Goal: Task Accomplishment & Management: Manage account settings

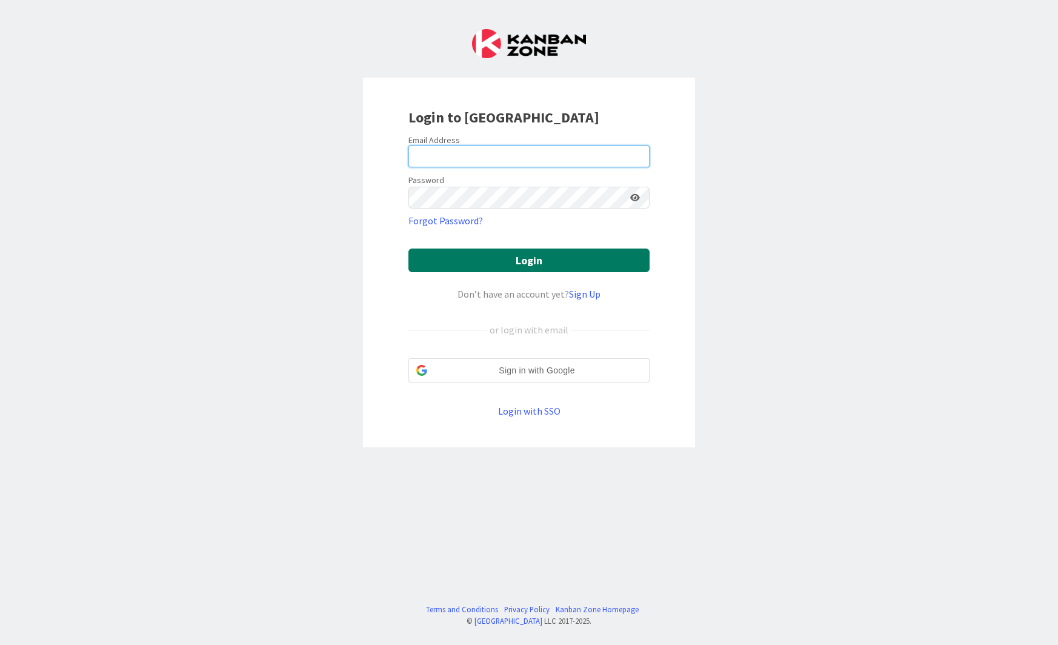
type input "[PERSON_NAME][EMAIL_ADDRESS][DOMAIN_NAME]"
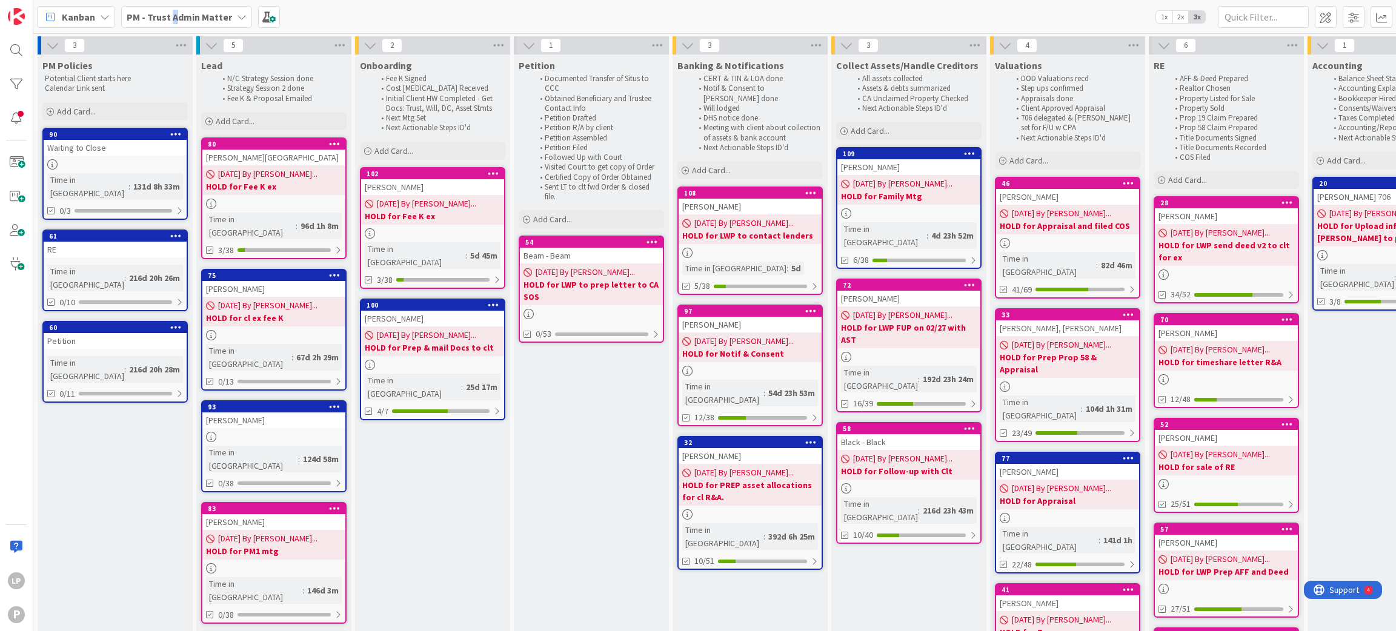
click at [173, 13] on b "PM - Trust Admin Matter" at bounding box center [179, 17] width 105 height 12
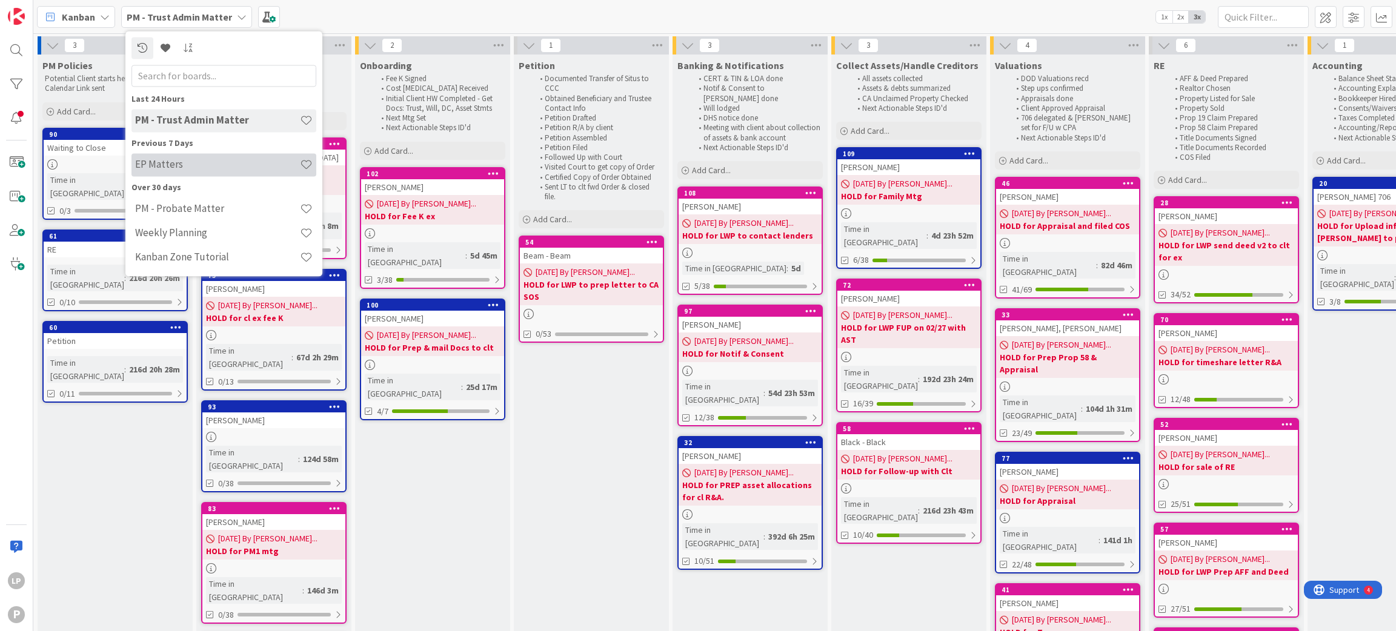
click at [181, 168] on h4 "EP Matters" at bounding box center [217, 165] width 165 height 12
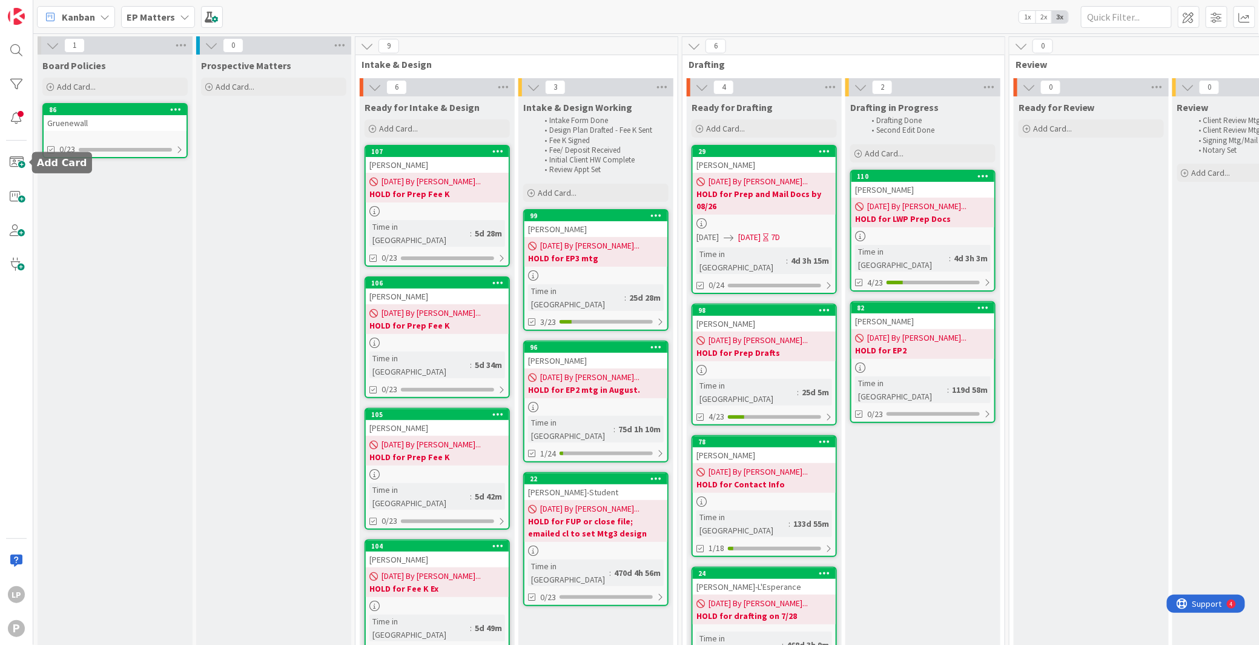
drag, startPoint x: 7, startPoint y: 162, endPoint x: 22, endPoint y: 177, distance: 22.3
click at [7, 162] on span at bounding box center [16, 162] width 24 height 24
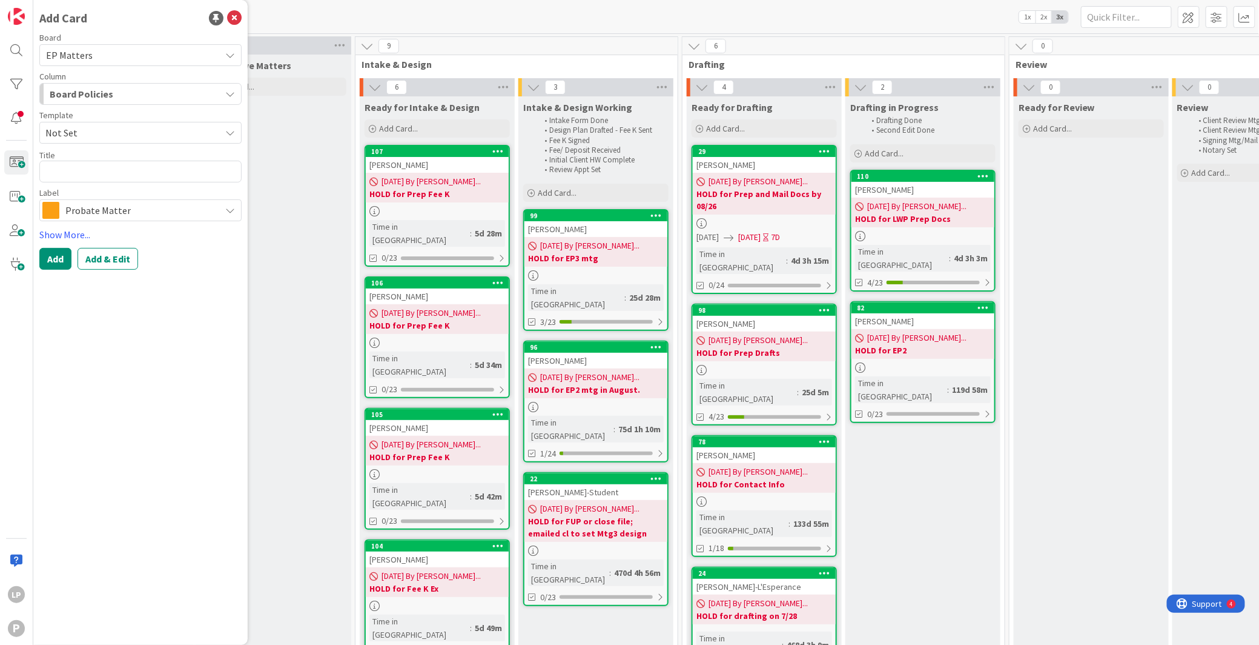
click at [107, 132] on span "Not Set" at bounding box center [128, 133] width 166 height 16
click at [108, 185] on span "Estate Planning" at bounding box center [144, 185] width 176 height 16
type textarea "x"
type textarea "Estate Planning"
drag, startPoint x: 126, startPoint y: 174, endPoint x: 0, endPoint y: 174, distance: 126.0
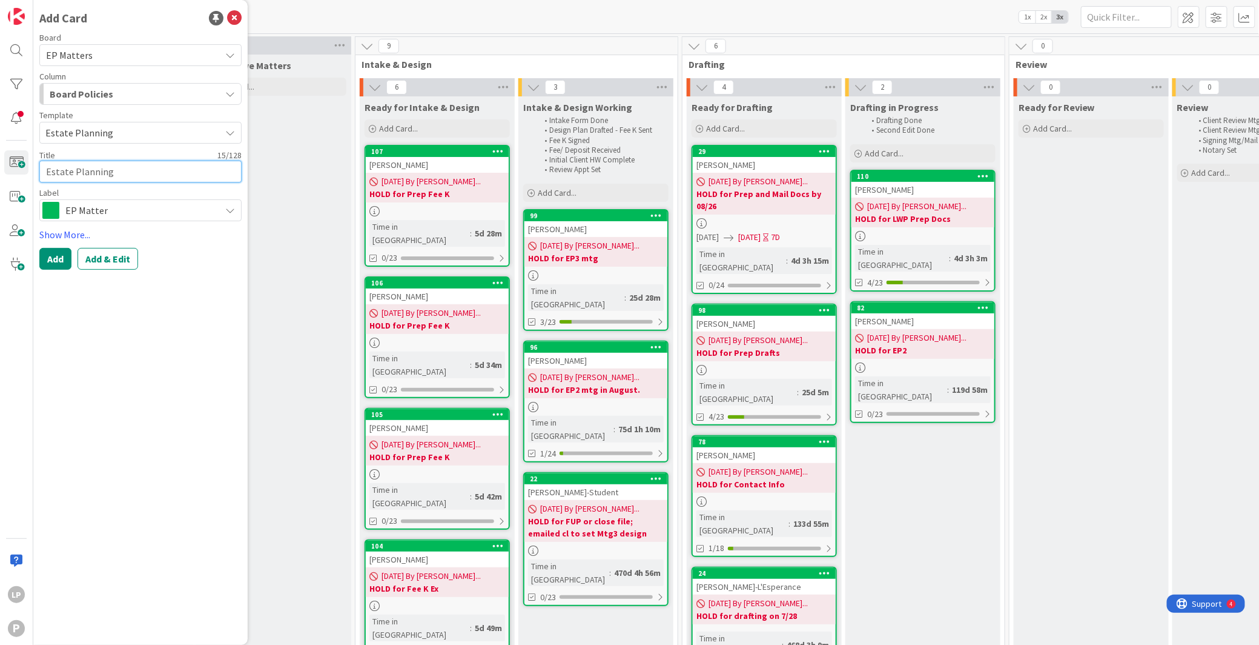
click at [0, 174] on div "LP P Add Card Board EP Matters Column Board Policies Template Estate Planning N…" at bounding box center [16, 322] width 33 height 645
paste textarea "[PERSON_NAME]"
type textarea "x"
type textarea "[PERSON_NAME]"
click at [117, 262] on button "Add & Edit" at bounding box center [108, 259] width 61 height 22
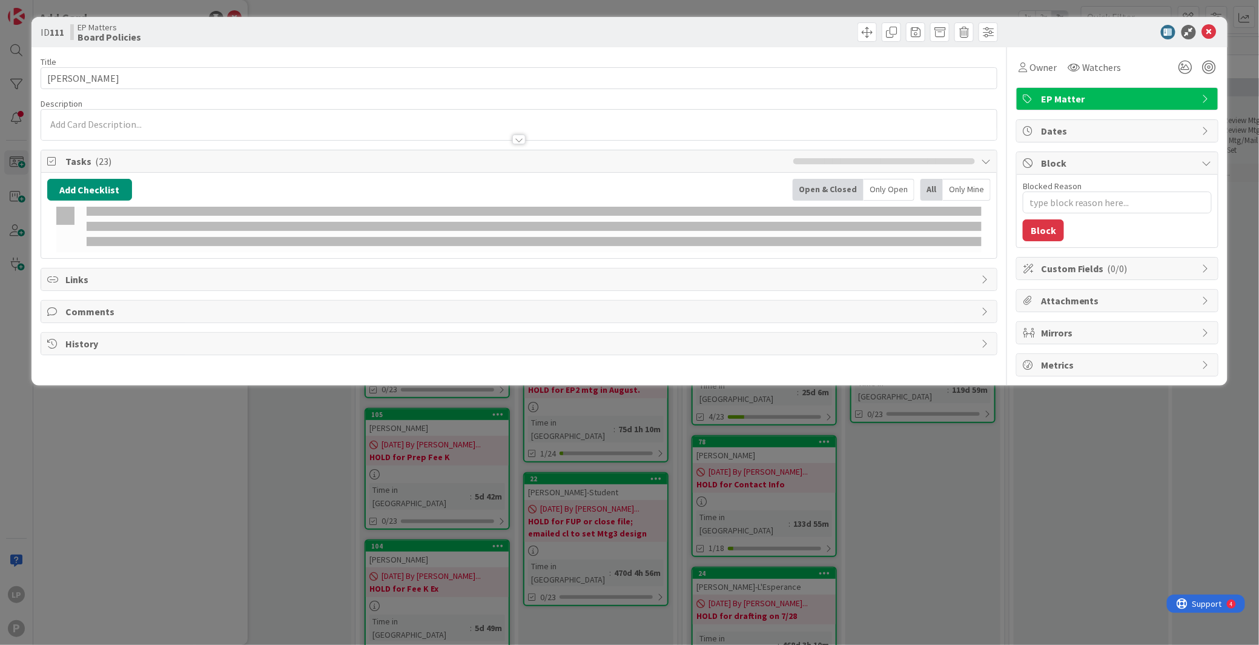
type textarea "x"
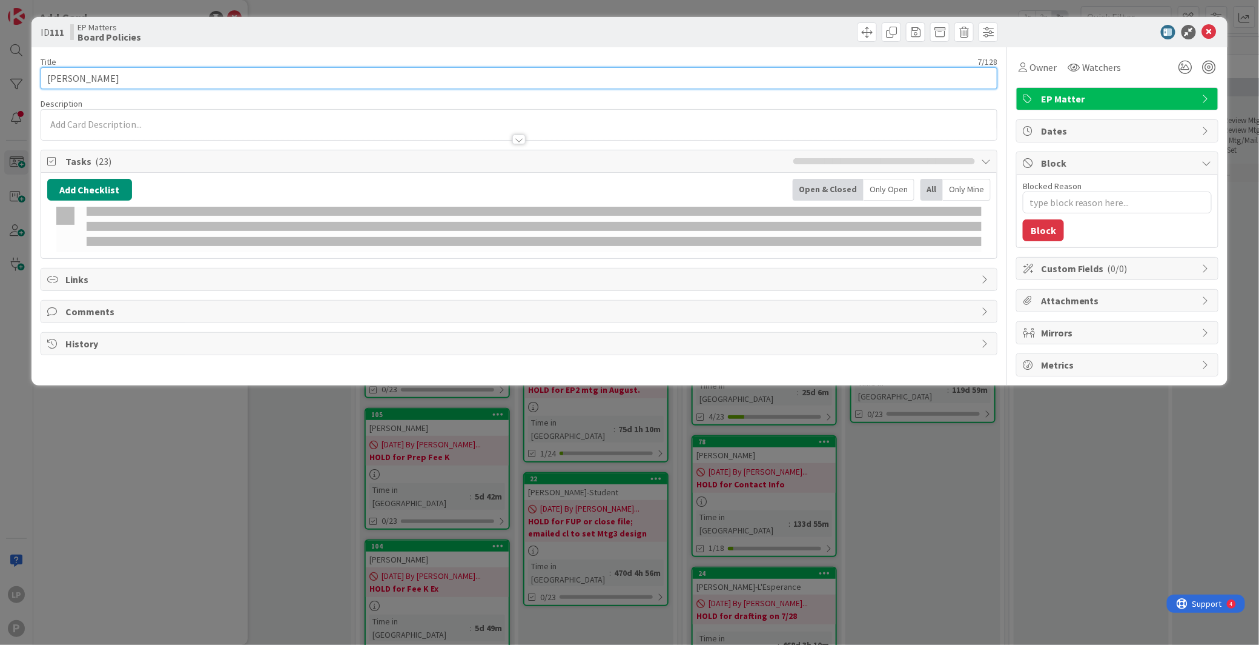
click at [134, 74] on input "[PERSON_NAME]" at bounding box center [519, 78] width 957 height 22
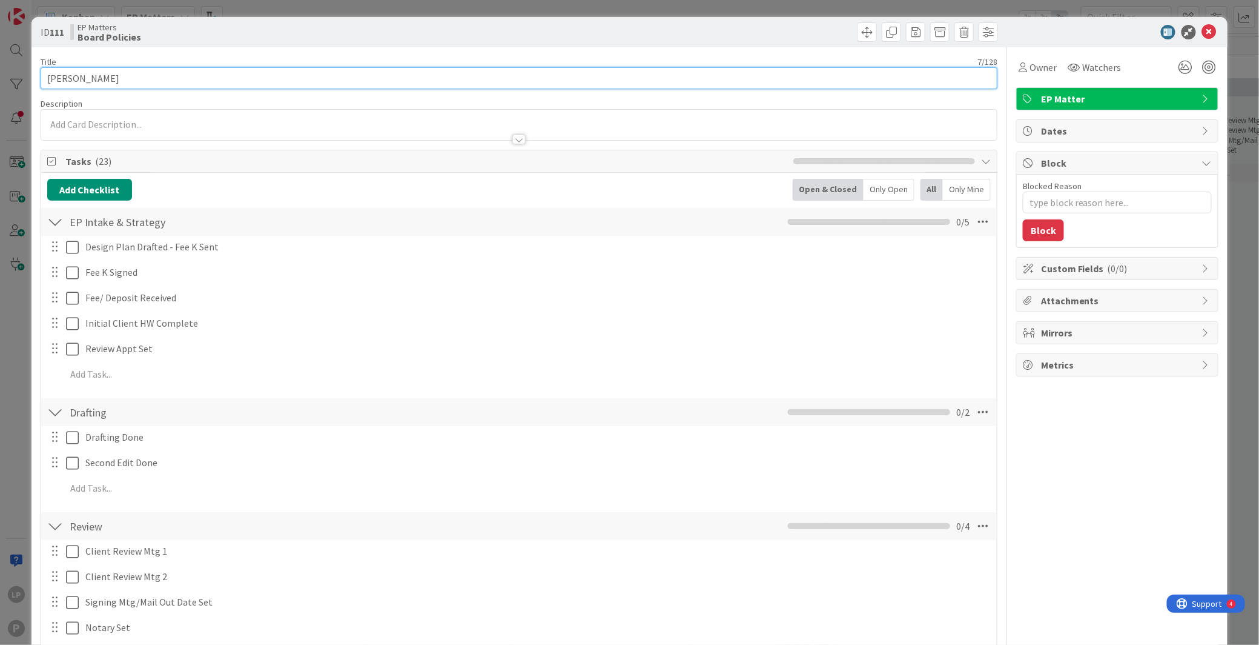
type input "Wilkof"
type textarea "x"
type input "Wilkof"
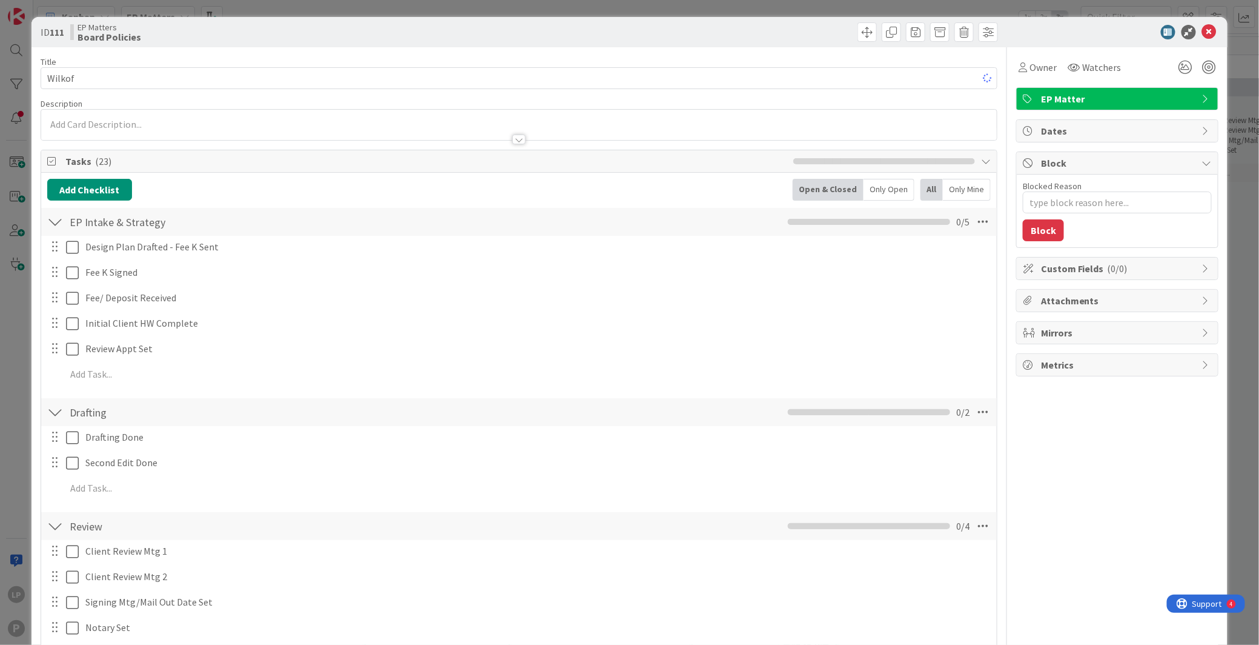
click at [319, 32] on div "EP Matters Board Policies" at bounding box center [293, 31] width 446 height 19
click at [307, 133] on div at bounding box center [519, 133] width 956 height 13
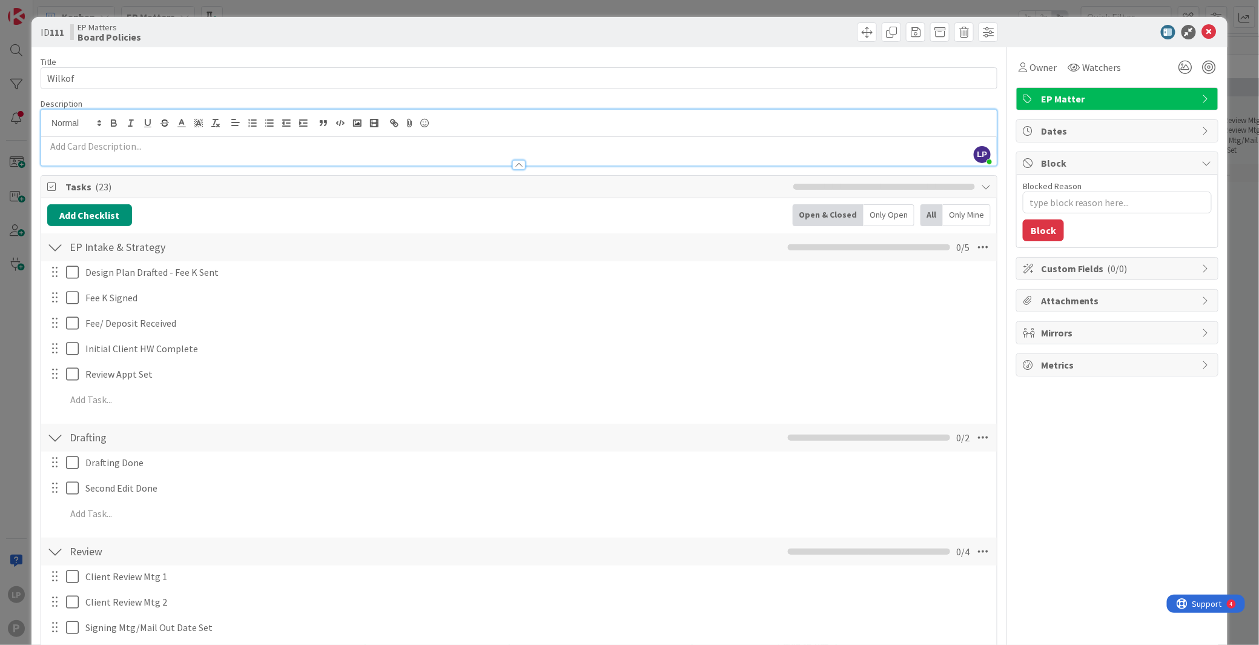
click at [464, 148] on p at bounding box center [519, 146] width 944 height 14
click at [626, 153] on div at bounding box center [519, 159] width 957 height 13
click at [512, 167] on div at bounding box center [518, 165] width 13 height 10
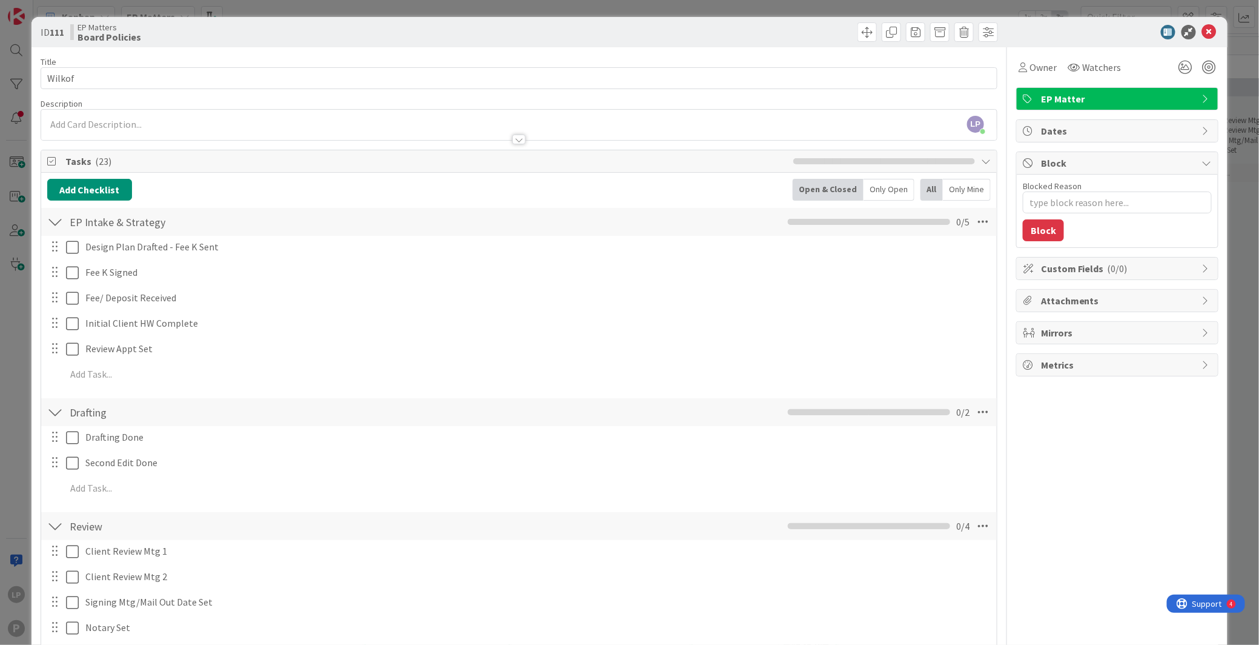
click at [514, 127] on p at bounding box center [519, 125] width 944 height 14
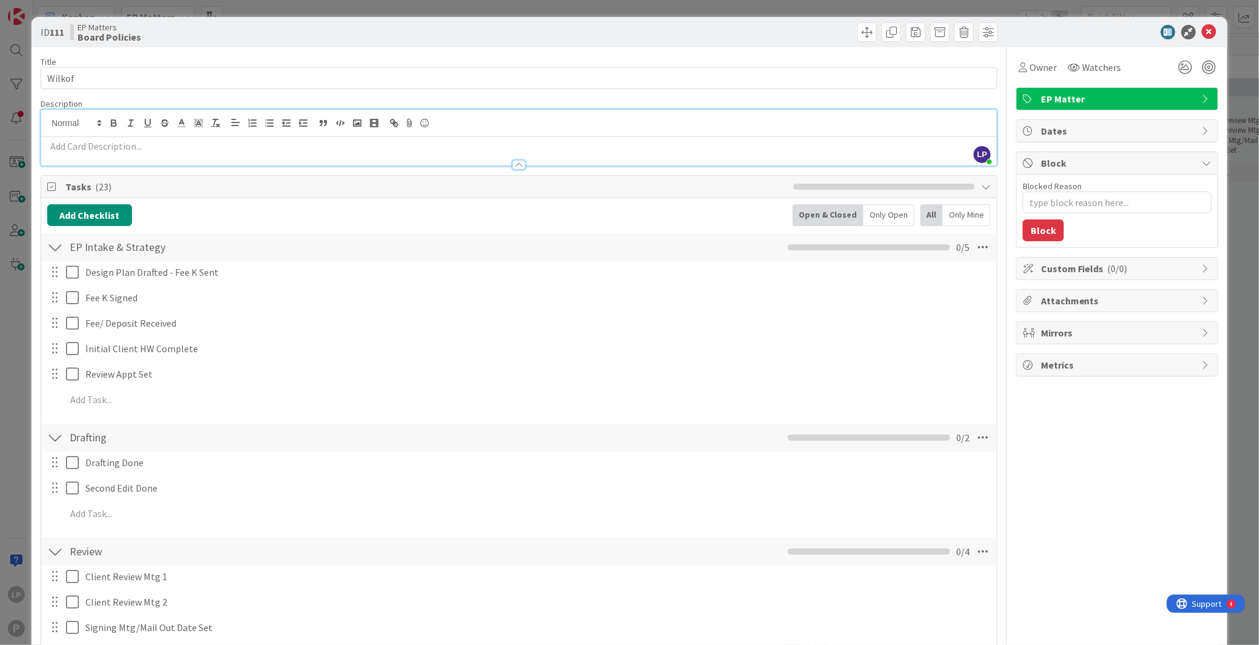
click at [517, 148] on p at bounding box center [519, 146] width 944 height 14
click at [68, 143] on p at bounding box center [519, 146] width 944 height 14
paste div
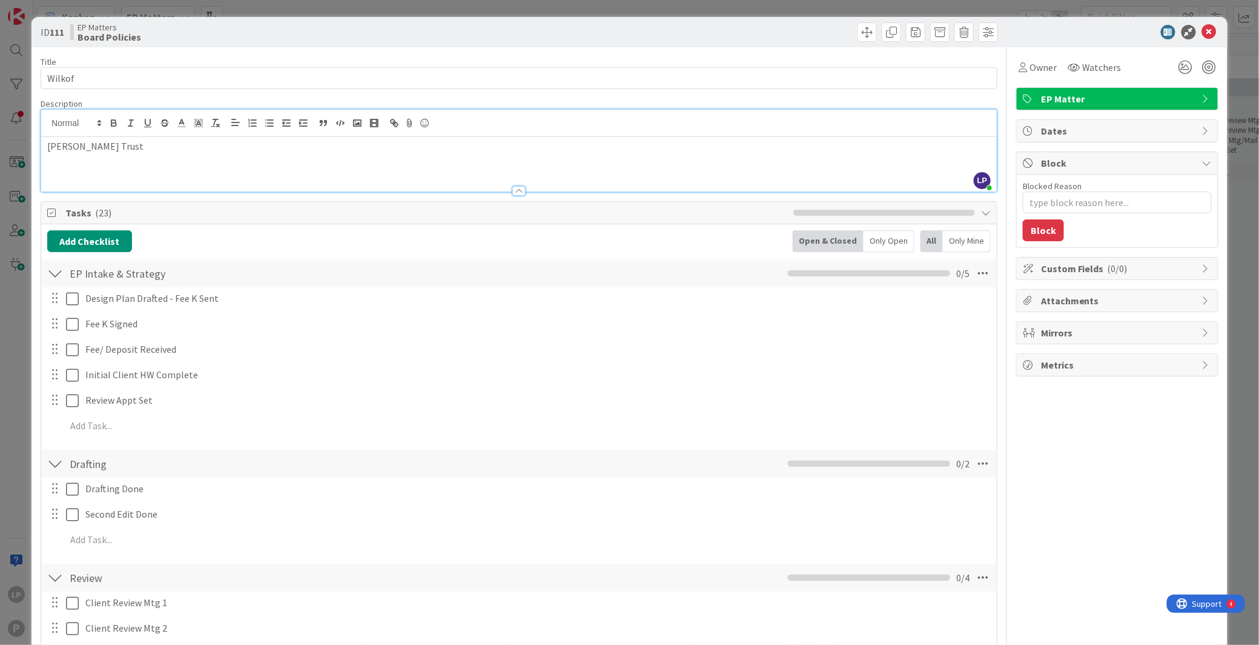
type textarea "x"
click at [141, 151] on p "[PERSON_NAME] Trust" at bounding box center [519, 146] width 944 height 14
click at [190, 141] on p "[PERSON_NAME] Trust ltr to Stepmom" at bounding box center [519, 146] width 944 height 14
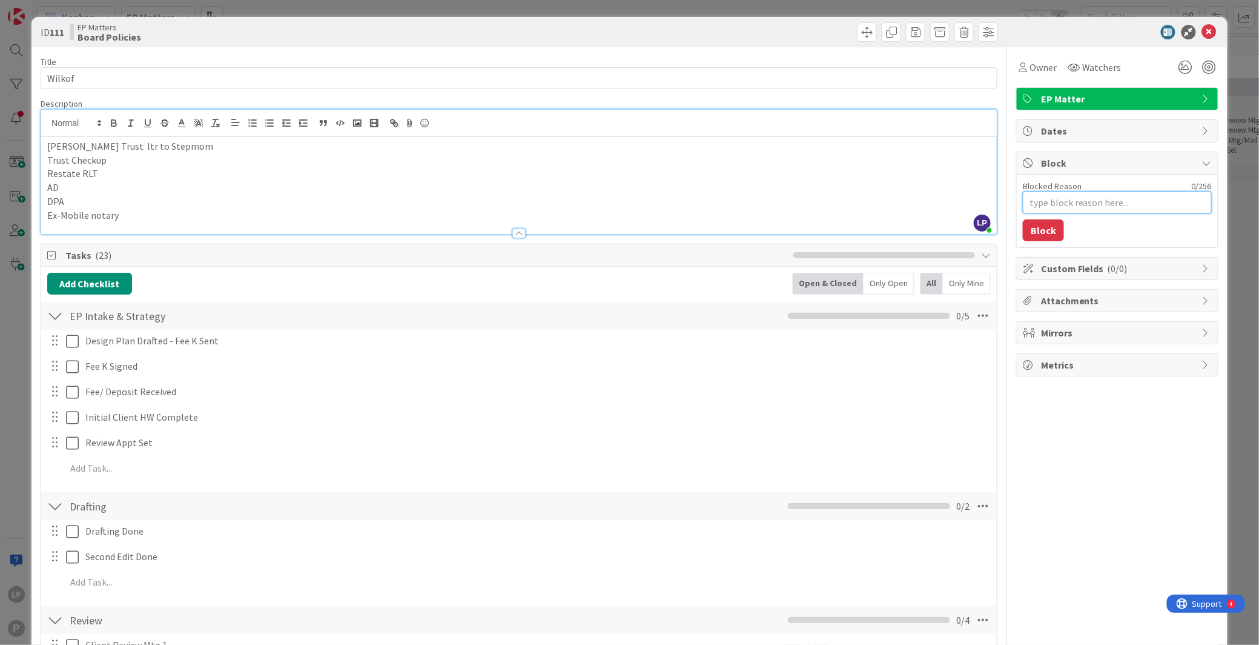
click at [1057, 210] on textarea "Blocked Reason" at bounding box center [1117, 202] width 189 height 22
type textarea "x"
click at [1024, 202] on textarea "Blocked Reason" at bounding box center [1117, 202] width 189 height 22
paste textarea "HOLD for Prep Fee K"
type textarea "HOLD for Prep Fee K"
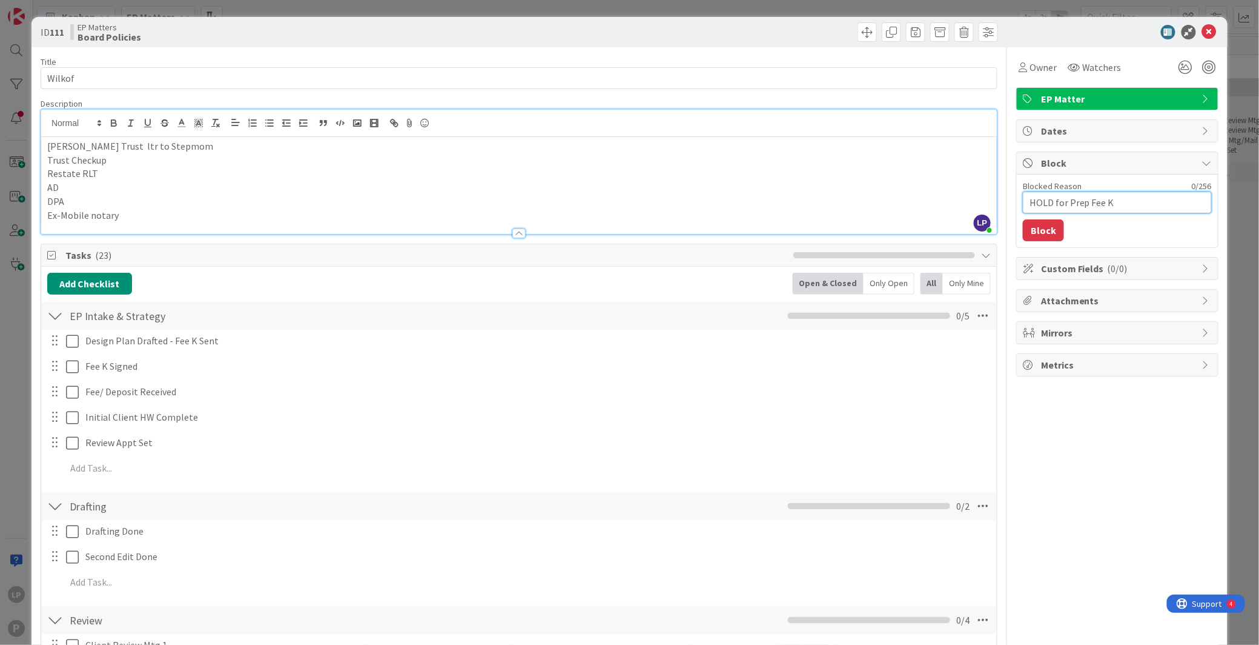
type textarea "x"
type textarea "HOLD for Prep Fee K"
drag, startPoint x: 1035, startPoint y: 234, endPoint x: 1001, endPoint y: 202, distance: 46.7
click at [1035, 234] on button "Block" at bounding box center [1043, 230] width 41 height 22
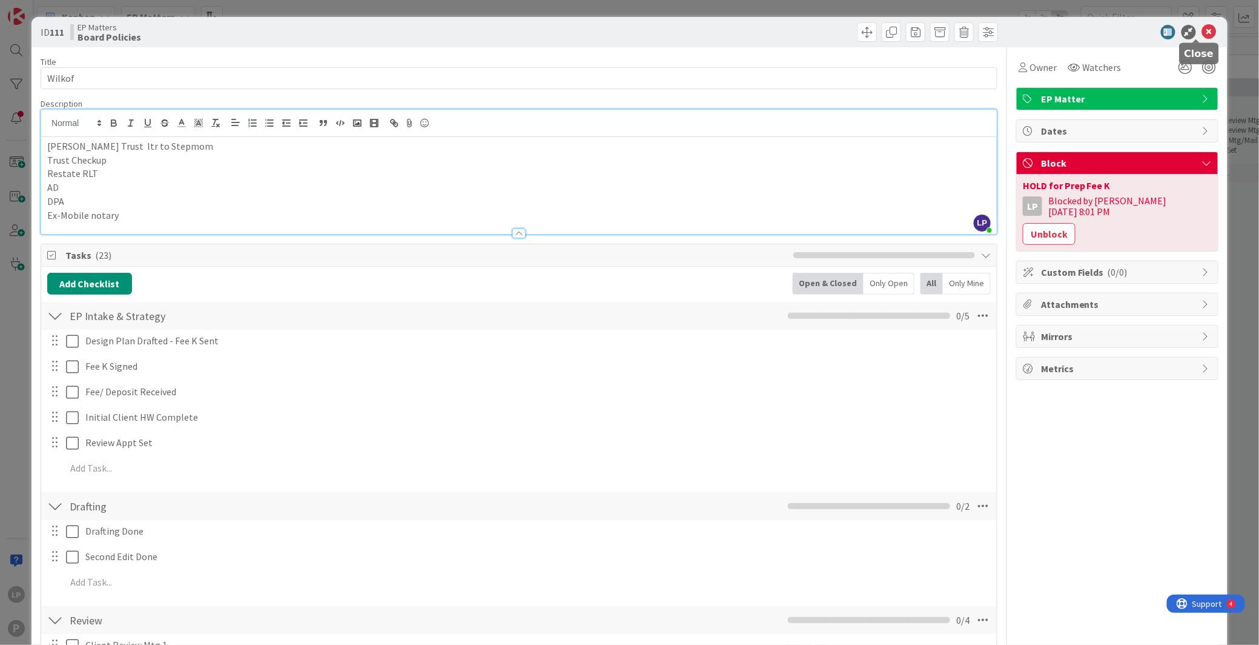
click at [1057, 36] on icon at bounding box center [1209, 32] width 15 height 15
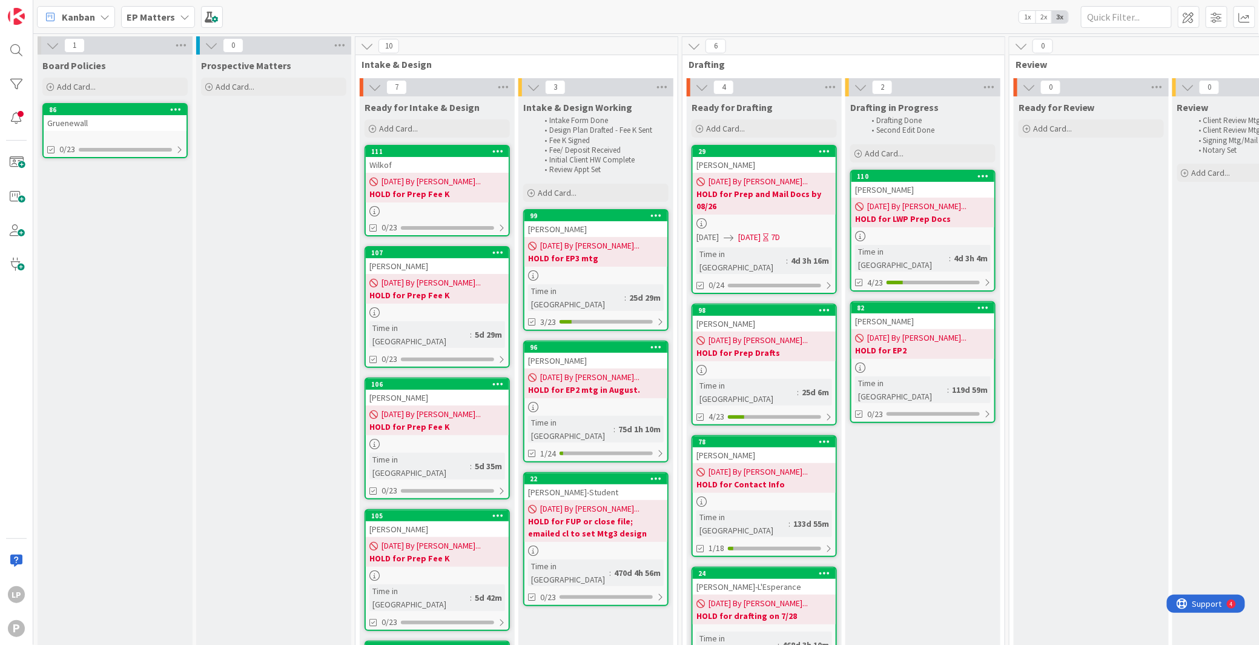
click at [441, 177] on span "[DATE] By [PERSON_NAME]..." at bounding box center [431, 181] width 99 height 13
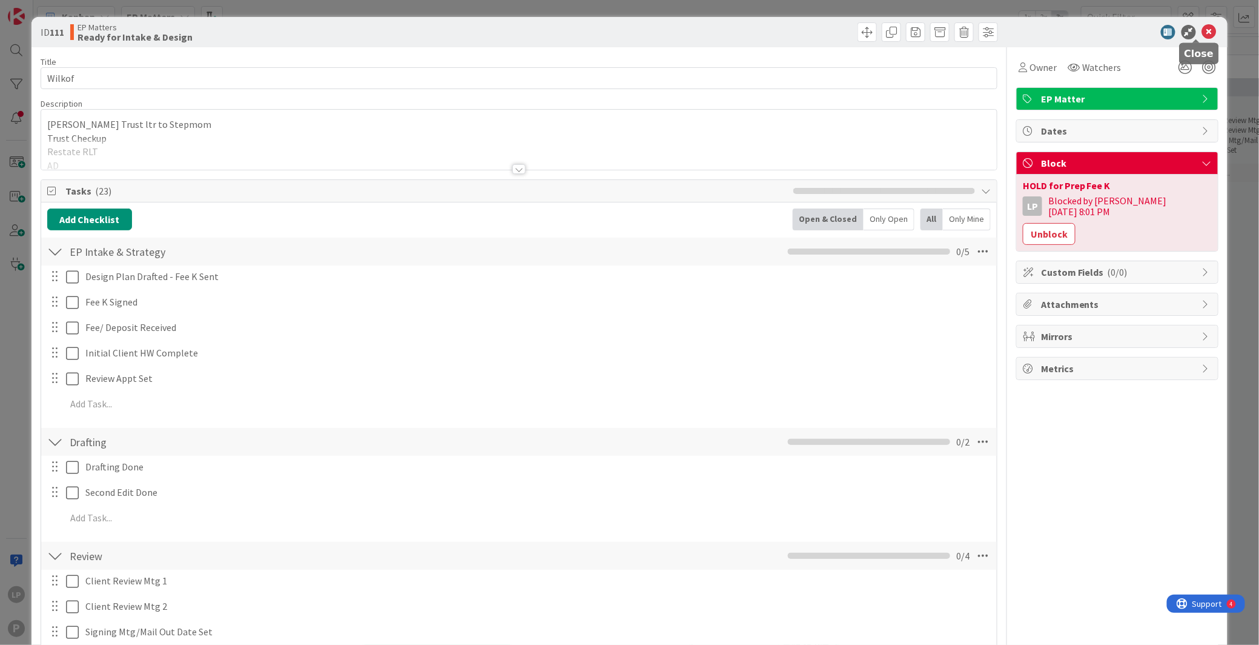
click at [1057, 33] on icon at bounding box center [1209, 32] width 15 height 15
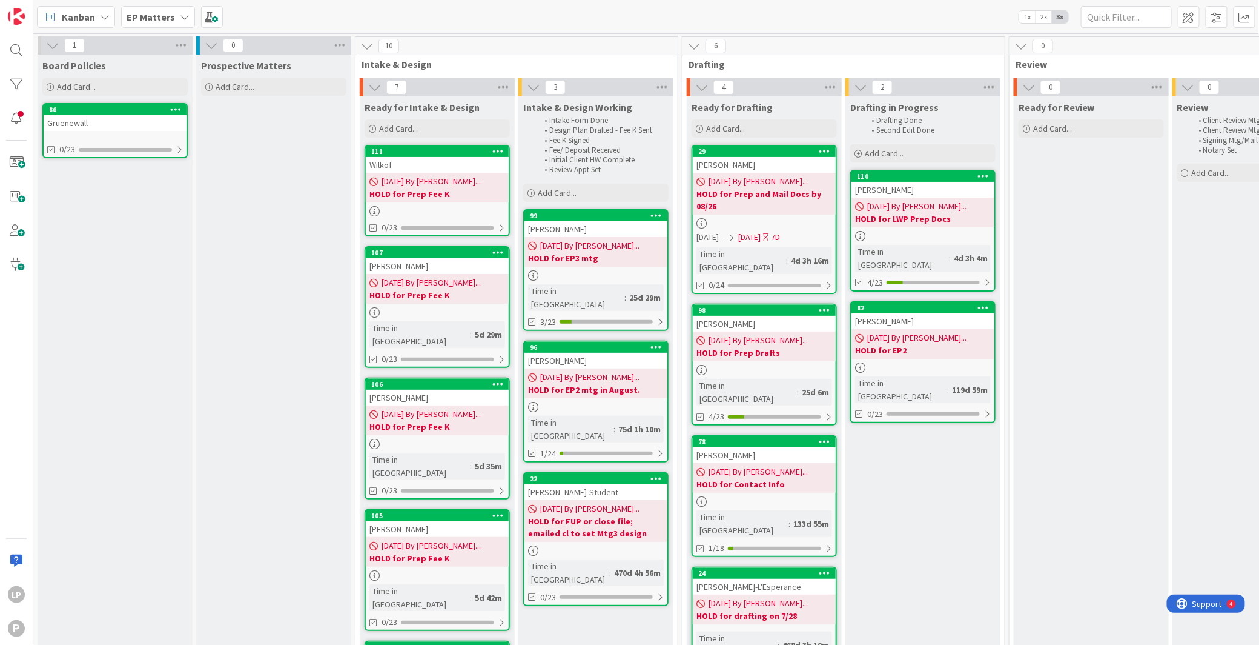
click at [444, 187] on span "[DATE] By [PERSON_NAME]..." at bounding box center [431, 181] width 99 height 13
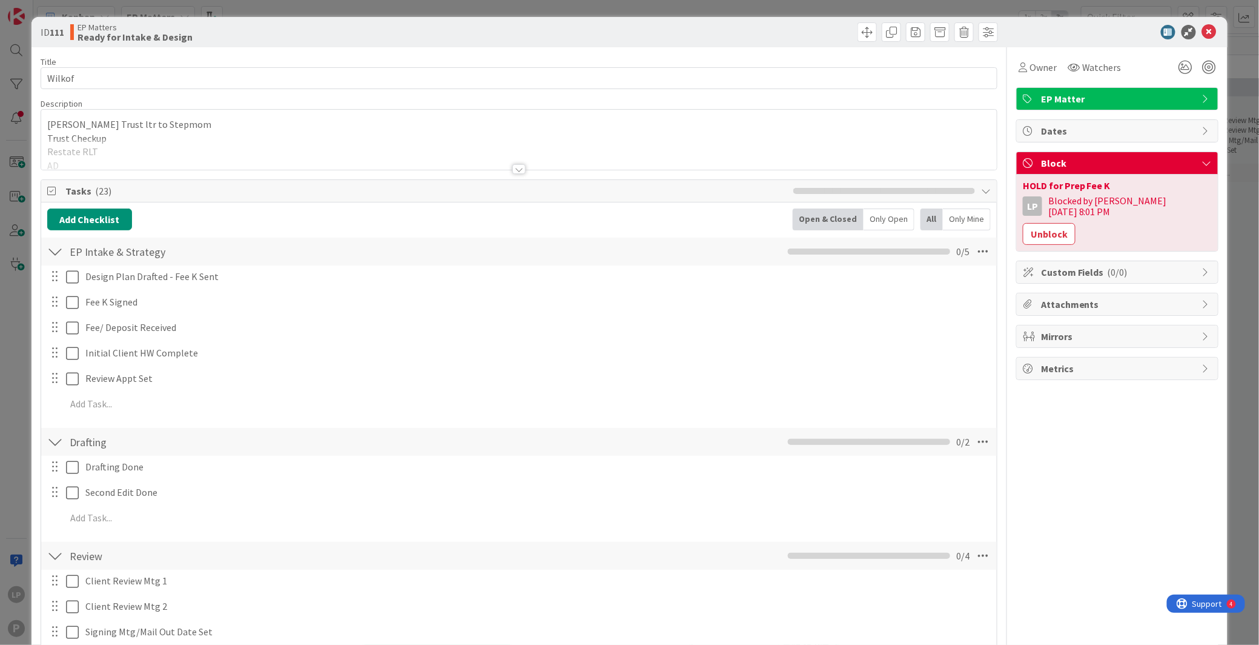
click at [219, 141] on div at bounding box center [519, 154] width 956 height 31
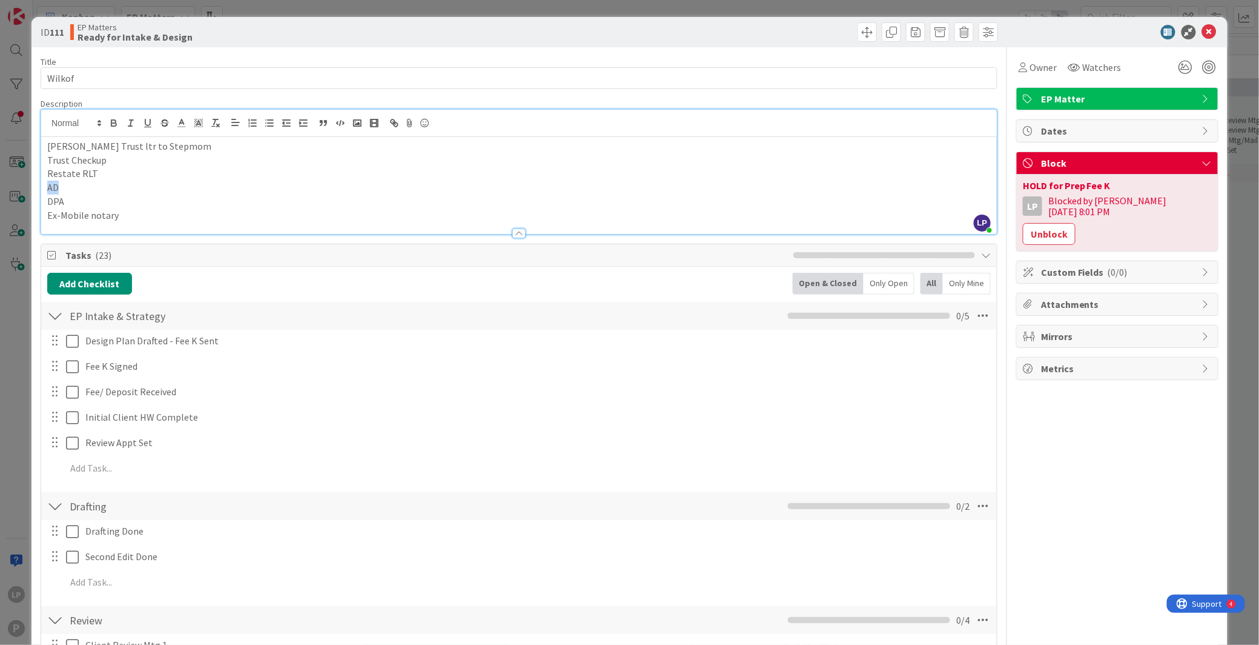
drag, startPoint x: 59, startPoint y: 188, endPoint x: 31, endPoint y: 188, distance: 28.5
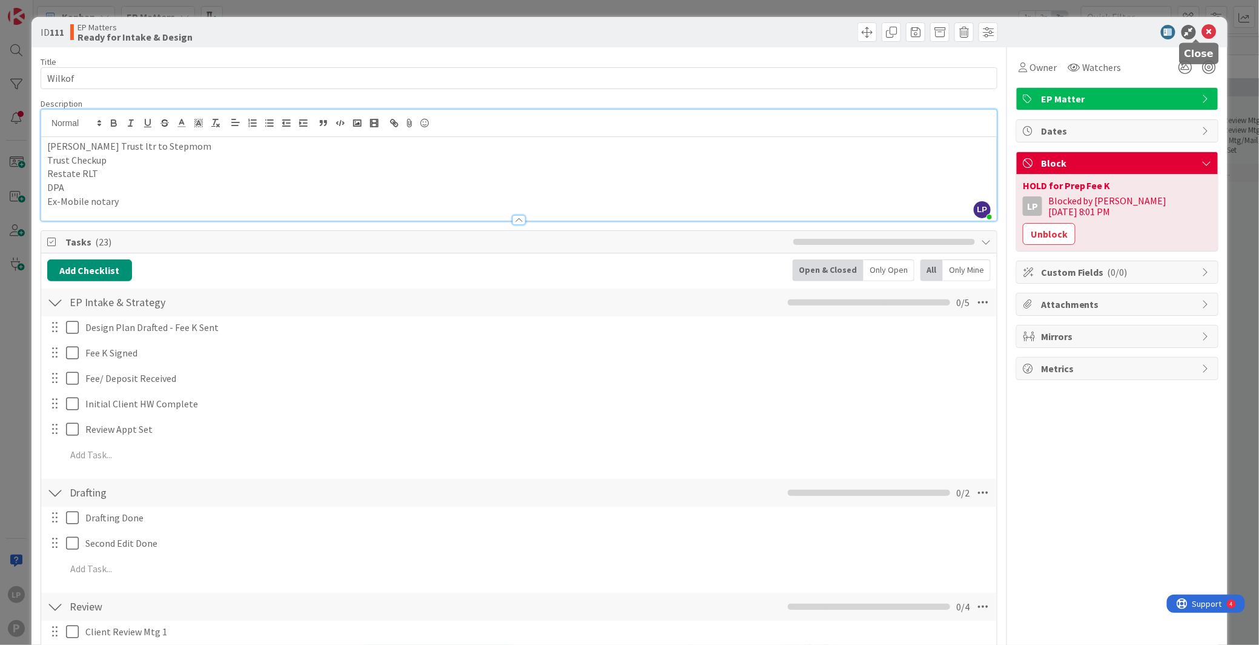
click at [1057, 29] on icon at bounding box center [1209, 32] width 15 height 15
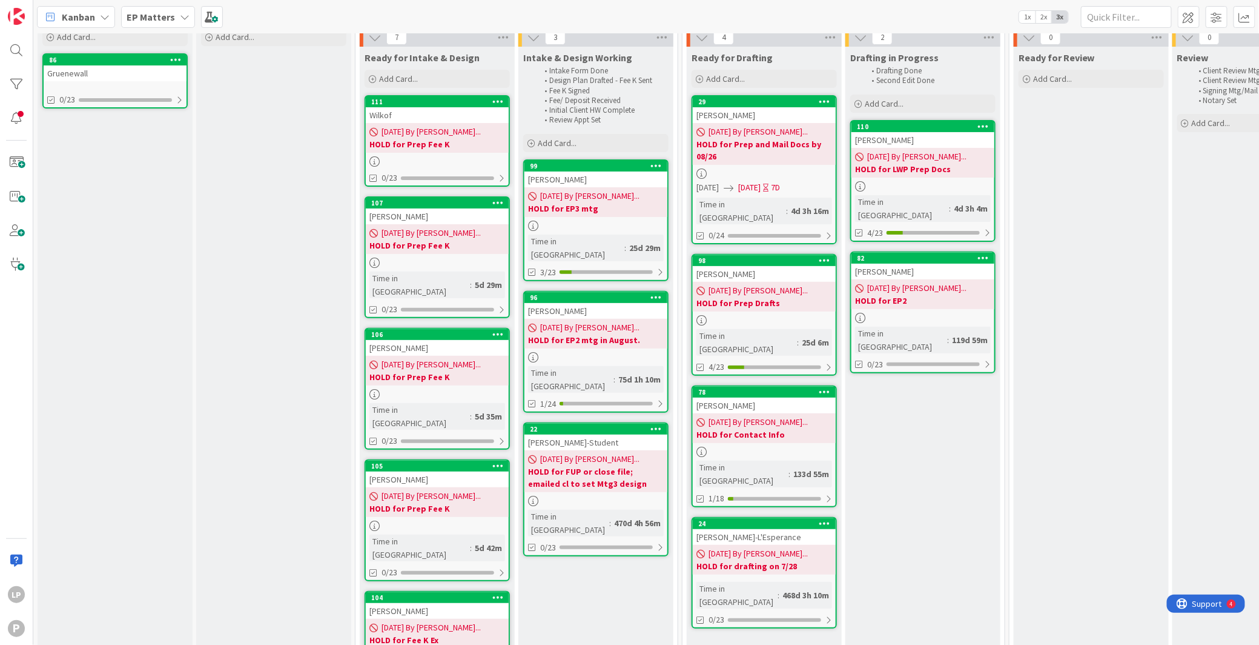
scroll to position [91, 0]
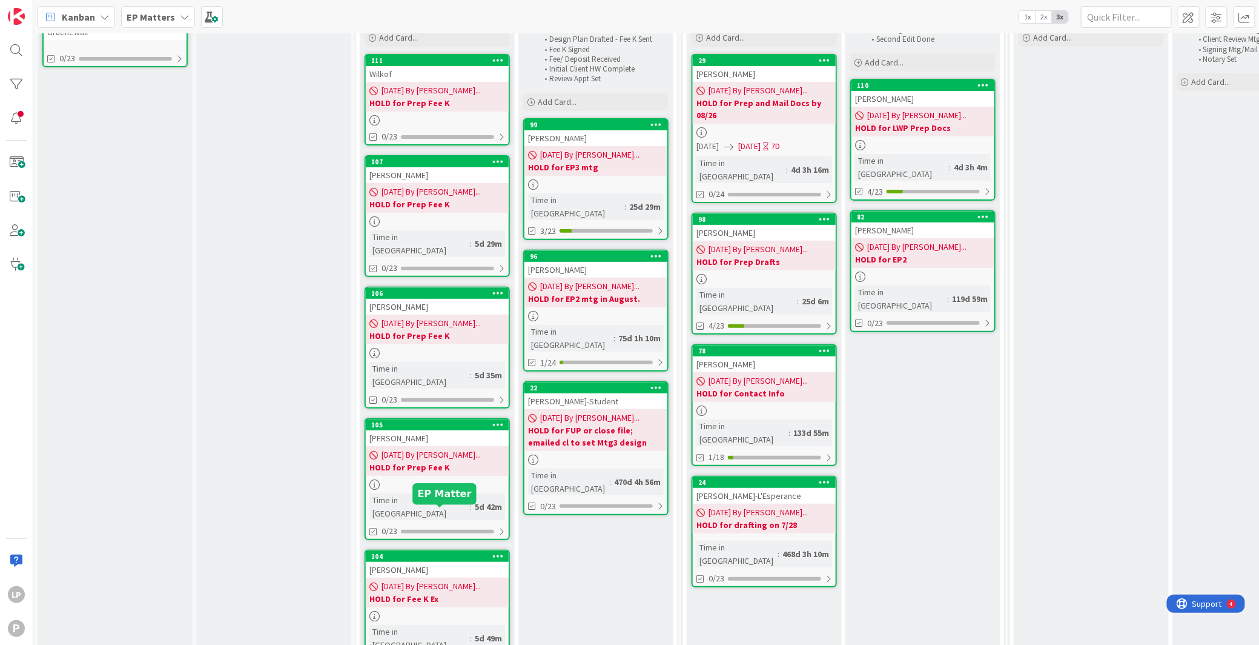
click at [463, 552] on div "104" at bounding box center [440, 556] width 138 height 8
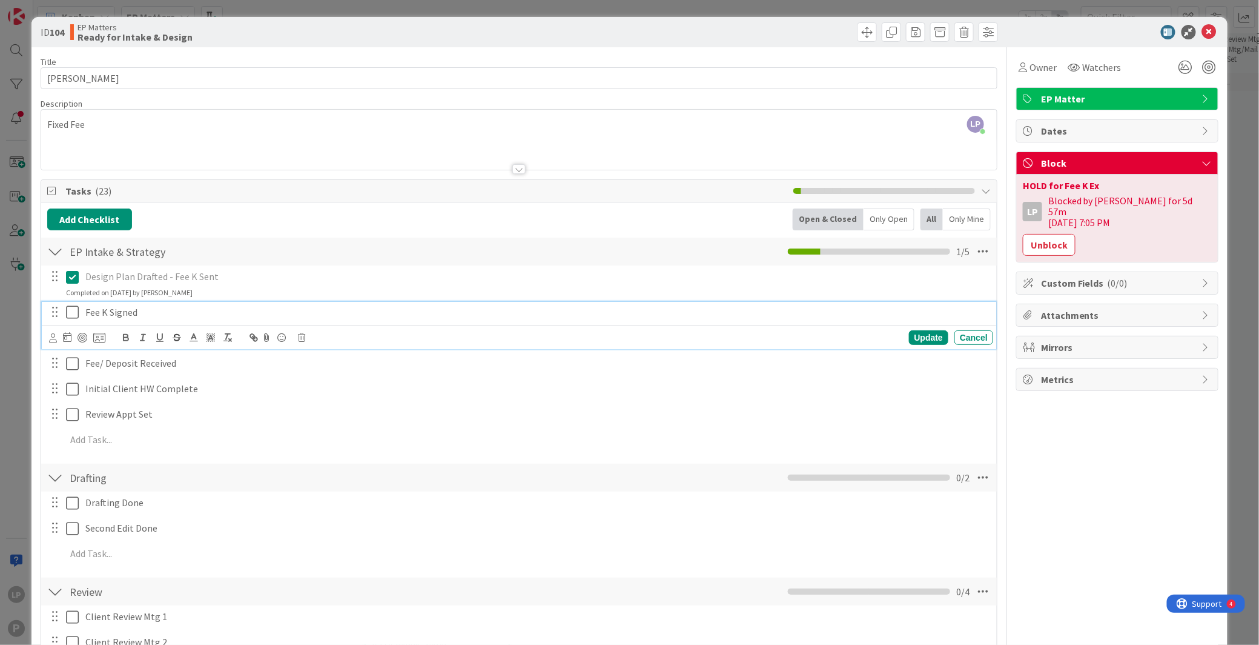
click at [76, 313] on icon at bounding box center [75, 312] width 18 height 15
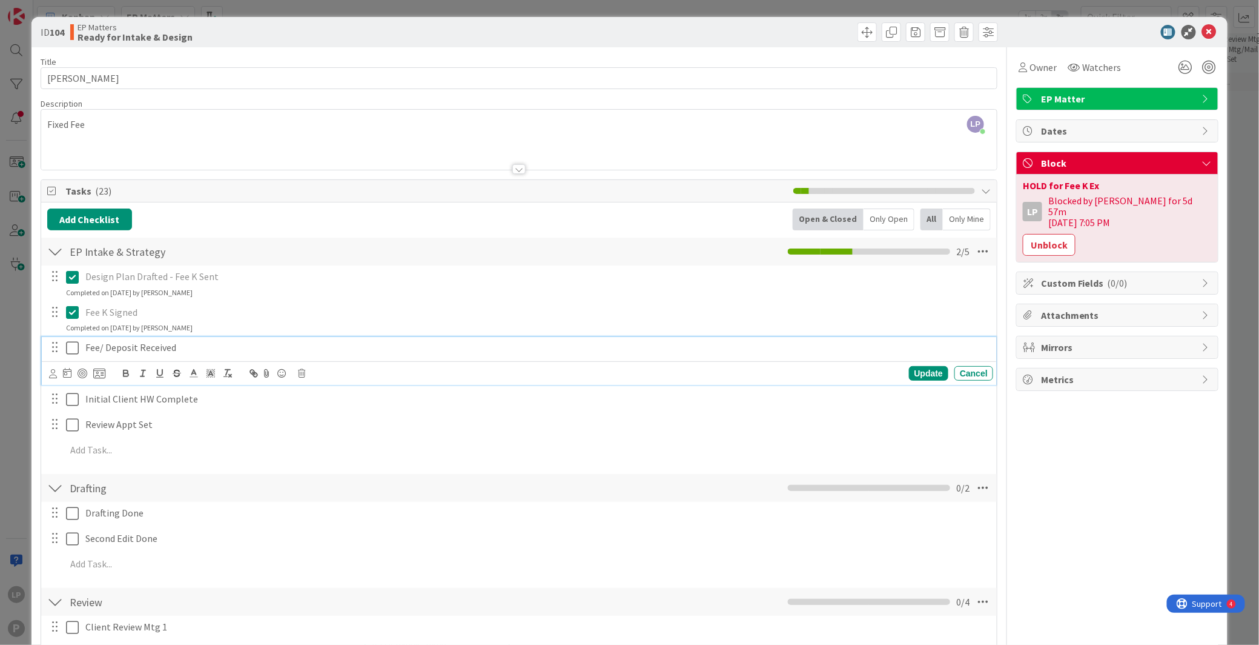
click at [68, 348] on icon at bounding box center [75, 347] width 18 height 15
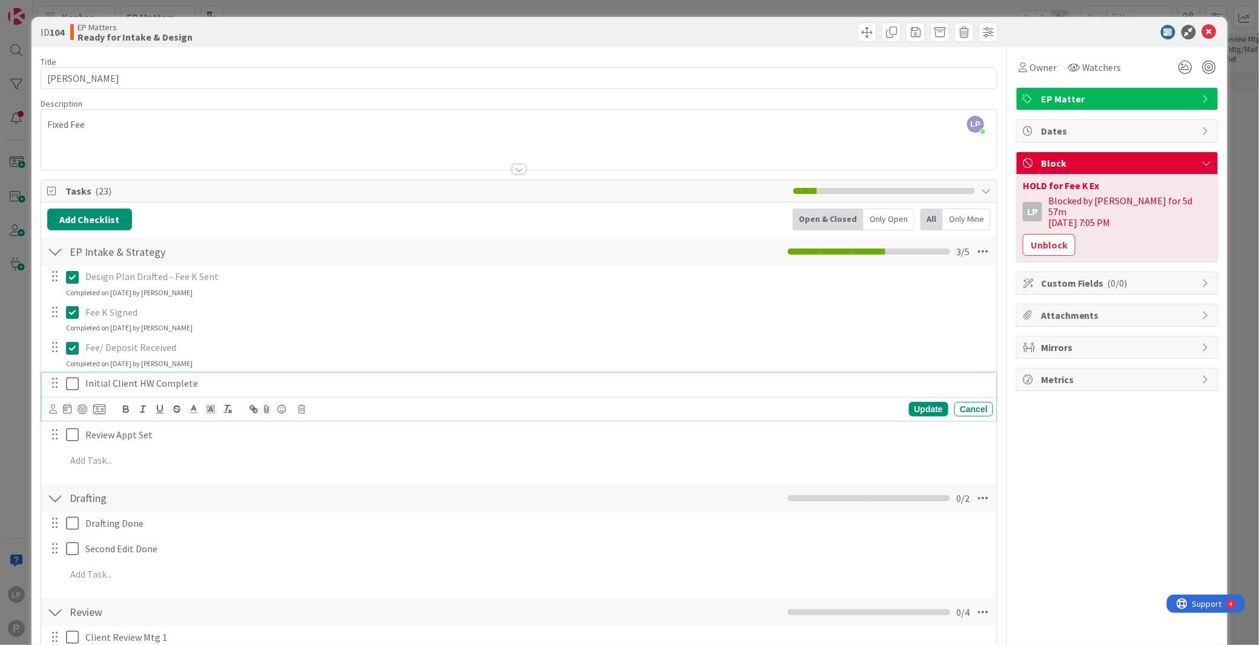
click at [71, 386] on icon at bounding box center [75, 383] width 18 height 15
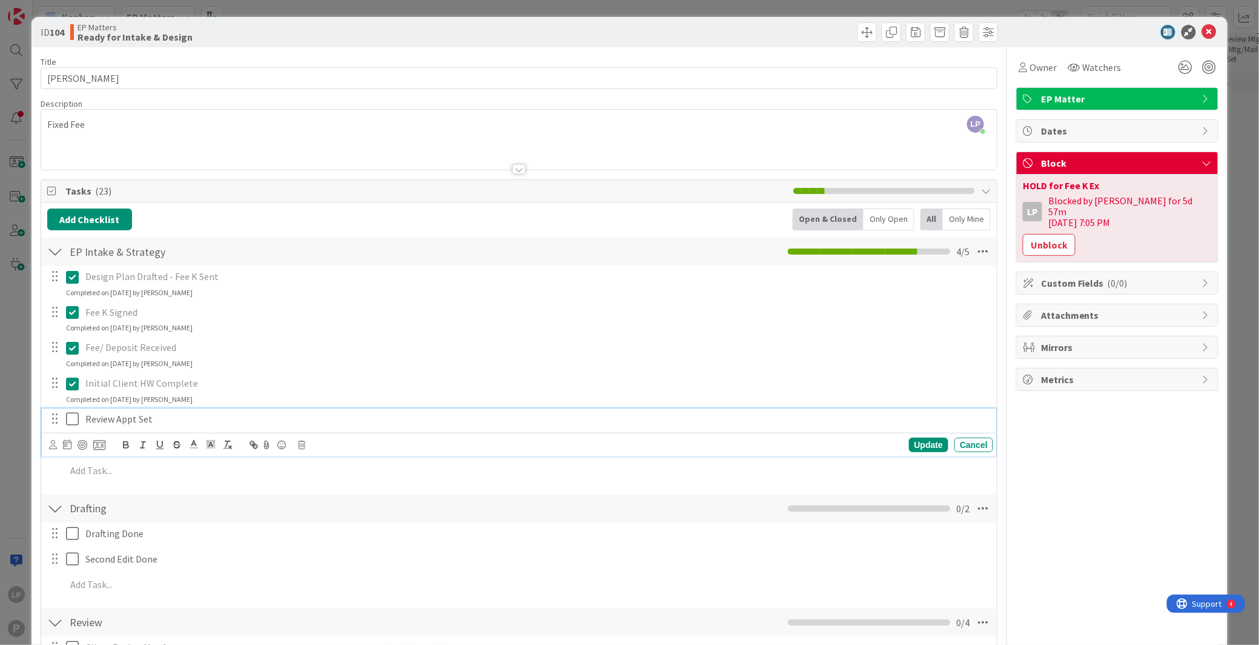
click at [285, 416] on p "Review Appt Set" at bounding box center [536, 419] width 903 height 14
click at [299, 446] on icon at bounding box center [301, 444] width 7 height 8
click at [340, 493] on div "Delete" at bounding box center [332, 496] width 45 height 22
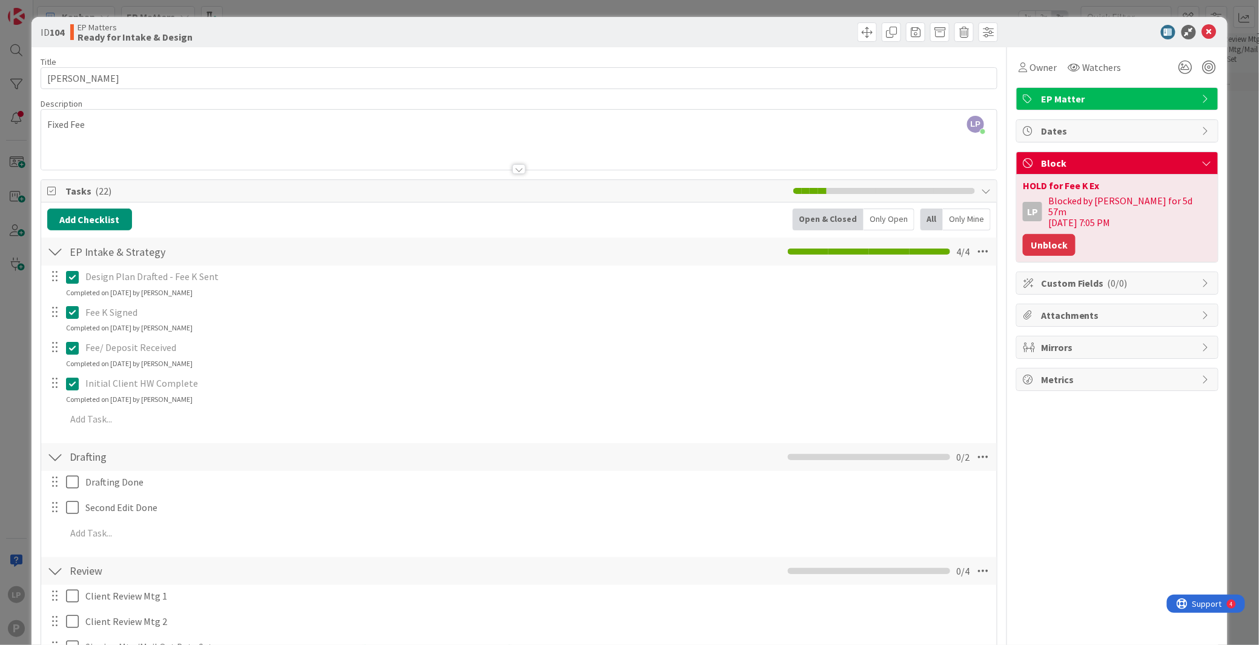
click at [1033, 234] on button "Unblock" at bounding box center [1049, 245] width 53 height 22
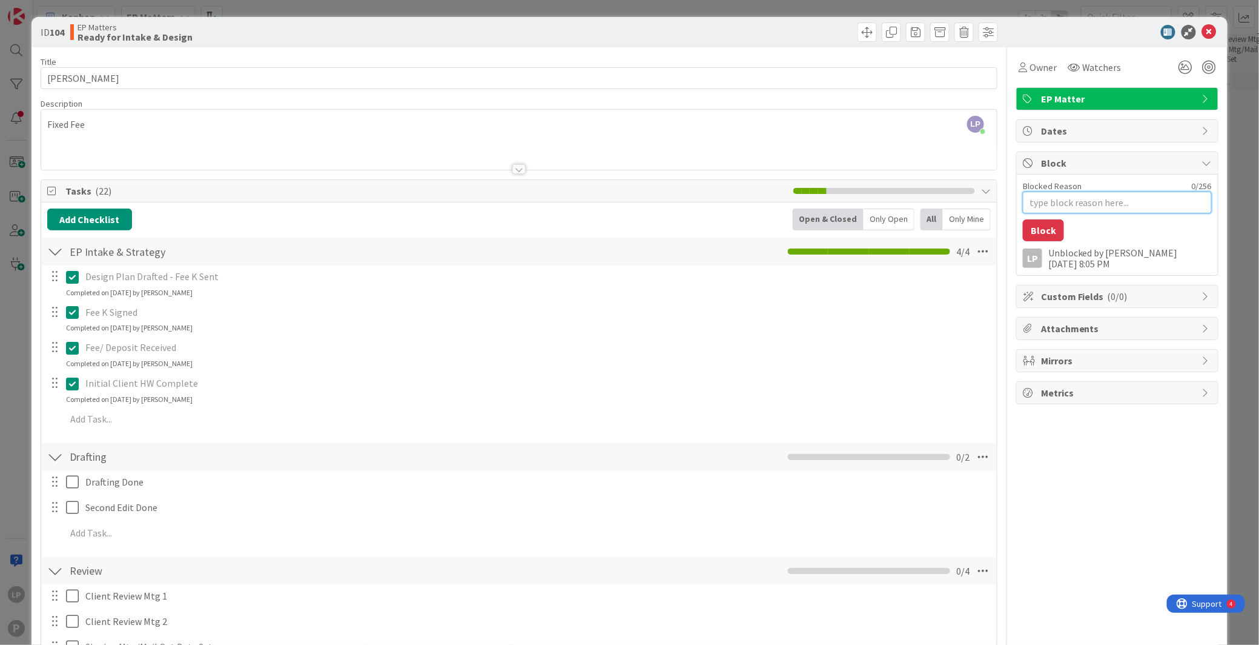
click at [1057, 200] on textarea "Blocked Reason" at bounding box center [1117, 202] width 189 height 22
paste textarea "HOLD for Draft Package"
type textarea "x"
type textarea "HOLD for Draft Package"
drag, startPoint x: 1035, startPoint y: 465, endPoint x: 1035, endPoint y: 452, distance: 12.7
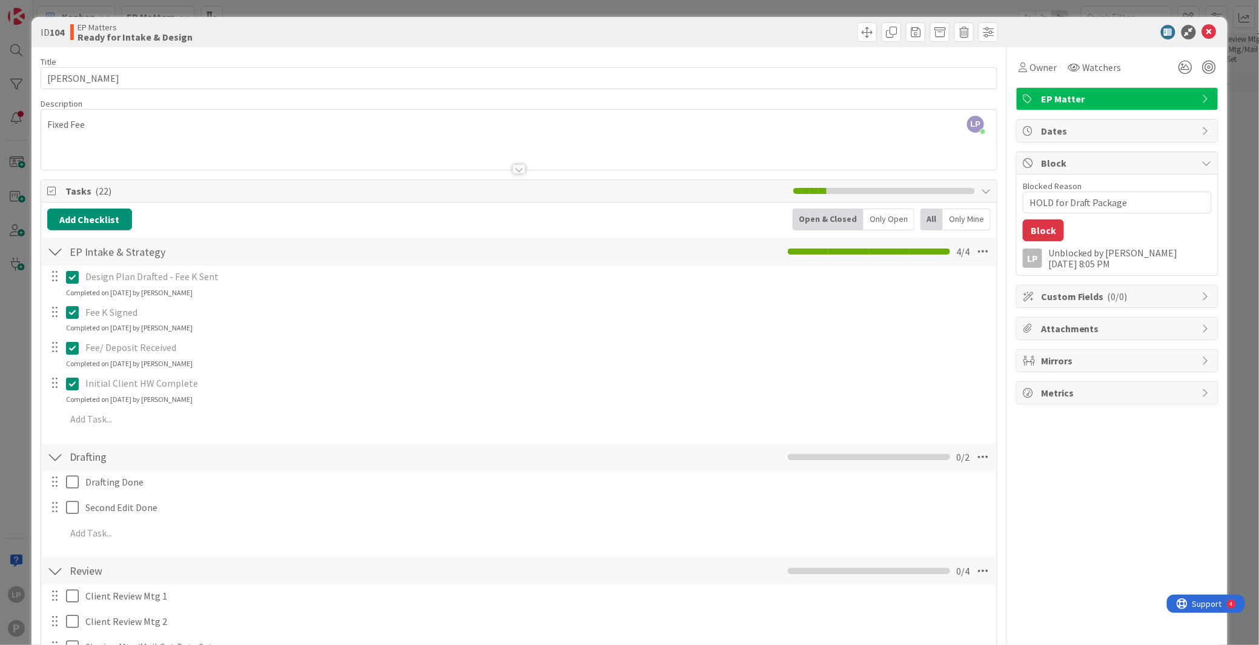
click at [1057, 202] on textarea "HOLD for Draft Package" at bounding box center [1117, 202] width 189 height 22
type textarea "x"
type textarea "HOLD for Draft Package 0"
type textarea "x"
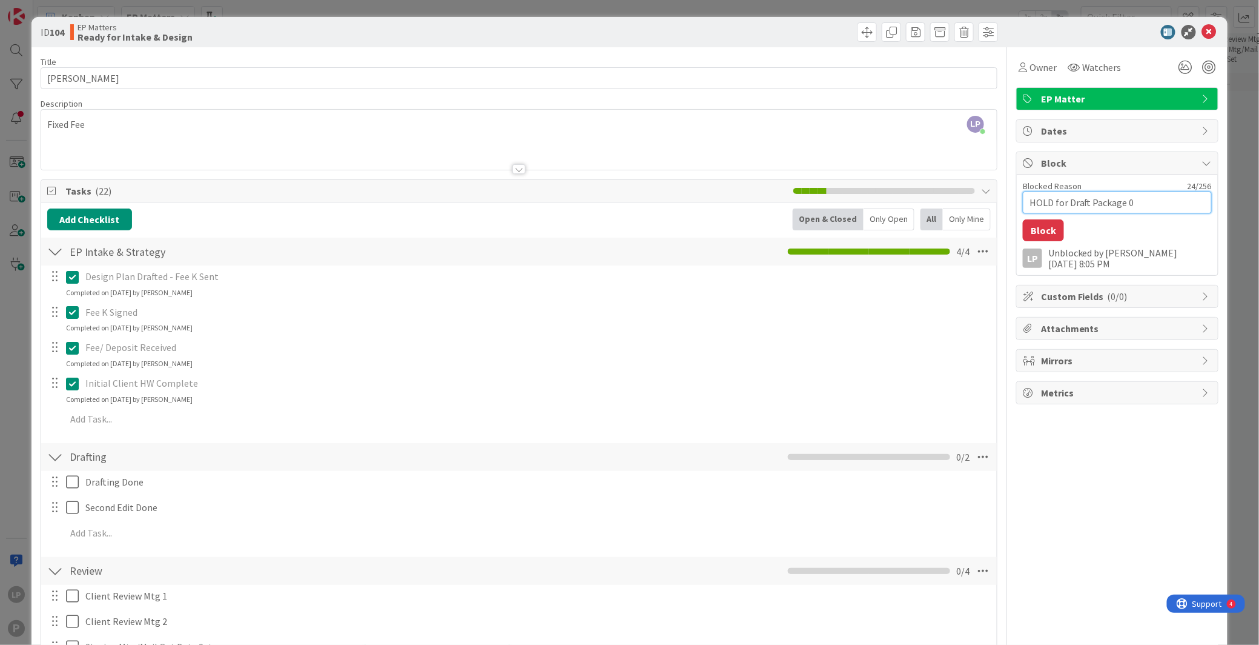
type textarea "HOLD for Draft Package 08"
type textarea "x"
type textarea "HOLD for Draft Package 08/"
type textarea "x"
type textarea "HOLD for Draft Package 08/2"
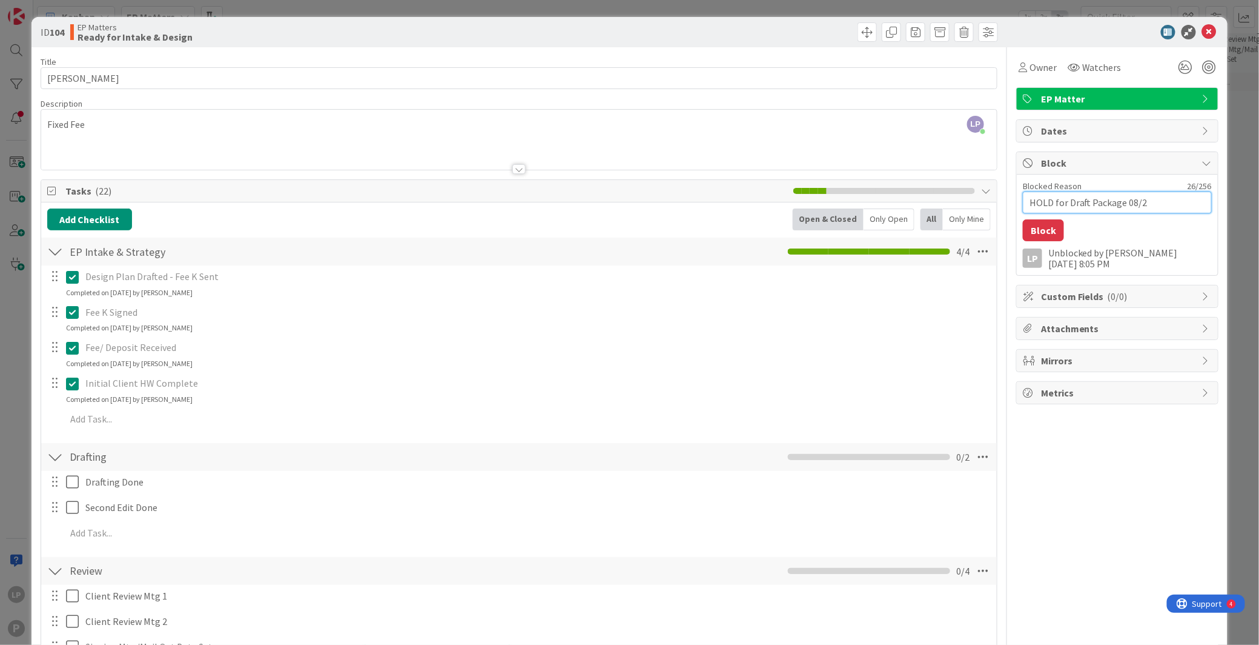
type textarea "x"
type textarea "HOLD for Draft Package 08/21"
click at [1034, 229] on button "Block" at bounding box center [1043, 230] width 41 height 22
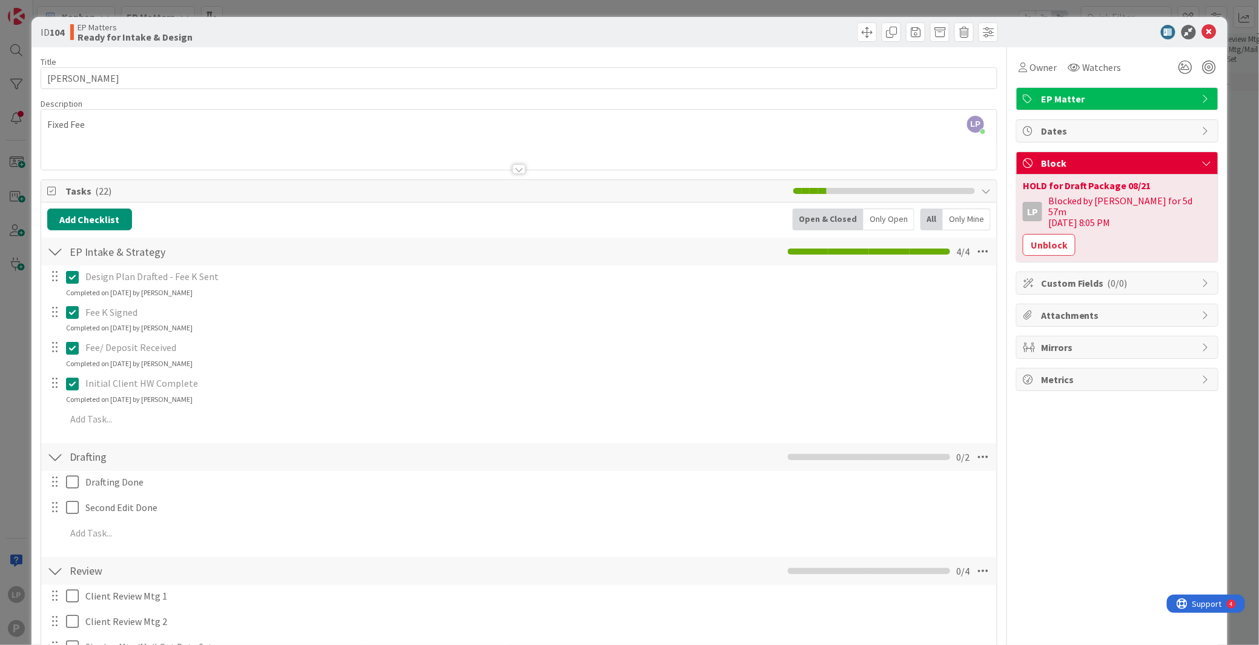
click at [1057, 32] on div at bounding box center [1111, 32] width 214 height 15
click at [1057, 31] on icon at bounding box center [1209, 32] width 15 height 15
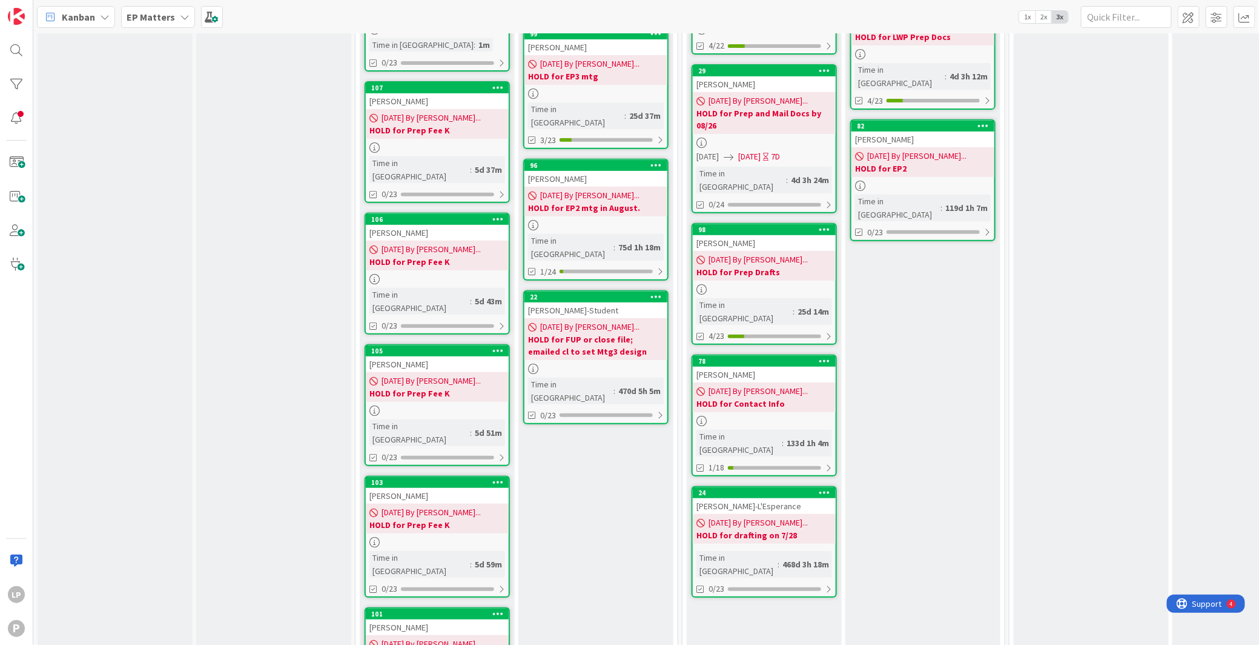
scroll to position [230, 0]
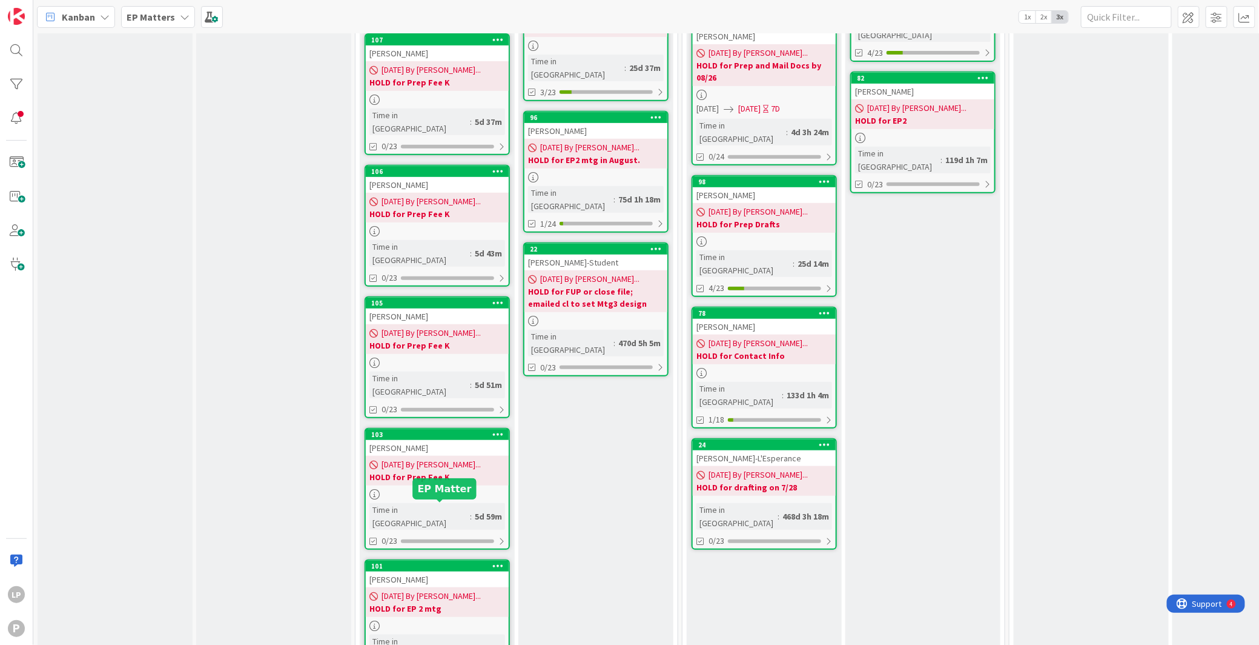
click at [442, 562] on div "101" at bounding box center [440, 566] width 138 height 8
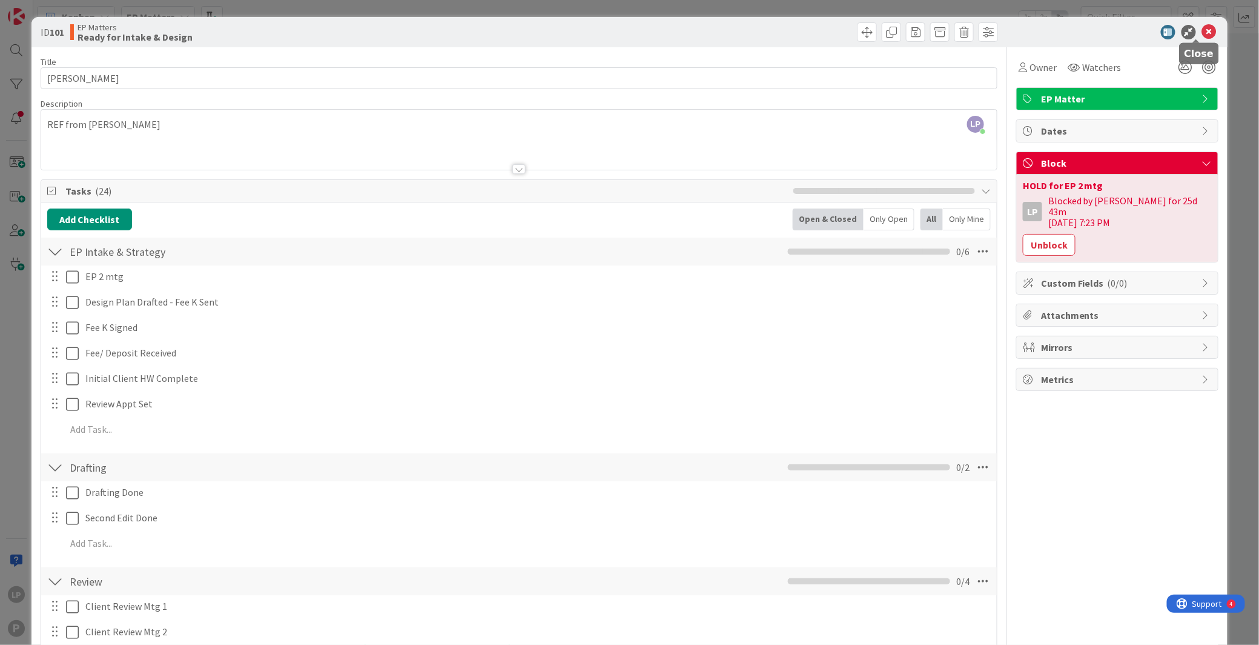
click at [1057, 35] on icon at bounding box center [1209, 32] width 15 height 15
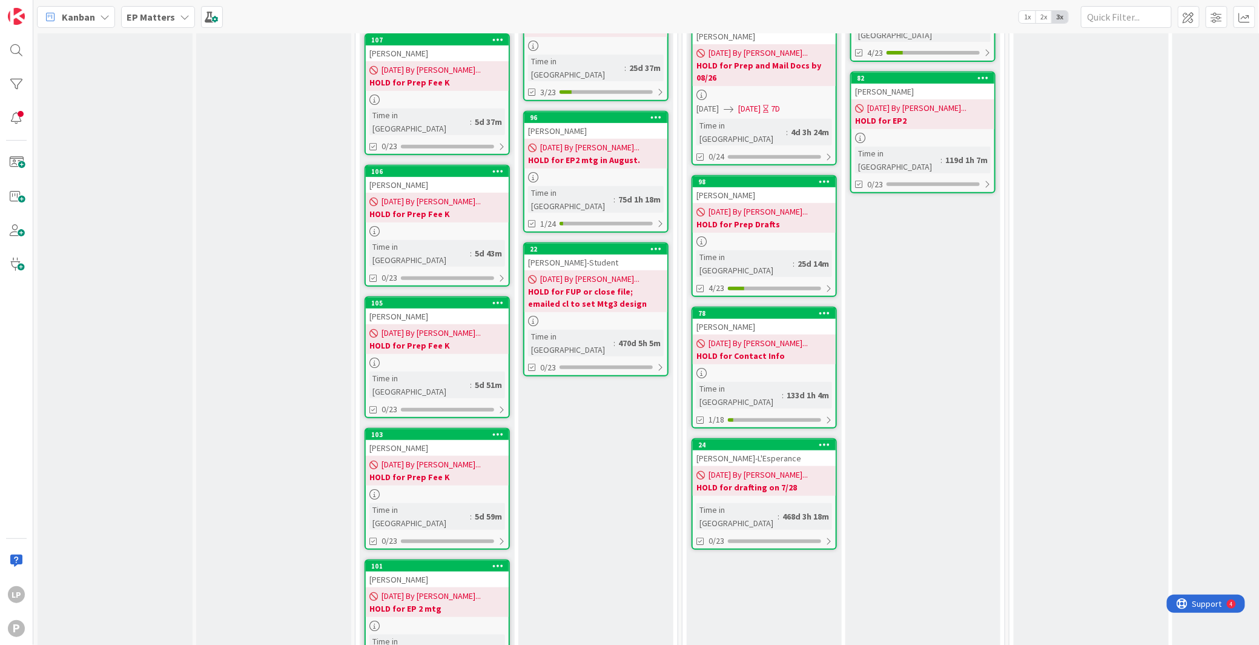
click at [497, 561] on icon at bounding box center [498, 565] width 12 height 8
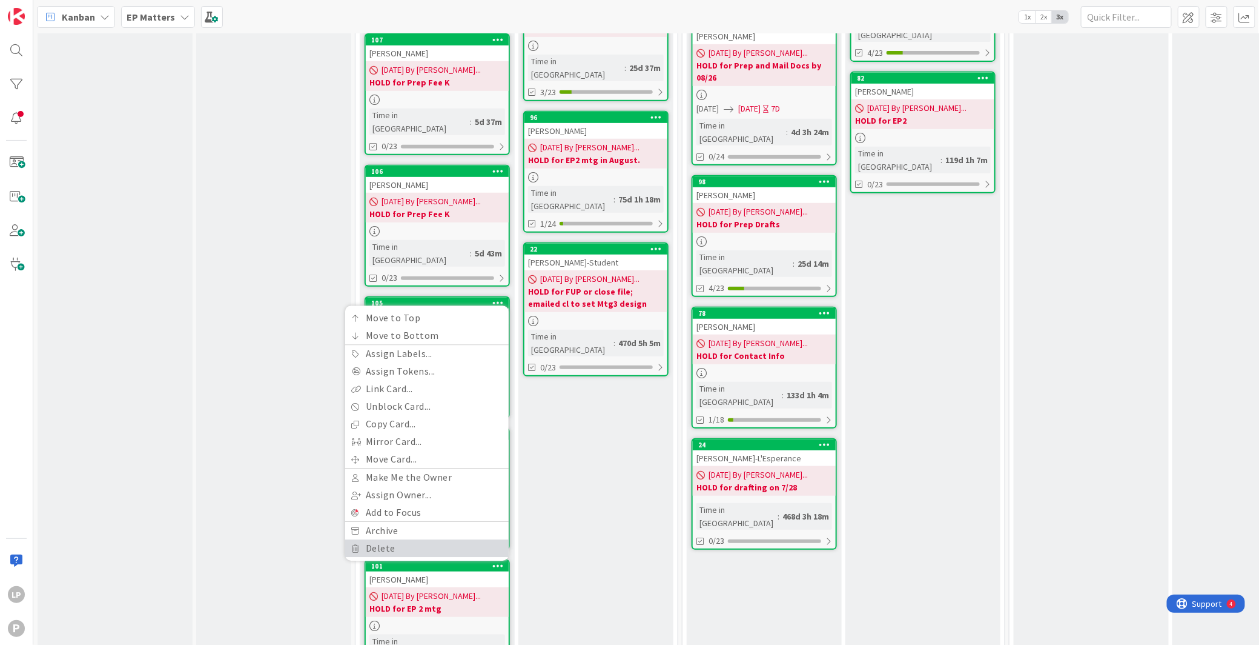
click at [475, 539] on link "Delete" at bounding box center [427, 548] width 164 height 18
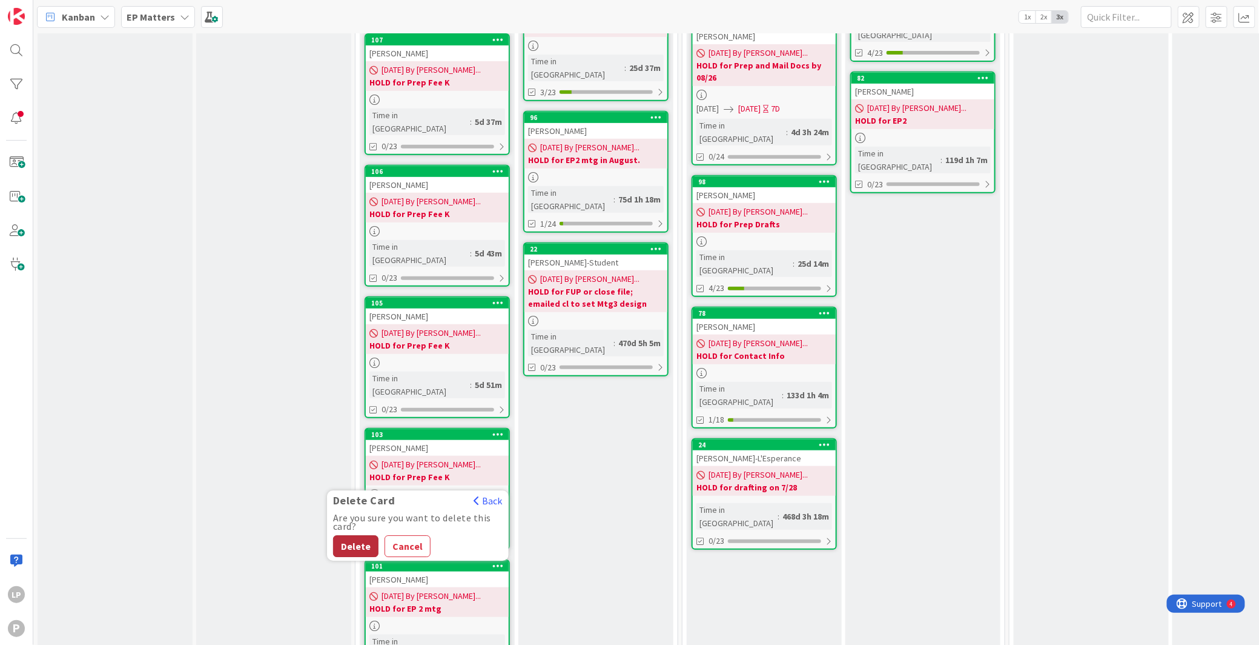
click at [362, 535] on button "Delete" at bounding box center [355, 546] width 45 height 22
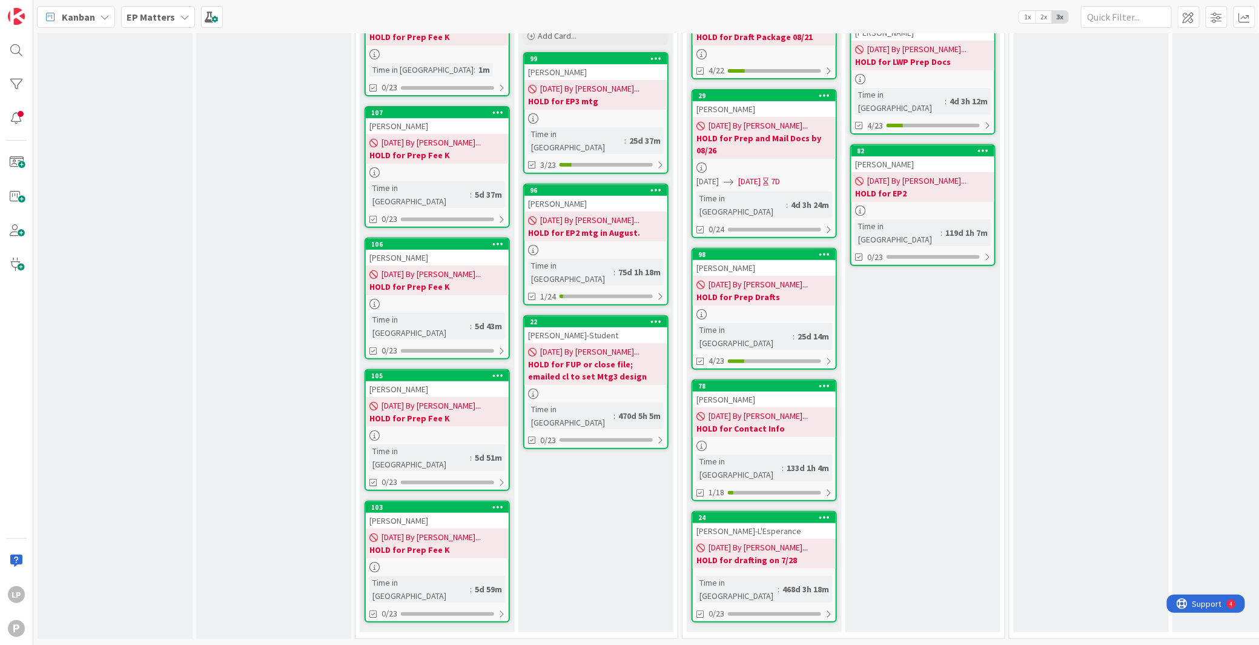
scroll to position [140, 0]
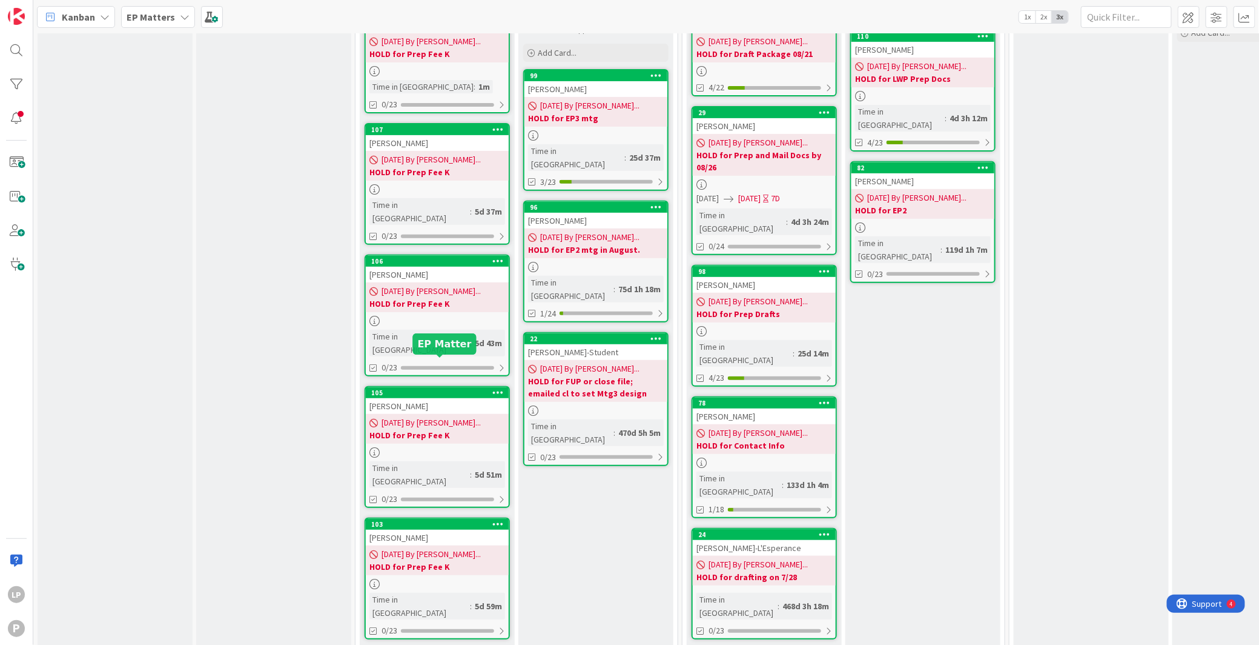
click at [470, 388] on div "105" at bounding box center [440, 392] width 138 height 8
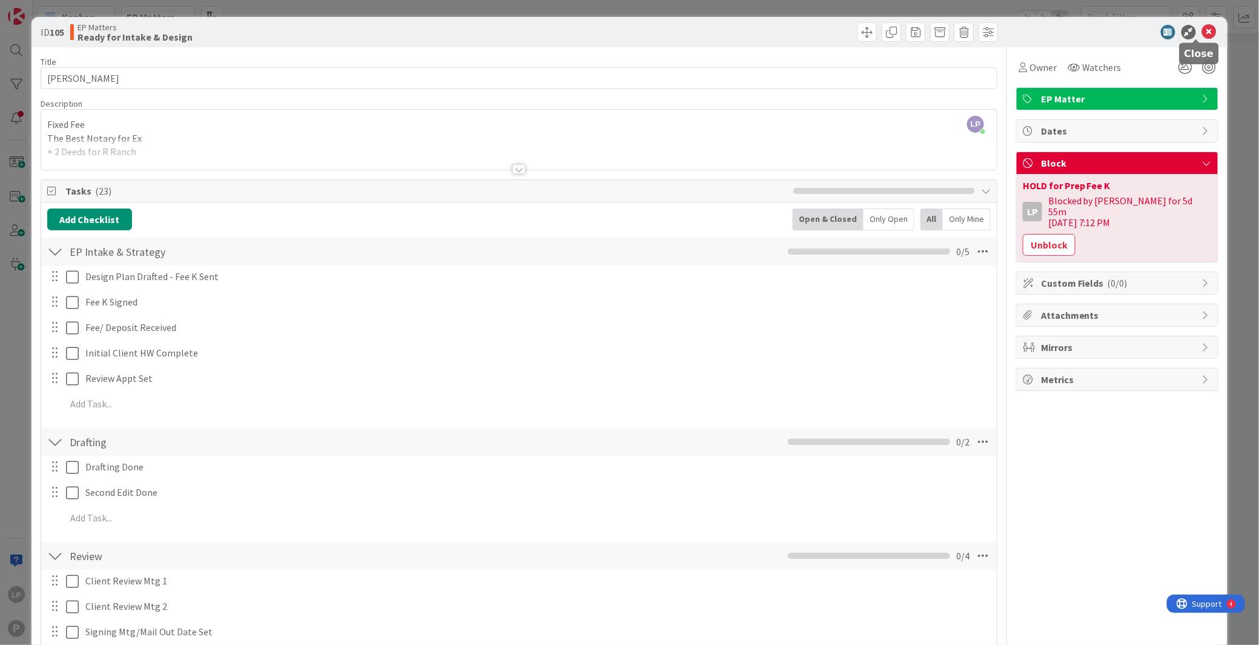
click at [1057, 31] on icon at bounding box center [1209, 32] width 15 height 15
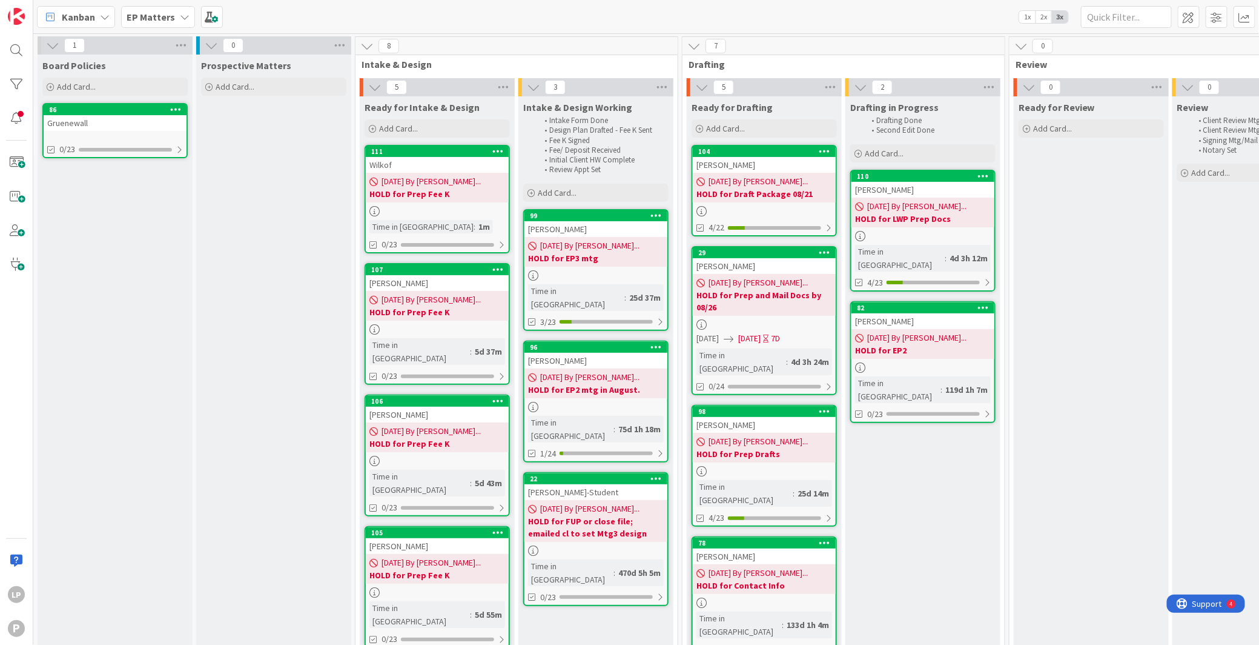
click at [150, 15] on b "EP Matters" at bounding box center [151, 17] width 48 height 12
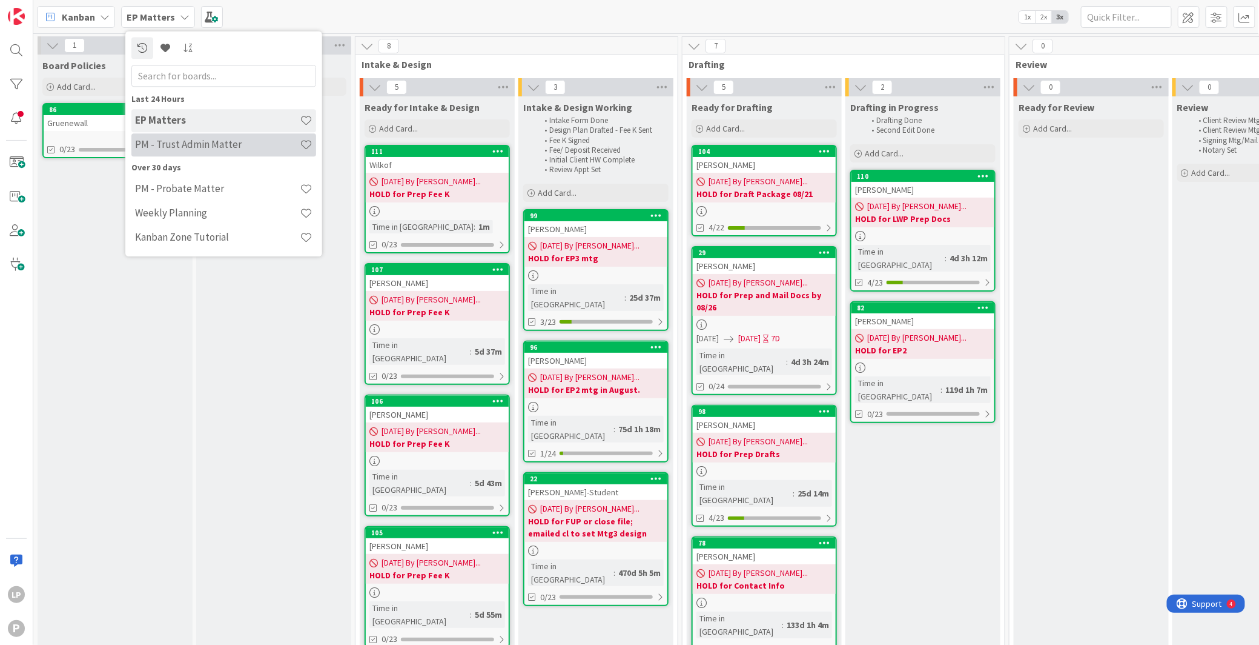
click at [201, 145] on h4 "PM - Trust Admin Matter" at bounding box center [217, 145] width 165 height 12
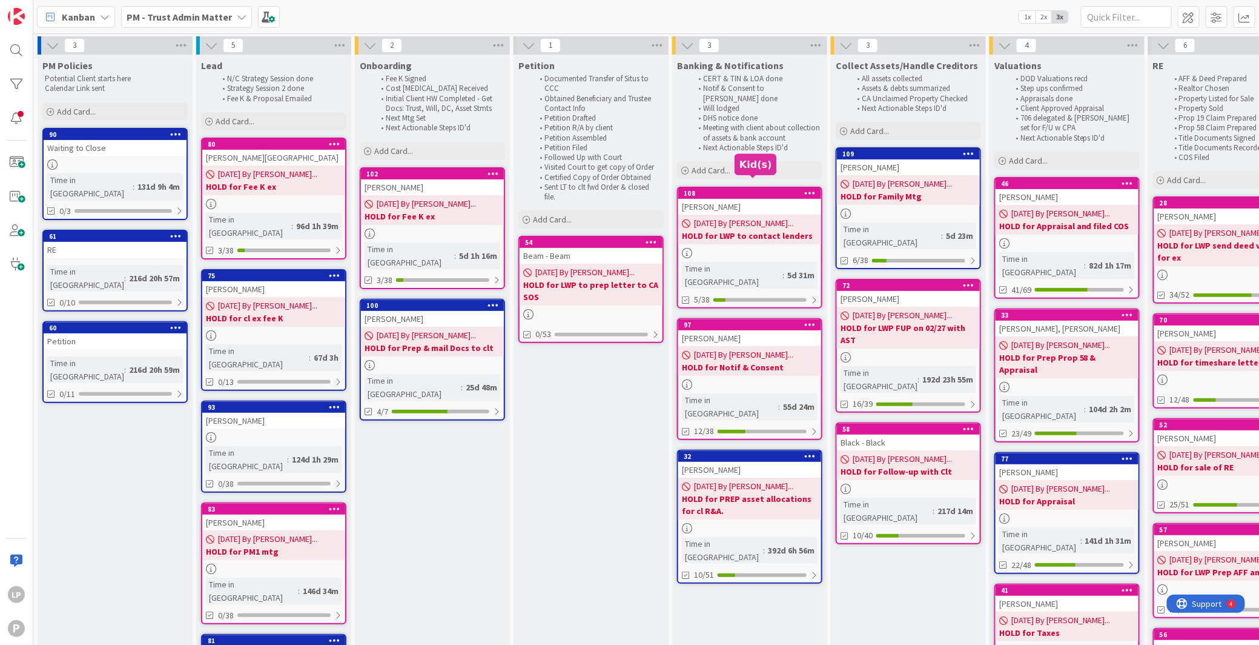
click at [740, 189] on div "108" at bounding box center [753, 193] width 138 height 8
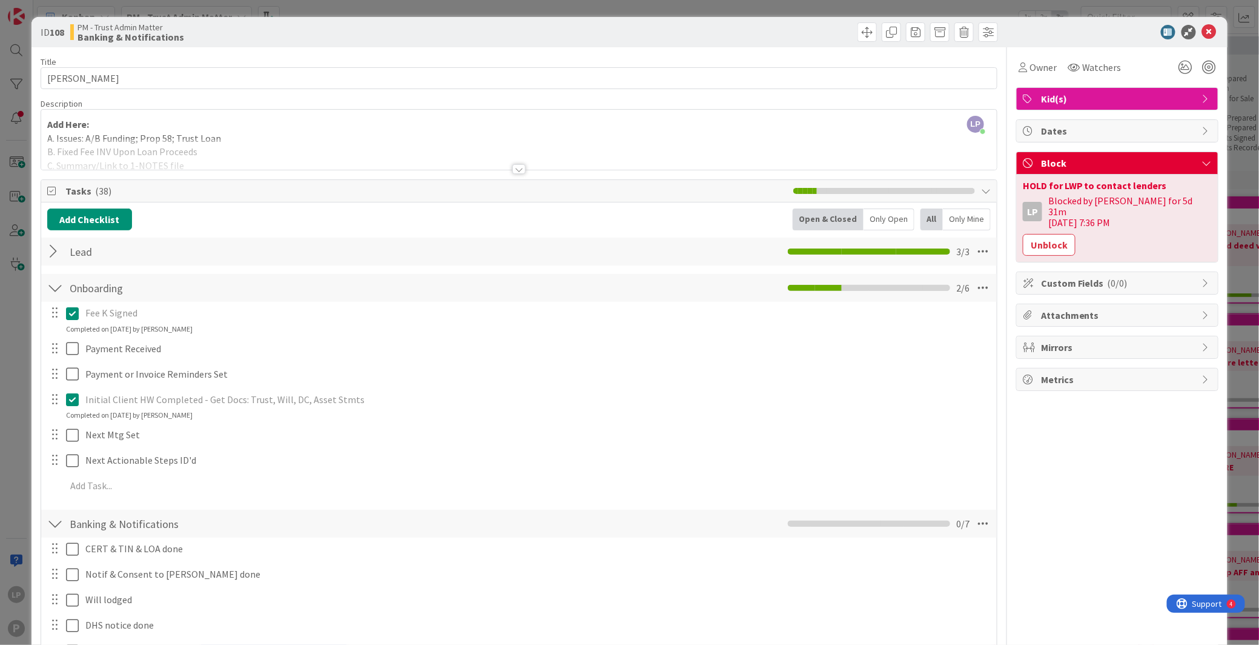
click at [780, 35] on div at bounding box center [760, 31] width 476 height 19
click at [1057, 34] on icon at bounding box center [1209, 32] width 15 height 15
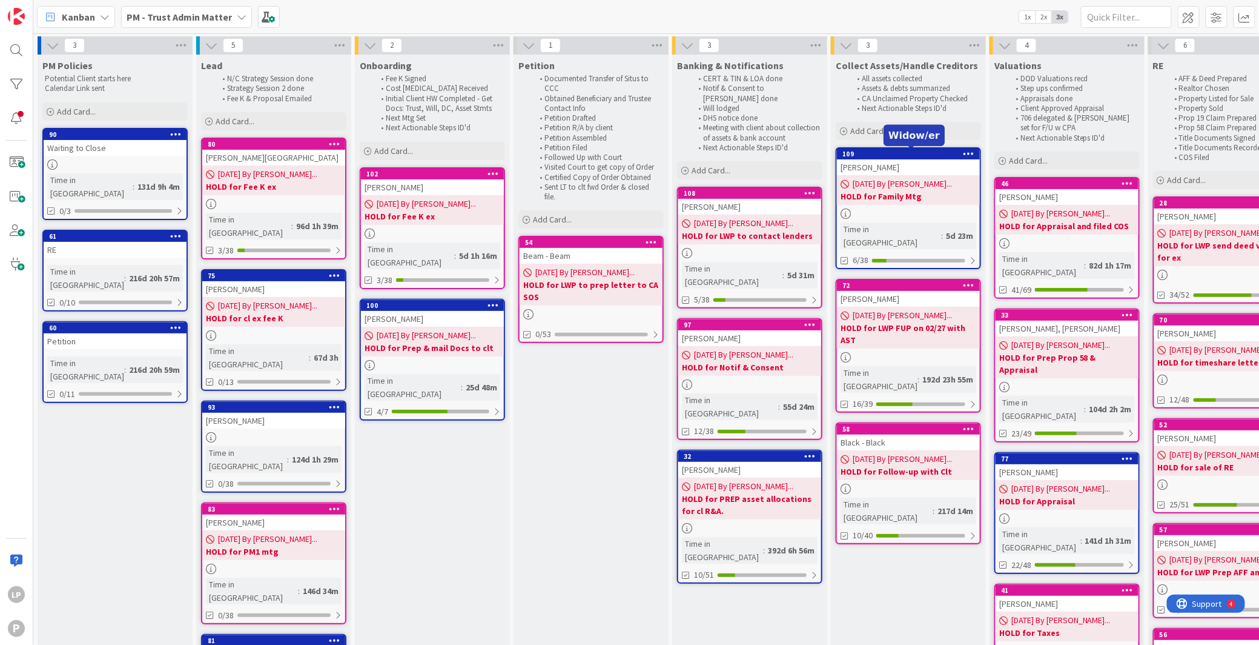
click at [926, 156] on div "109" at bounding box center [912, 154] width 138 height 8
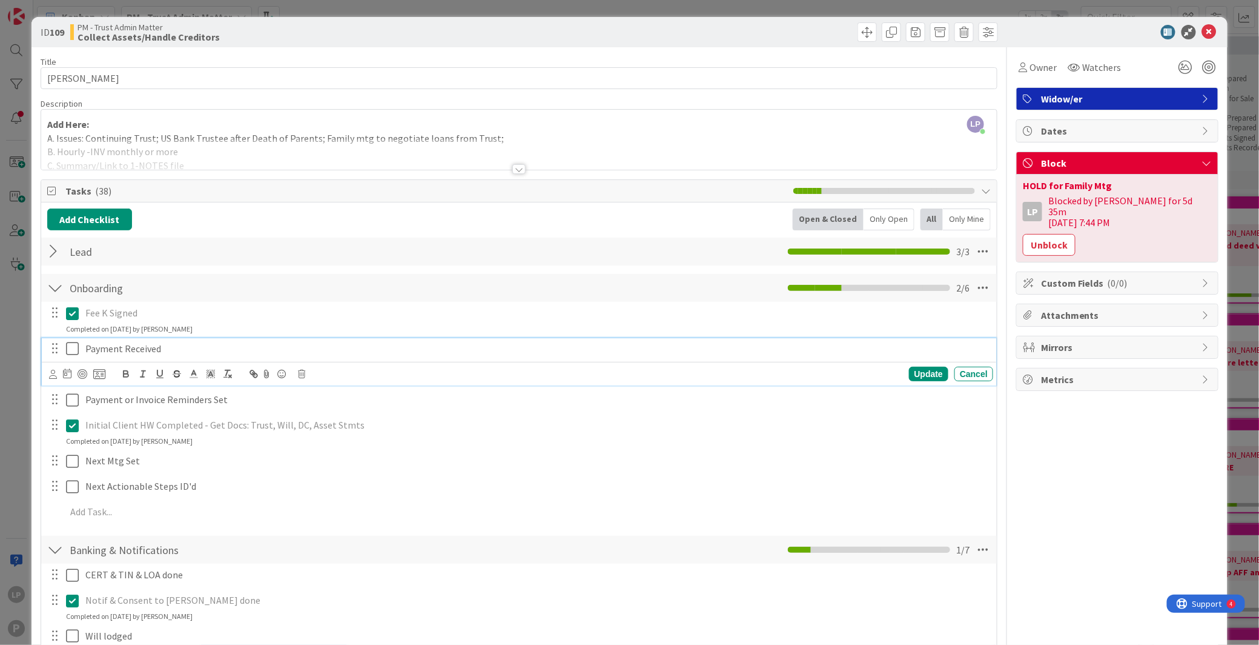
click at [75, 359] on div at bounding box center [64, 348] width 34 height 21
click at [74, 350] on icon at bounding box center [75, 348] width 18 height 15
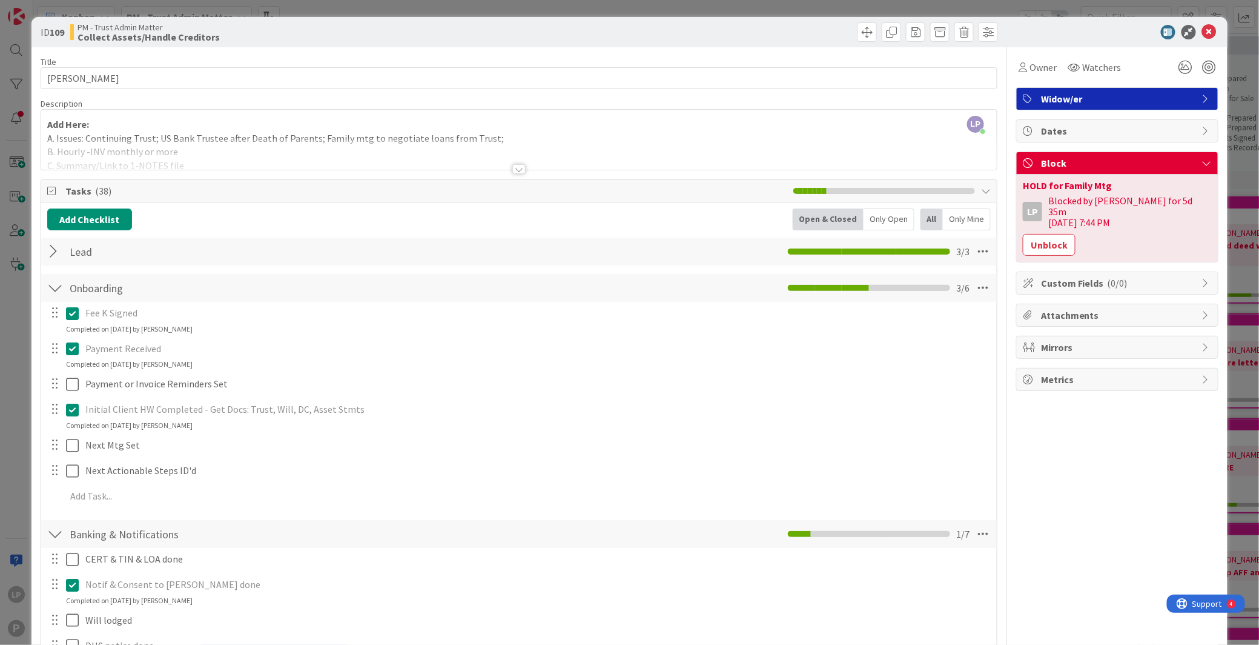
click at [773, 39] on div at bounding box center [760, 31] width 476 height 19
click at [1057, 32] on icon at bounding box center [1209, 32] width 15 height 15
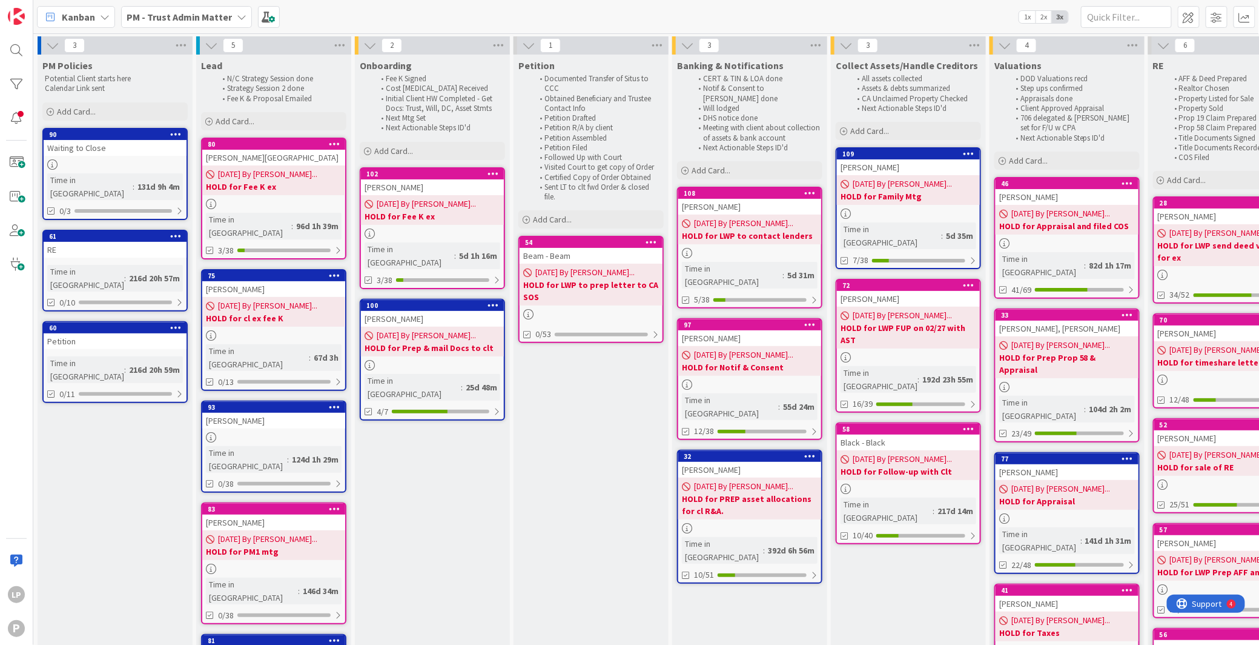
click at [194, 13] on b "PM - Trust Admin Matter" at bounding box center [179, 17] width 105 height 12
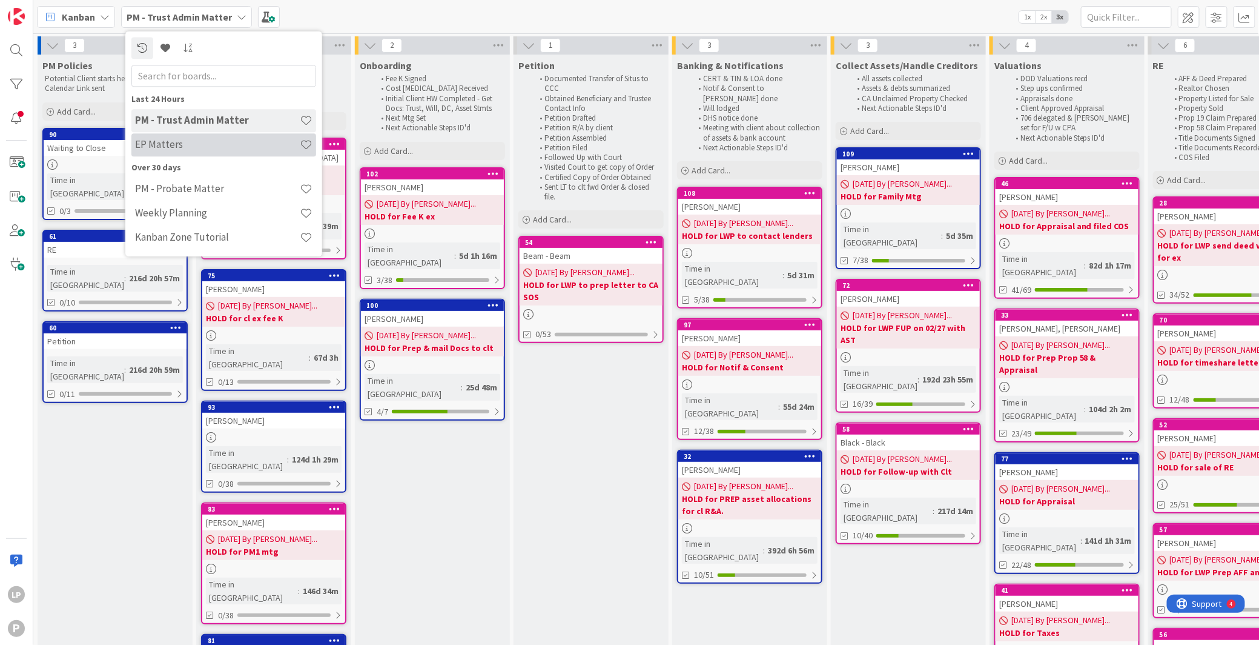
click at [174, 148] on h4 "EP Matters" at bounding box center [217, 145] width 165 height 12
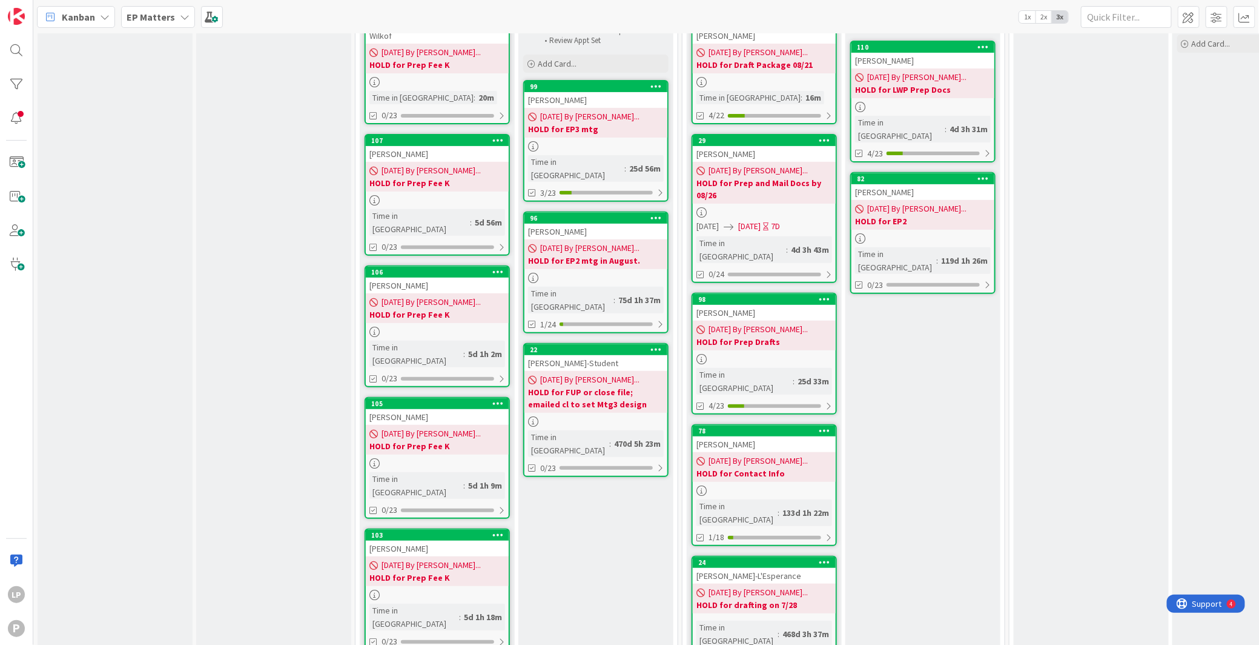
scroll to position [139, 0]
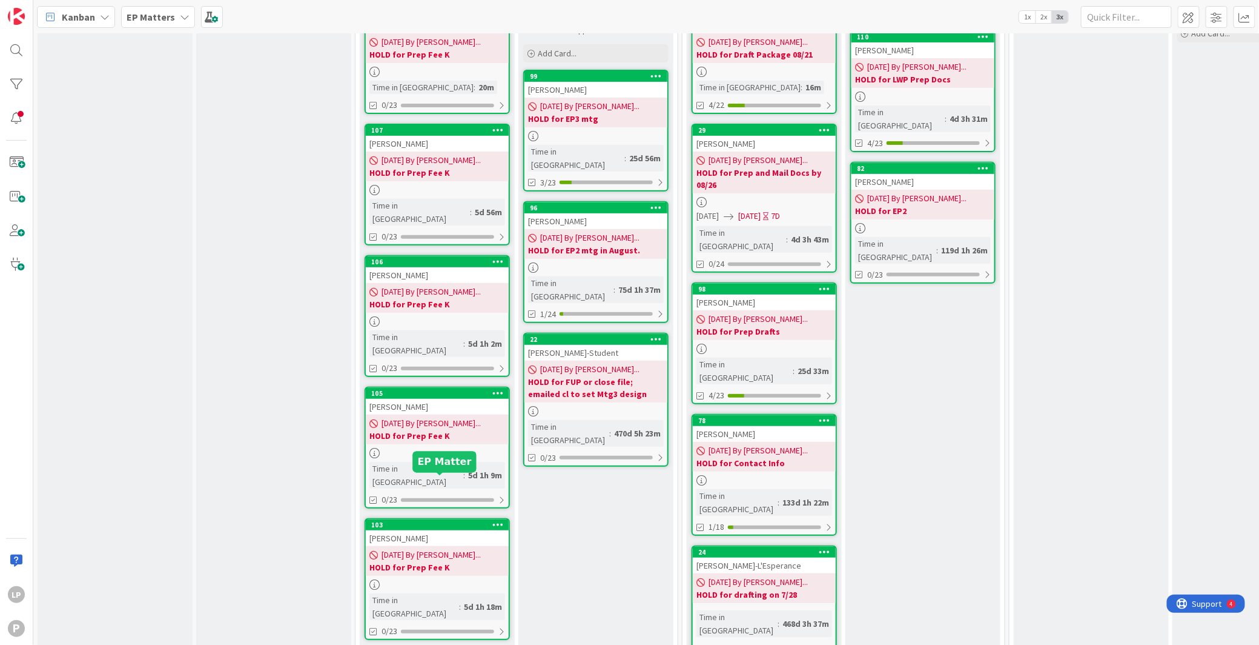
click at [457, 520] on div "103" at bounding box center [440, 524] width 138 height 8
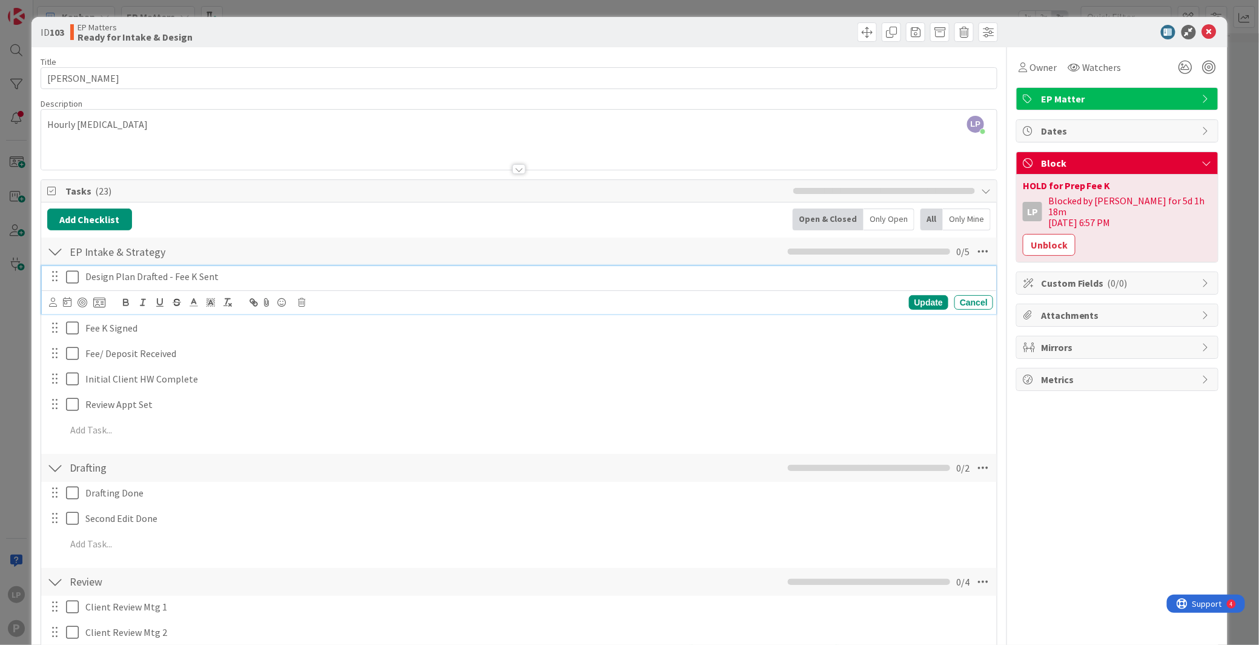
click at [68, 276] on icon at bounding box center [75, 277] width 18 height 15
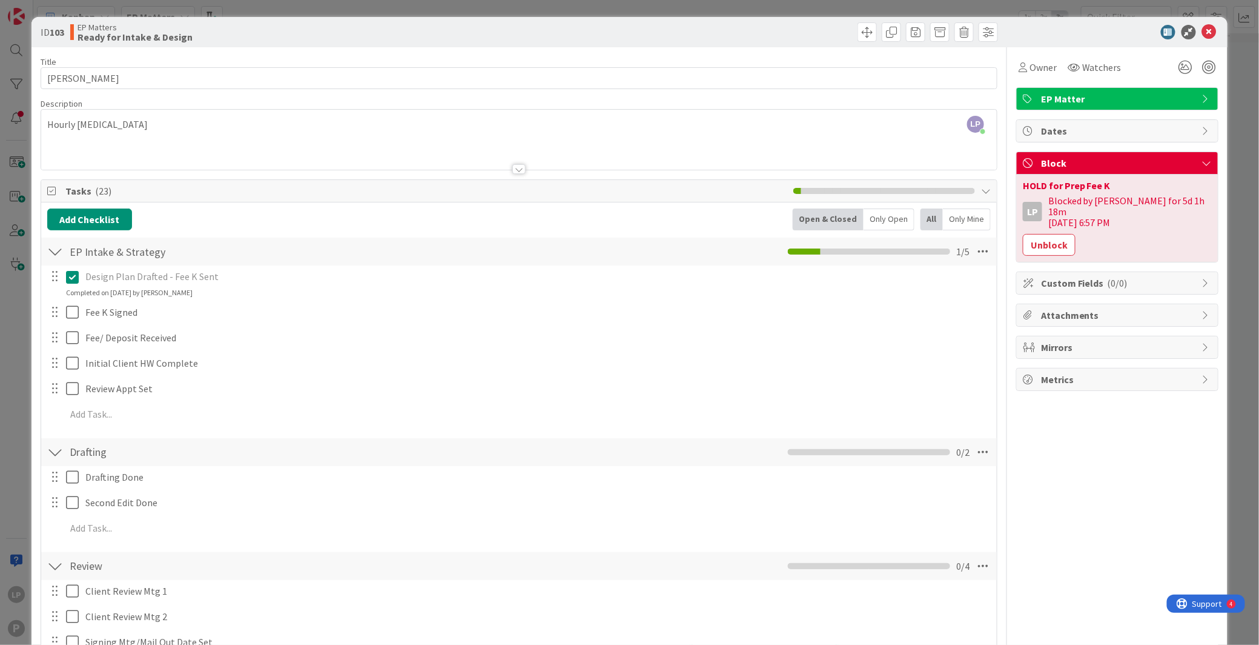
click at [1047, 187] on div "HOLD for Prep Fee K" at bounding box center [1117, 186] width 189 height 10
drag, startPoint x: 1098, startPoint y: 187, endPoint x: 1008, endPoint y: 187, distance: 90.3
click at [1017, 187] on div "HOLD for Prep Fee K LP Blocked by [PERSON_NAME] for 5d 1h 18m [DATE] 6:57 PM Un…" at bounding box center [1117, 217] width 201 height 87
copy div "HOLD for Prep Fee K"
click at [1030, 237] on button "Unblock" at bounding box center [1049, 245] width 53 height 22
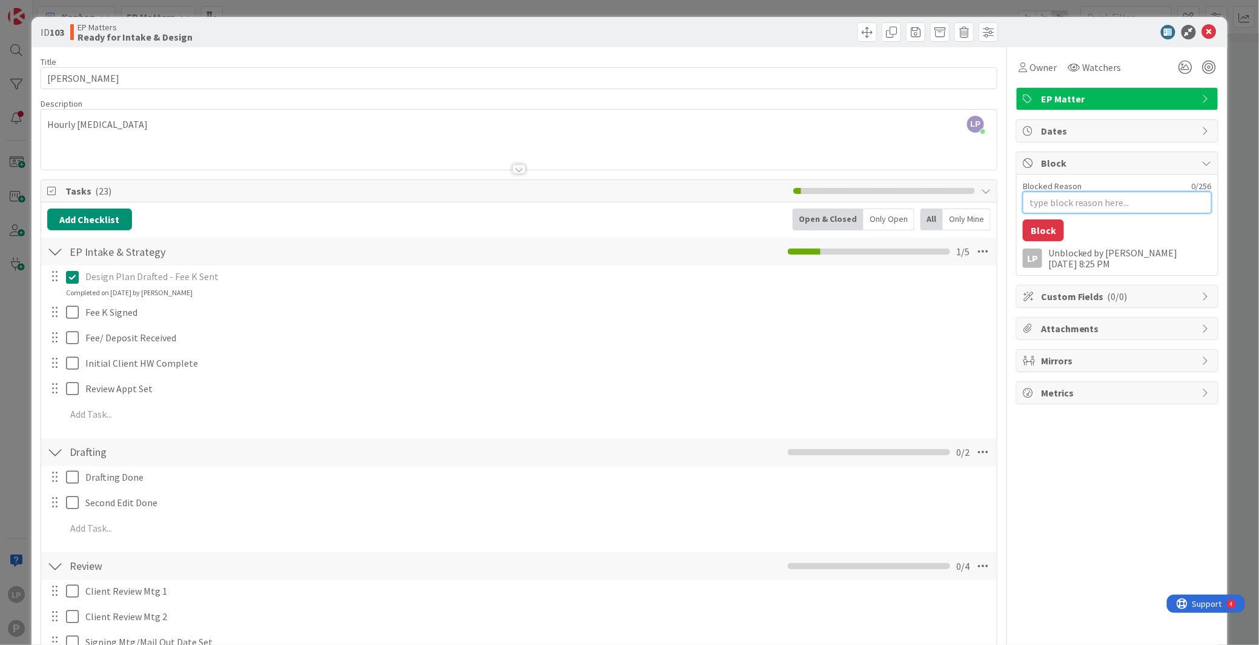
click at [1037, 207] on textarea "Blocked Reason" at bounding box center [1117, 202] width 189 height 22
paste textarea "HOLD for Fee K Ex"
type textarea "x"
type textarea "HOLD for Fee K Ex"
drag, startPoint x: 1036, startPoint y: 234, endPoint x: 957, endPoint y: 217, distance: 81.0
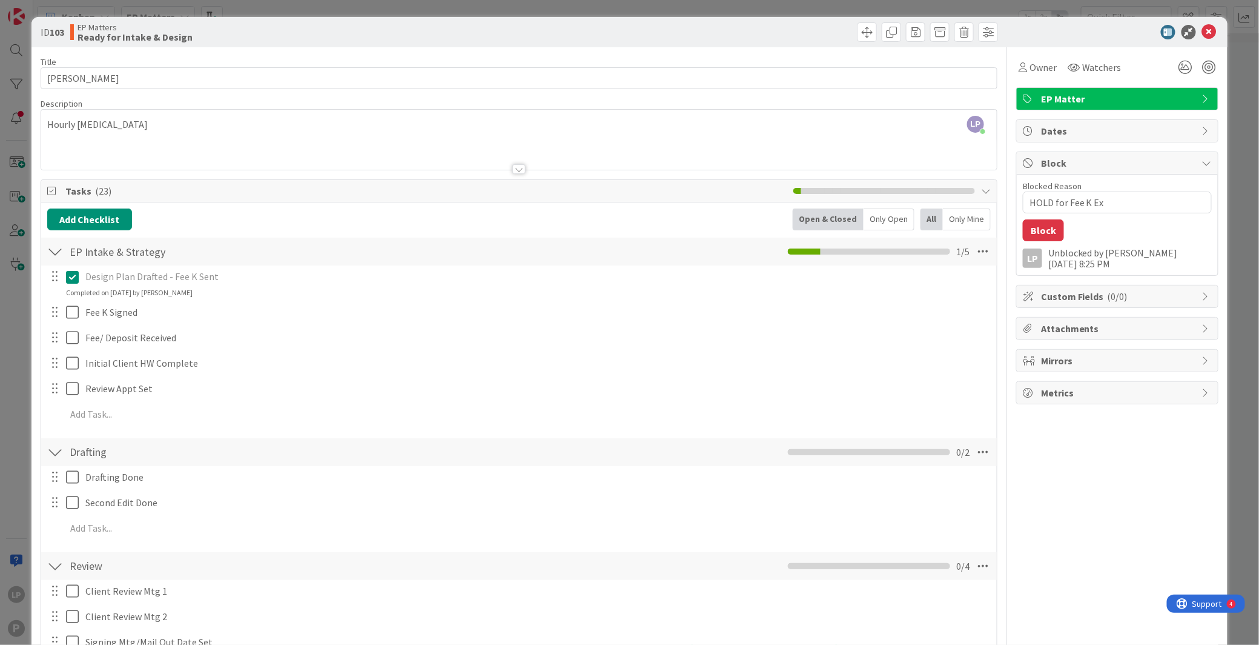
click at [1036, 234] on button "Block" at bounding box center [1043, 230] width 41 height 22
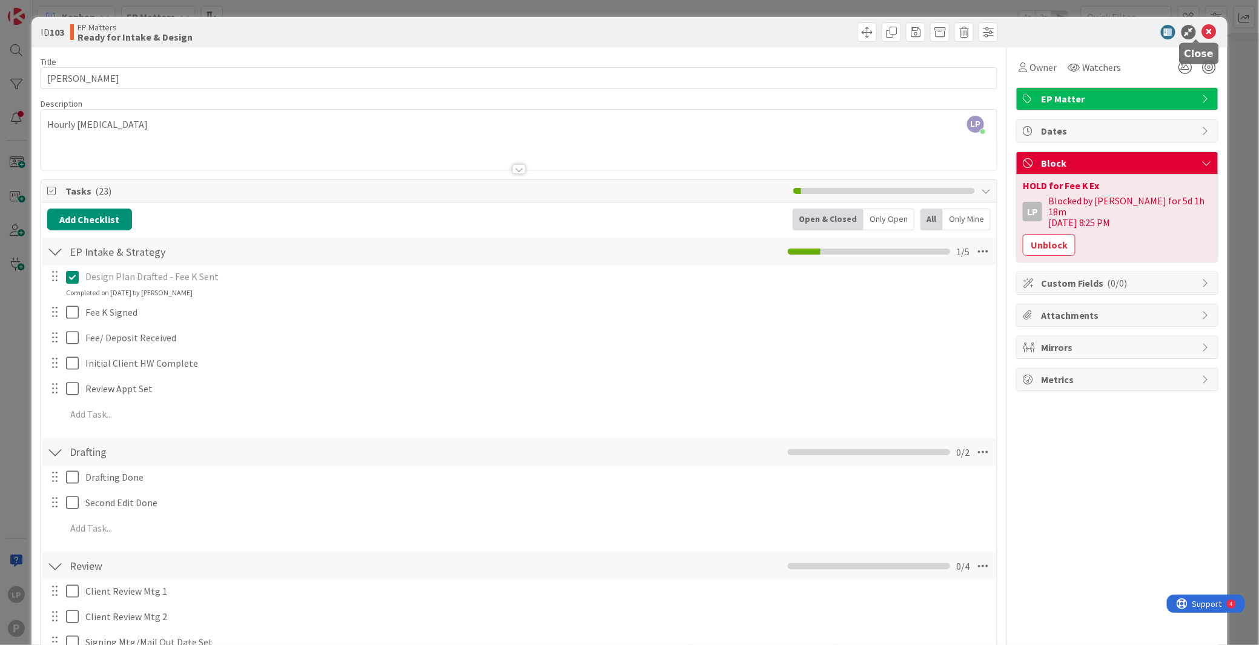
click at [1057, 31] on icon at bounding box center [1209, 32] width 15 height 15
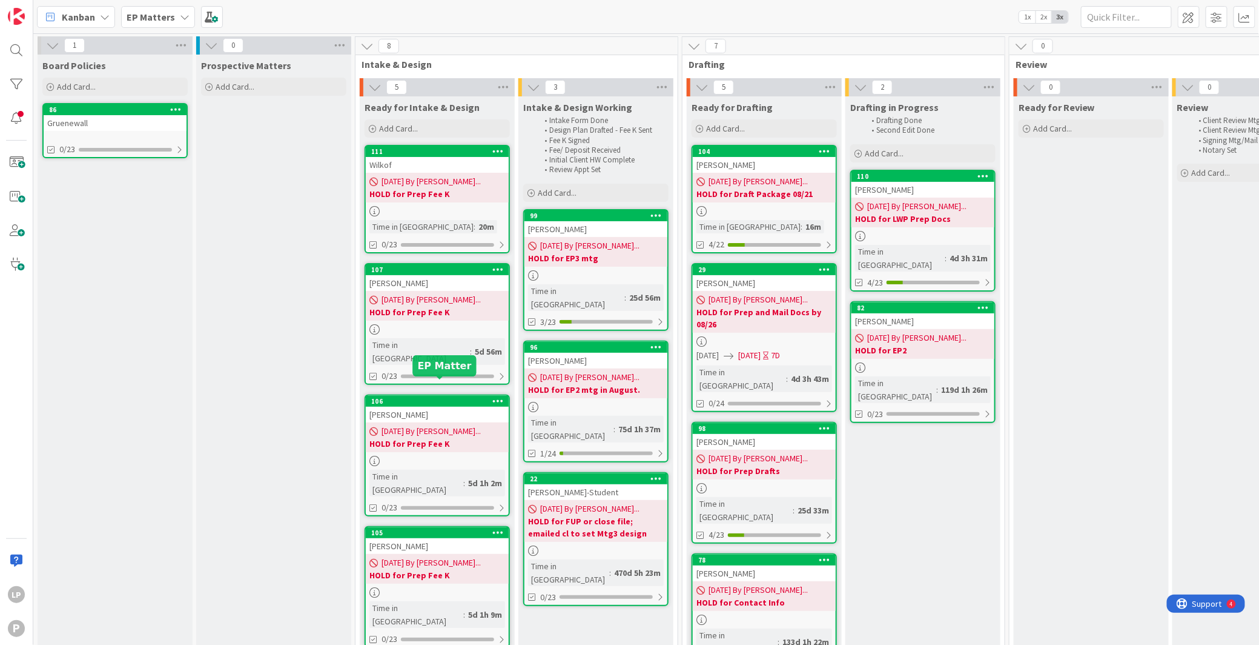
scroll to position [139, 0]
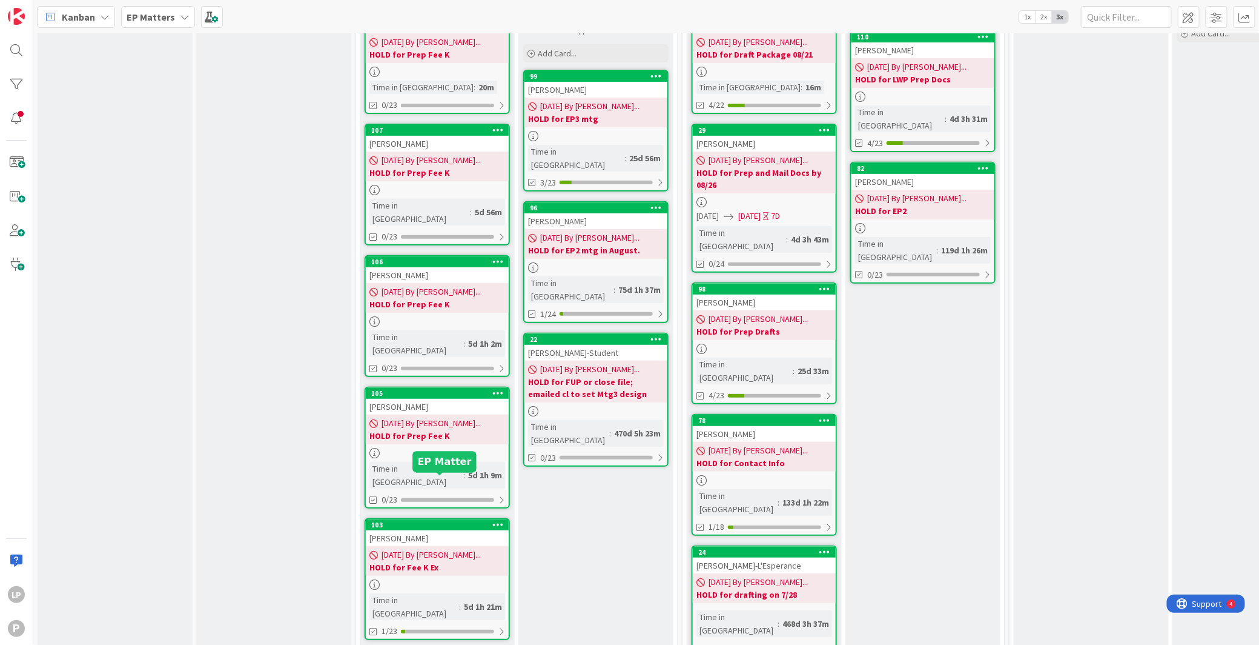
click at [446, 520] on div "103" at bounding box center [440, 524] width 138 height 8
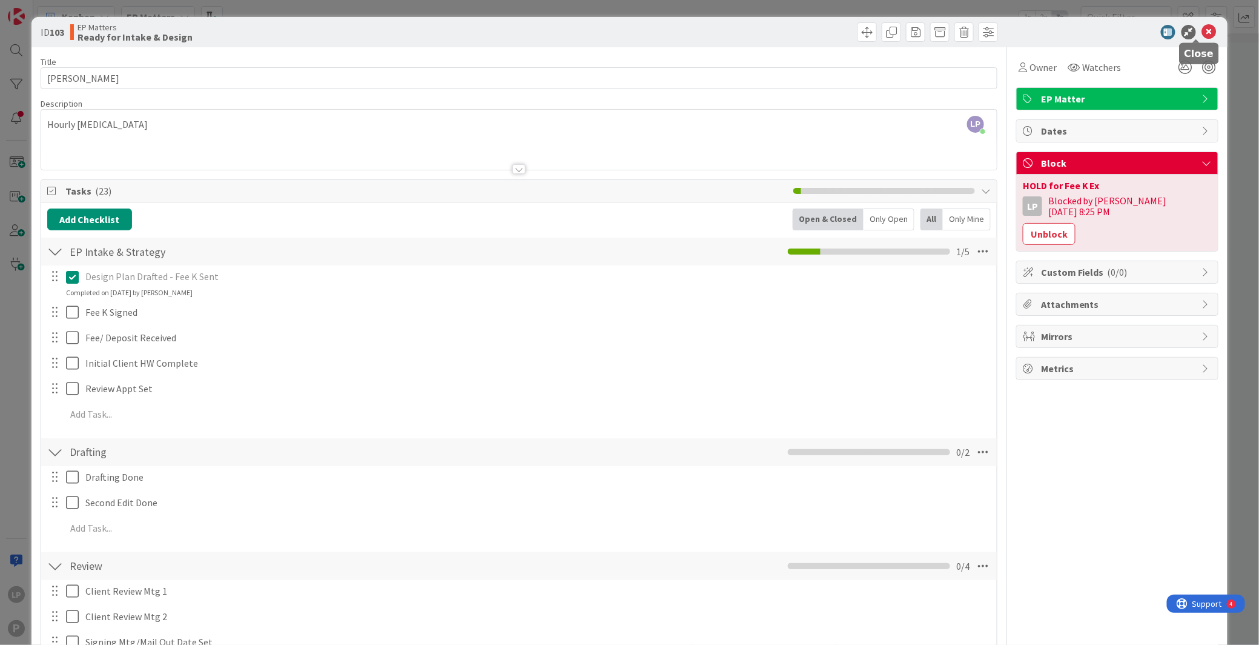
click at [1057, 35] on icon at bounding box center [1209, 32] width 15 height 15
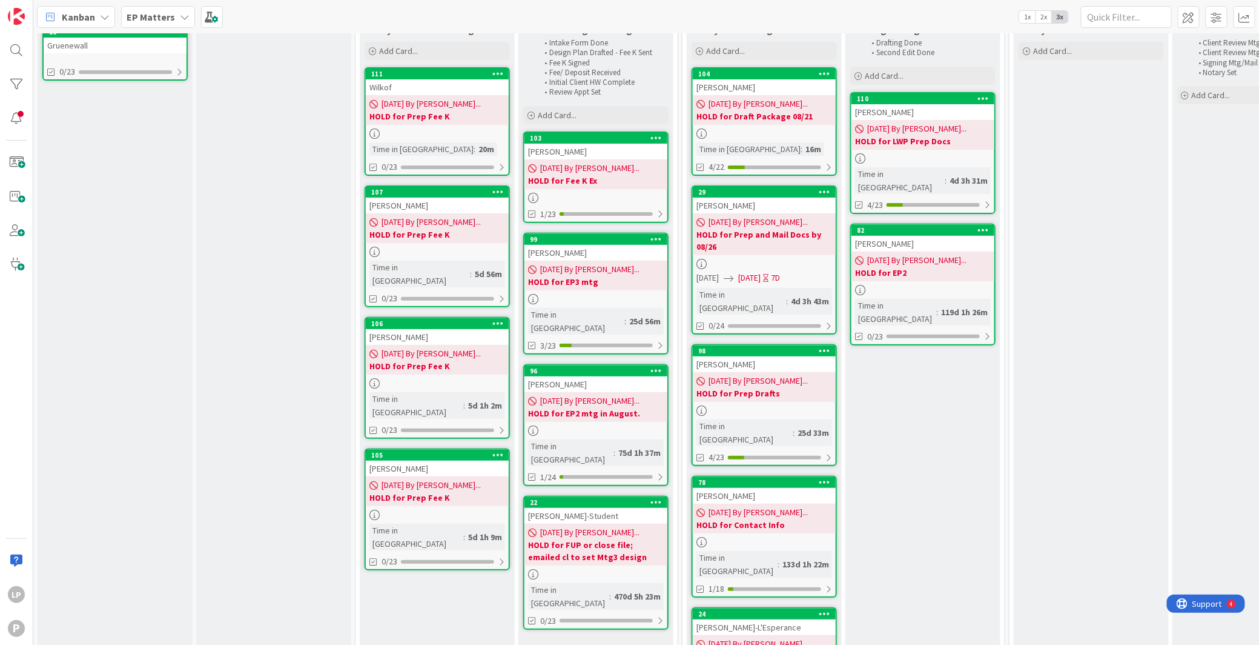
scroll to position [139, 0]
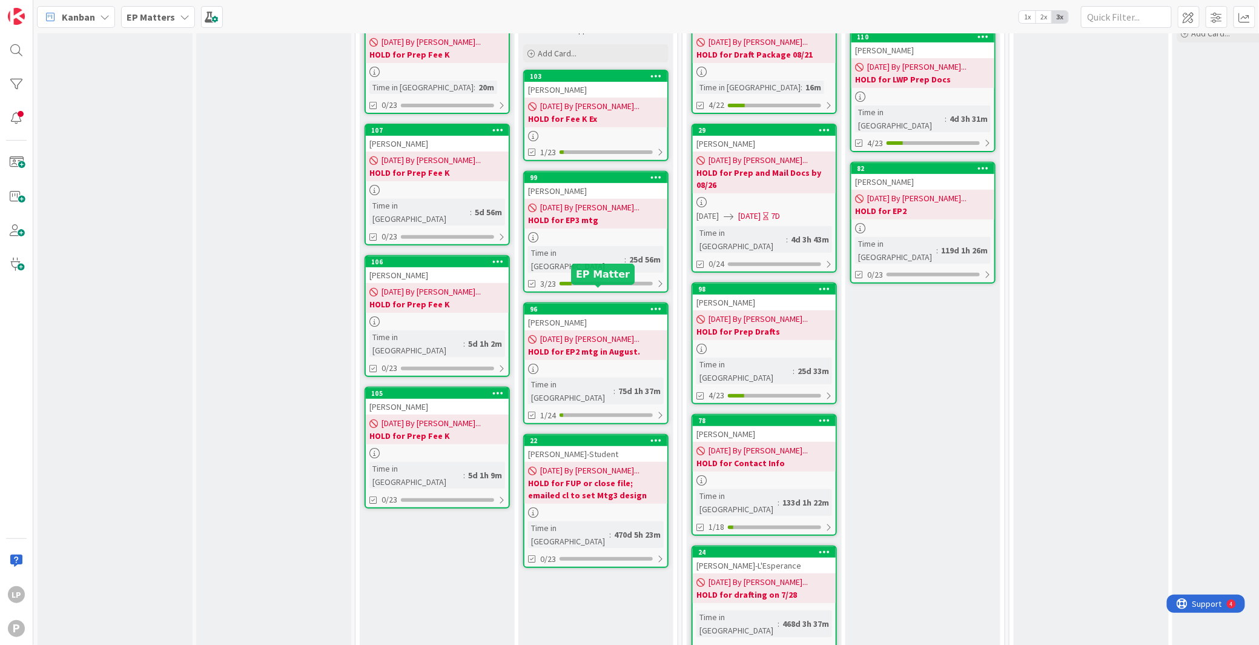
click at [562, 305] on div "96" at bounding box center [599, 309] width 138 height 8
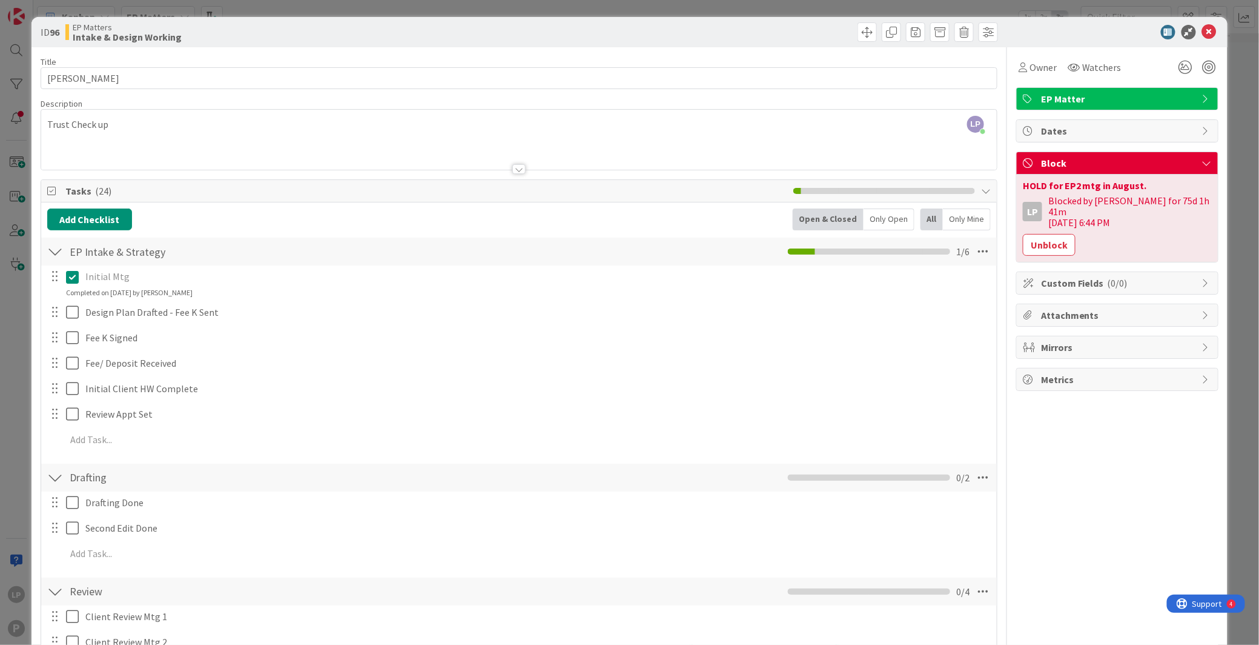
click at [915, 148] on div at bounding box center [519, 154] width 956 height 31
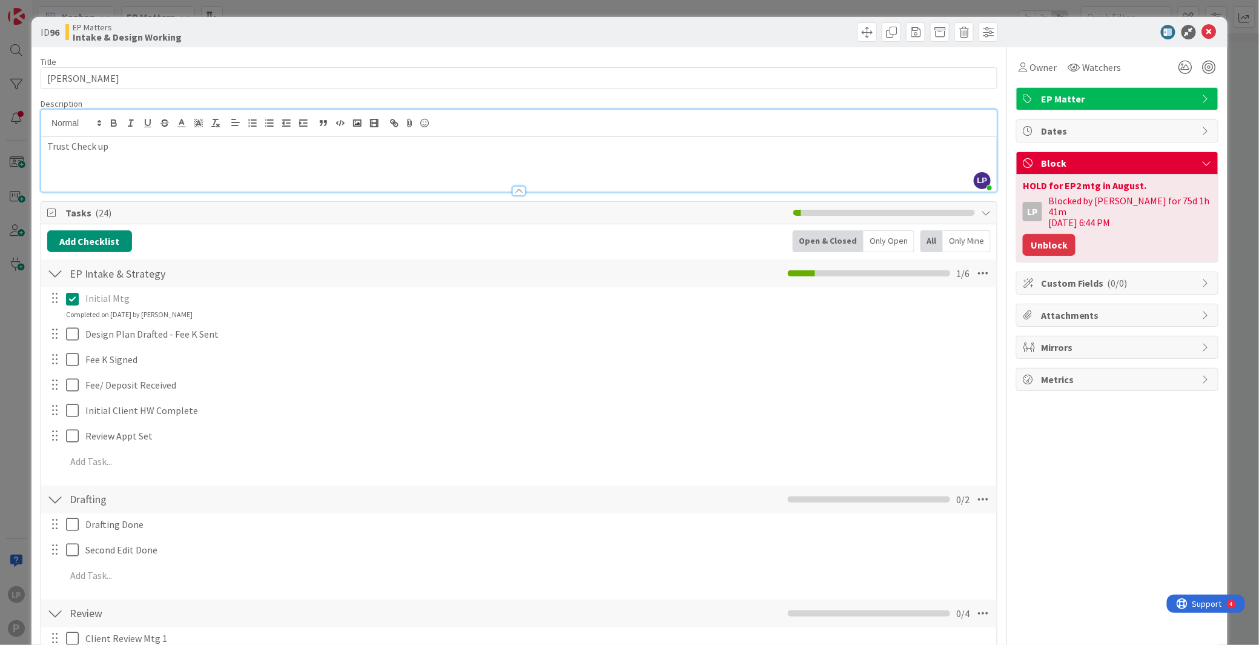
click at [1036, 238] on button "Unblock" at bounding box center [1049, 245] width 53 height 22
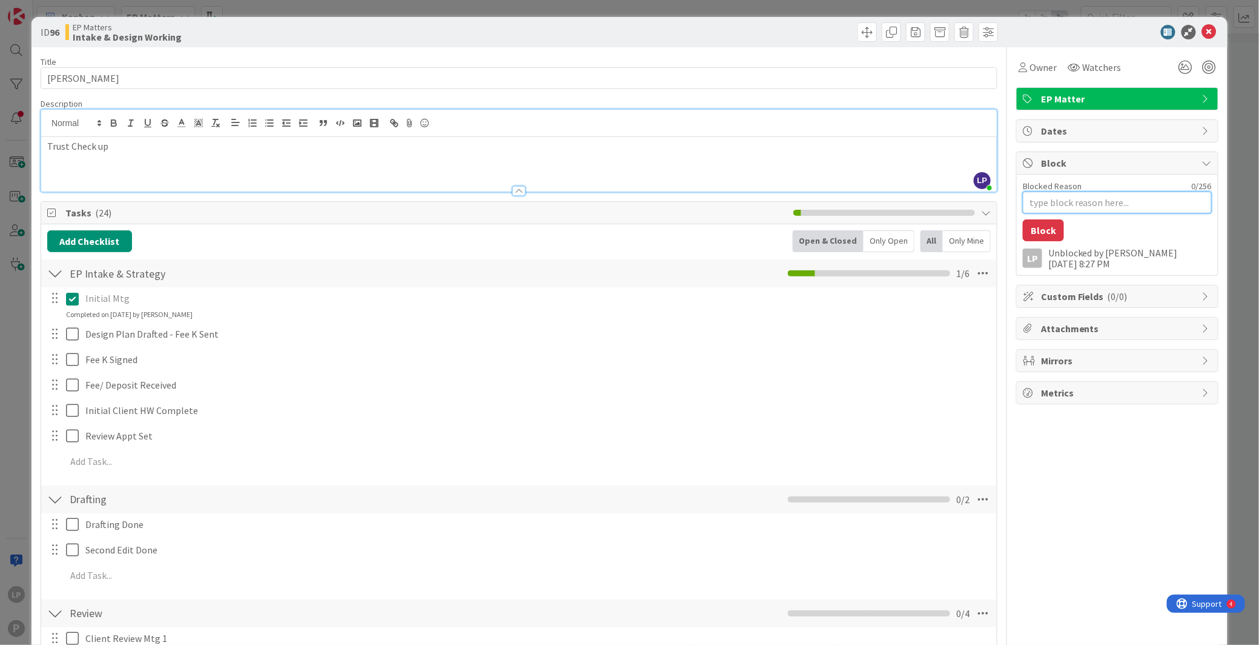
click at [1032, 205] on textarea "Blocked Reason" at bounding box center [1117, 202] width 189 height 22
paste textarea "HOLD for EP3 mtg 9/10"
type textarea "x"
type textarea "HOLD for EP3 mtg 9/10"
drag, startPoint x: 1039, startPoint y: 234, endPoint x: 993, endPoint y: 272, distance: 59.3
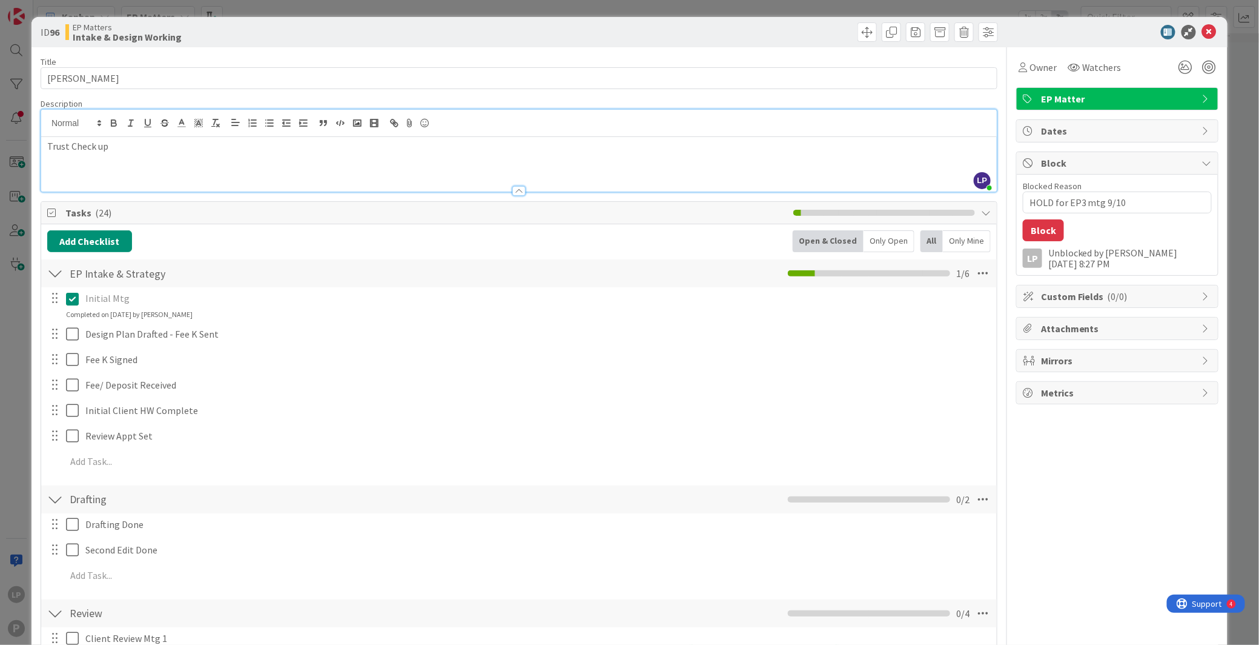
click at [1039, 234] on button "Block" at bounding box center [1043, 230] width 41 height 22
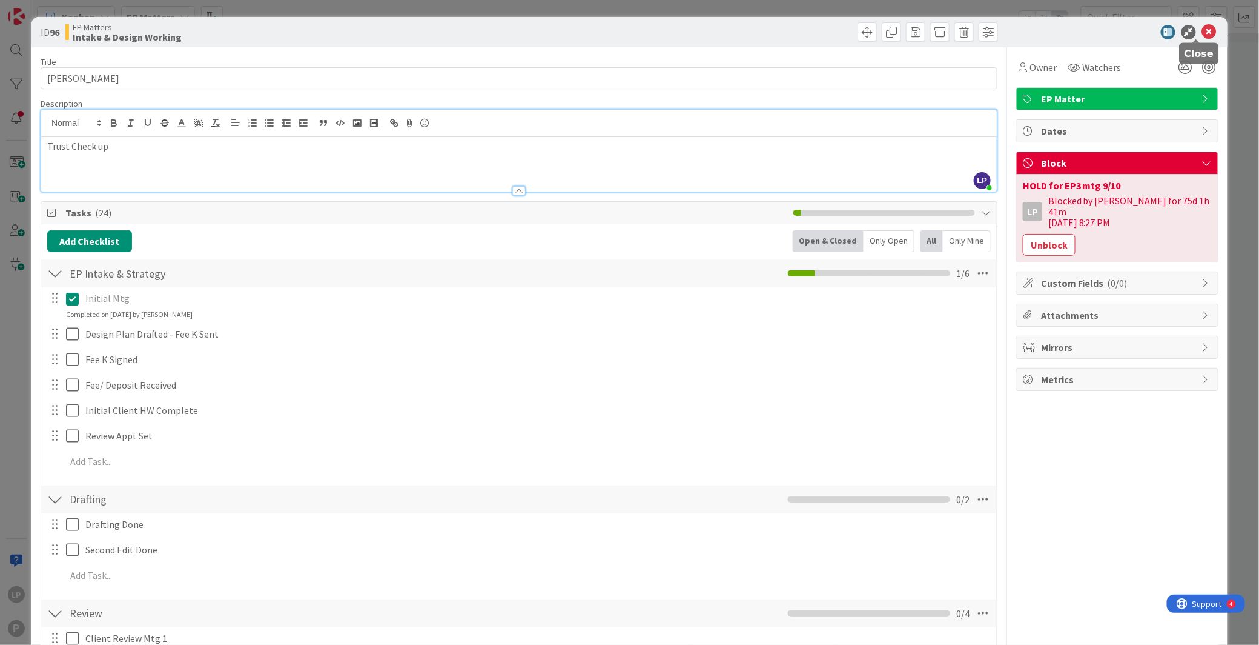
click at [1057, 28] on icon at bounding box center [1209, 32] width 15 height 15
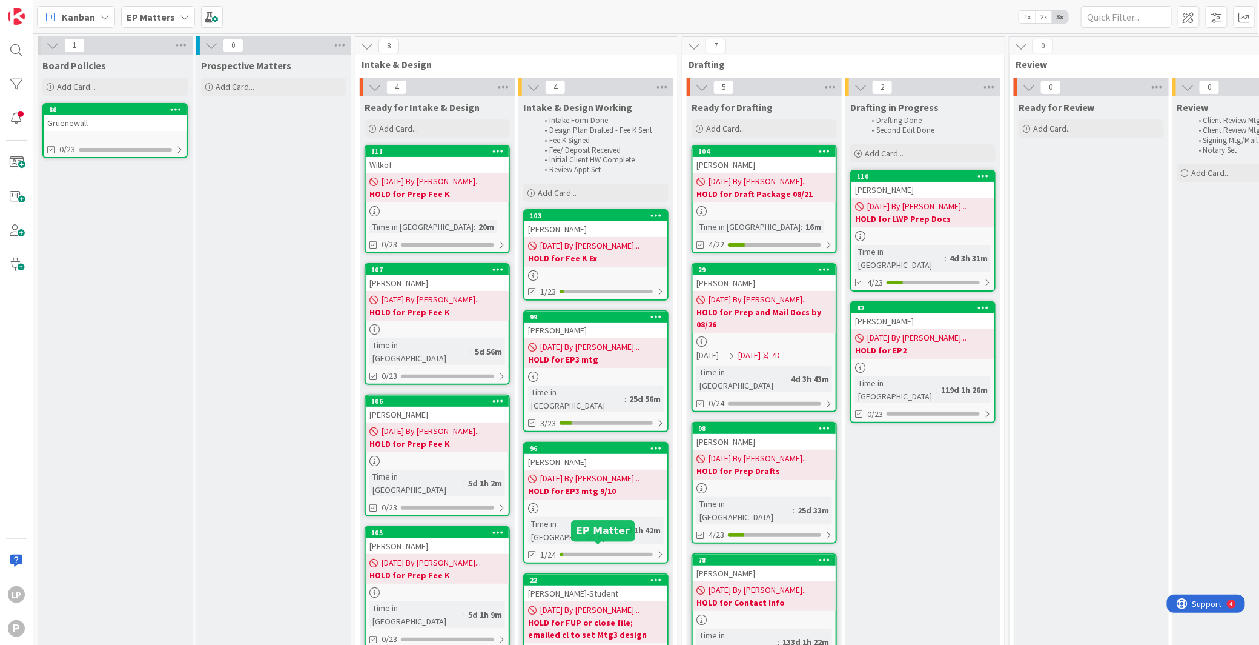
click at [588, 575] on div "22" at bounding box center [599, 579] width 138 height 8
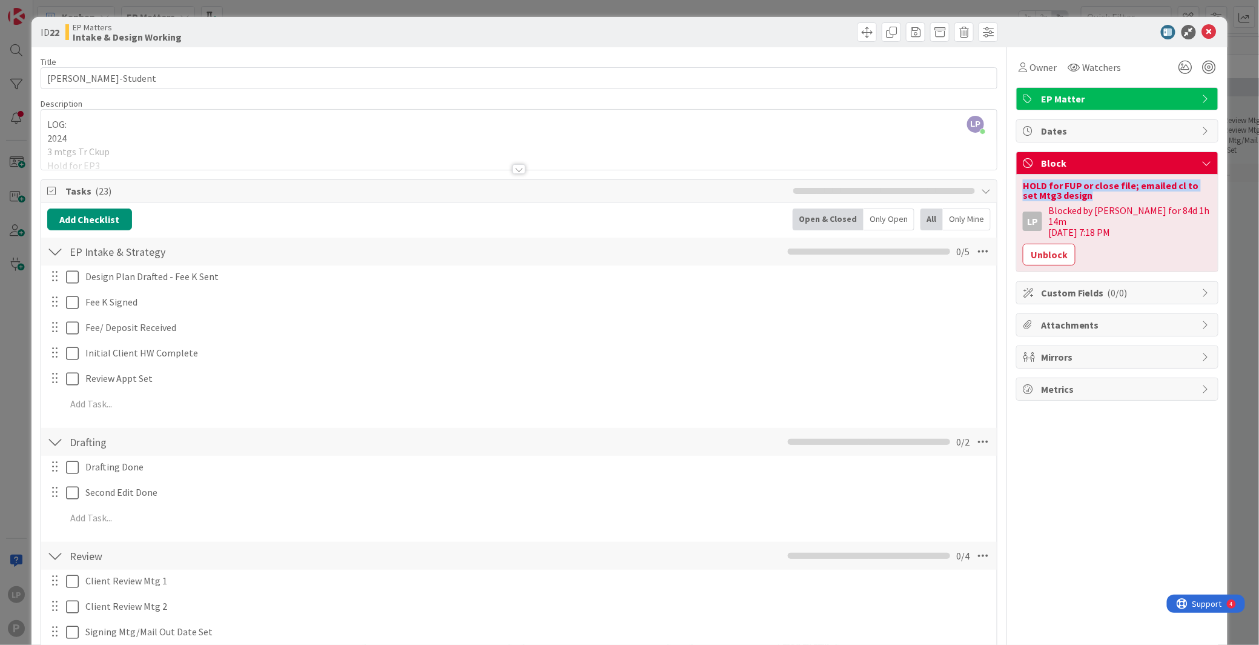
drag, startPoint x: 1011, startPoint y: 184, endPoint x: 1076, endPoint y: 196, distance: 66.6
click at [1057, 196] on div "HOLD for FUP or close file; emailed cl to set Mtg3 design" at bounding box center [1117, 190] width 189 height 19
copy div "HOLD for FUP or close file; emailed cl to set Mtg3 design"
click at [1038, 244] on button "Unblock" at bounding box center [1049, 255] width 53 height 22
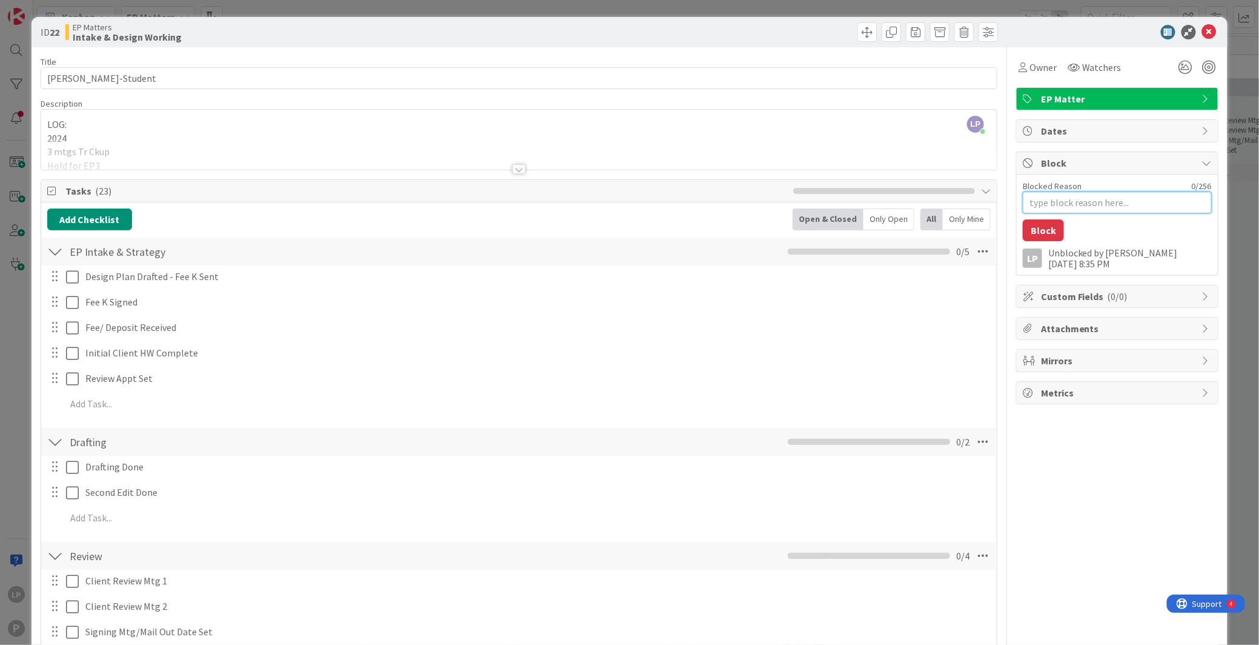
click at [1047, 198] on textarea "Blocked Reason" at bounding box center [1117, 202] width 189 height 22
paste textarea "HOLD for FUP or close file; emailed cl to set Mtg3 design"
type textarea "x"
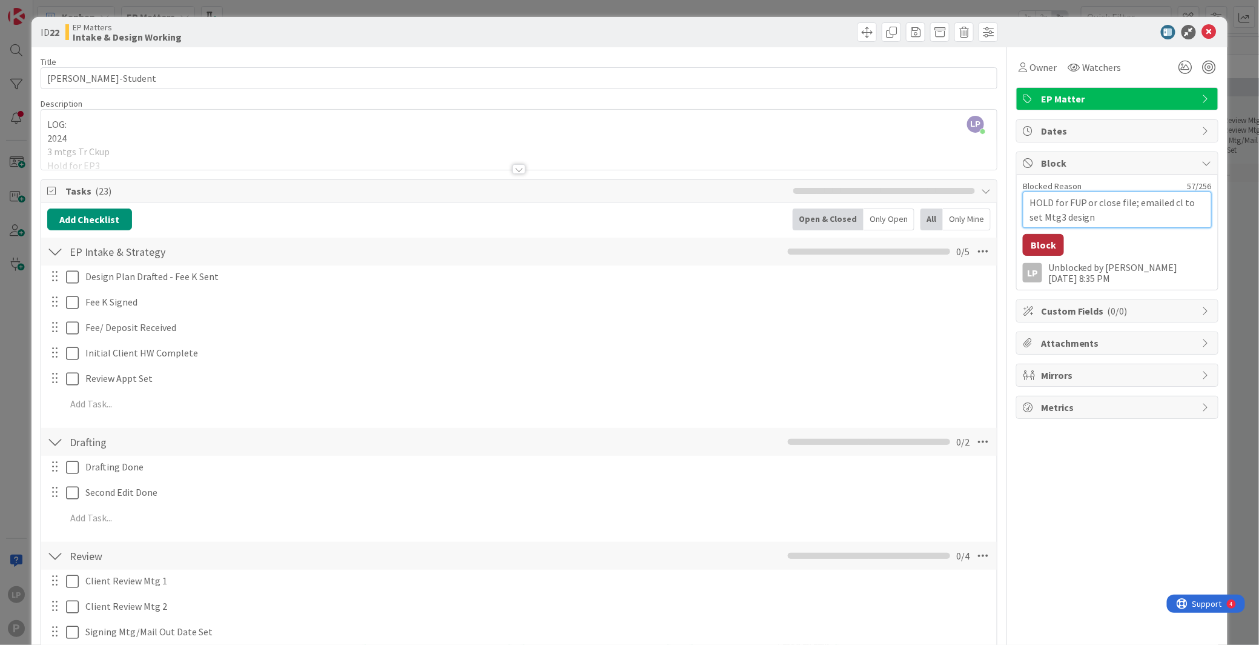
type textarea "HOLD for FUP or close file; emailed cl to set Mtg3 design"
click at [1039, 244] on button "Block" at bounding box center [1043, 245] width 41 height 22
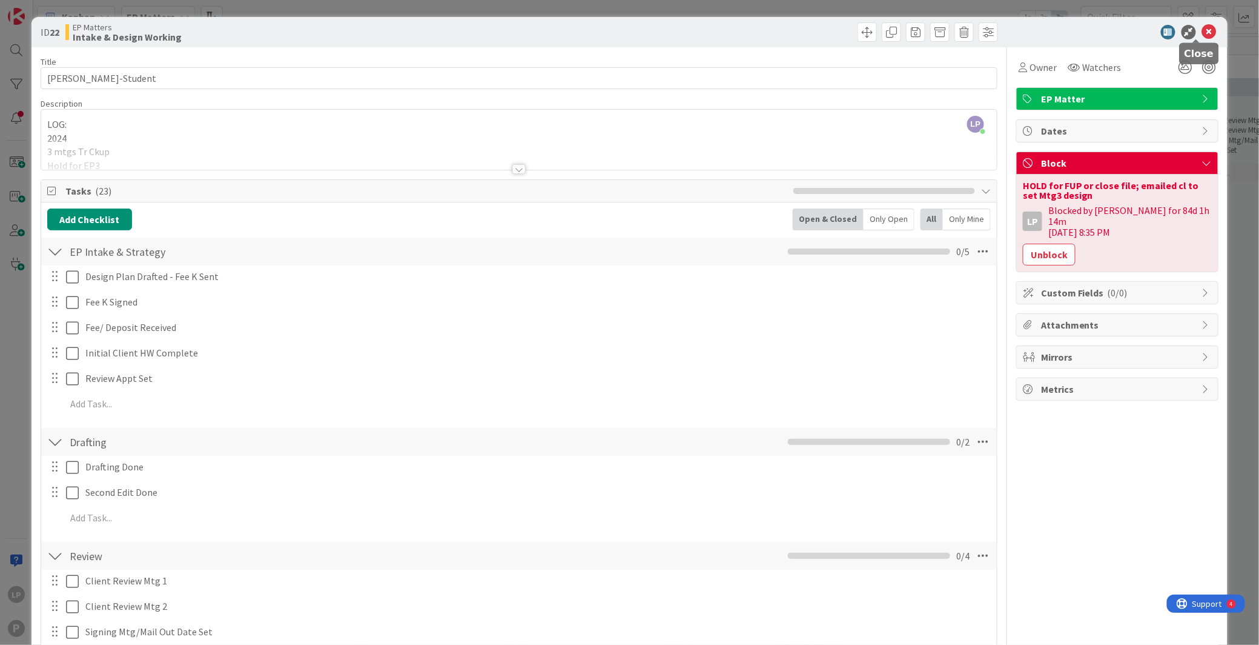
click at [1057, 33] on icon at bounding box center [1209, 32] width 15 height 15
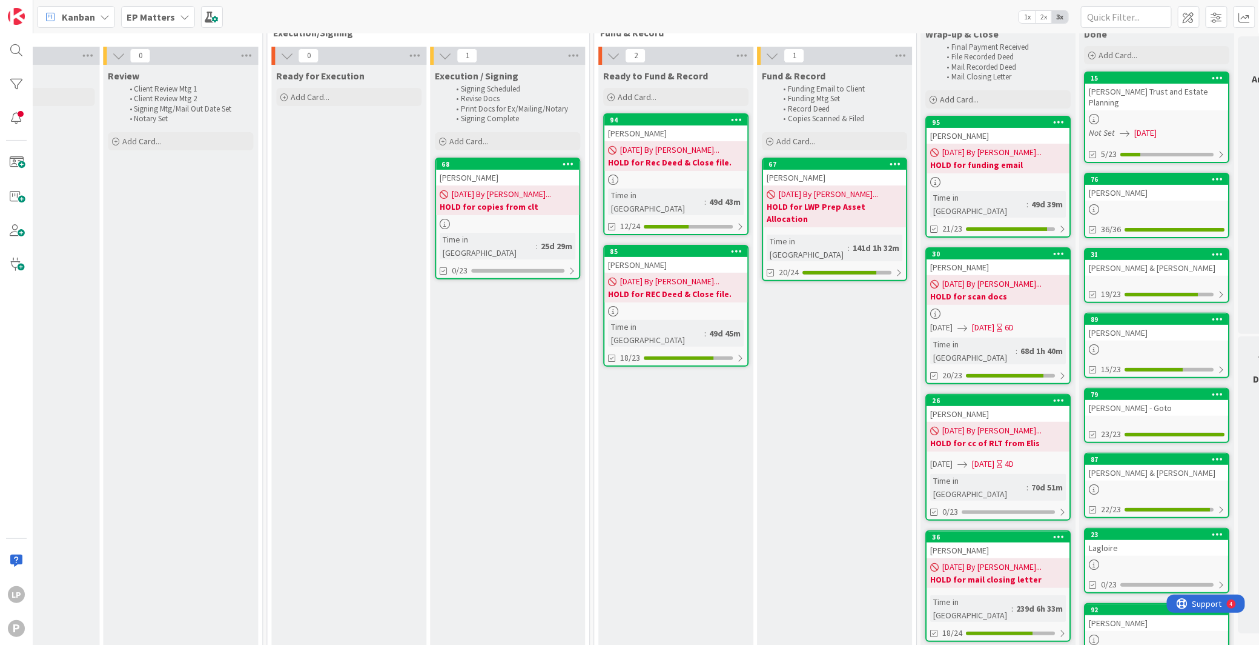
scroll to position [31, 1128]
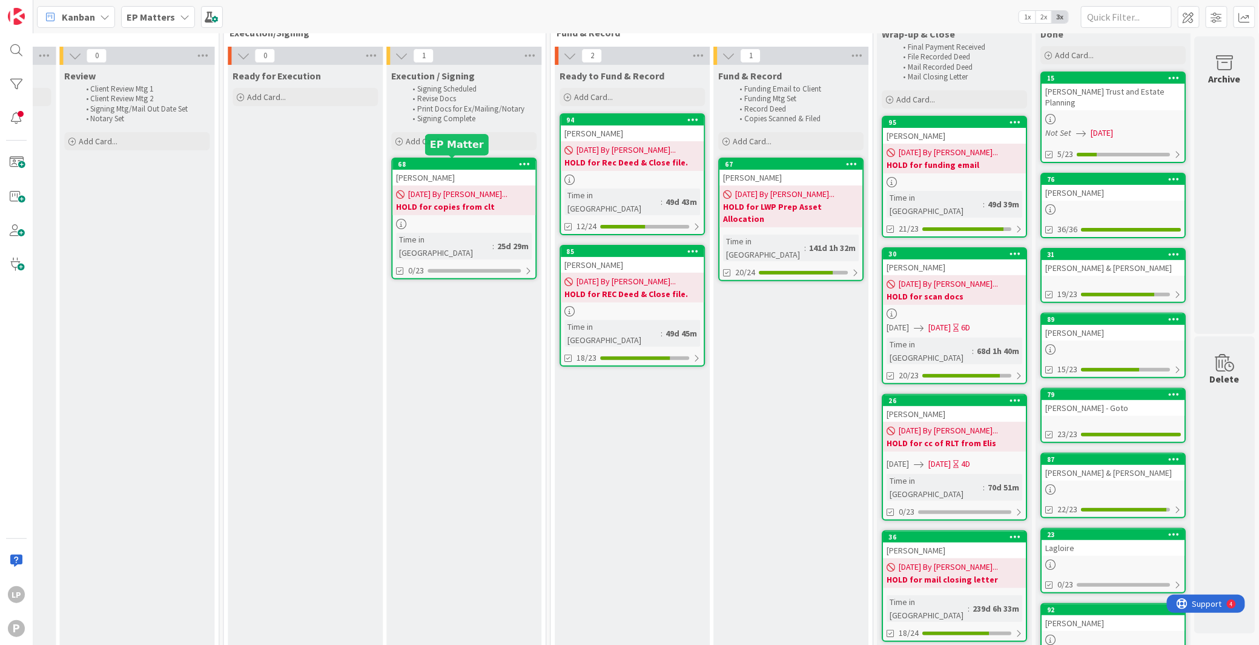
click at [455, 165] on div "68" at bounding box center [467, 164] width 138 height 8
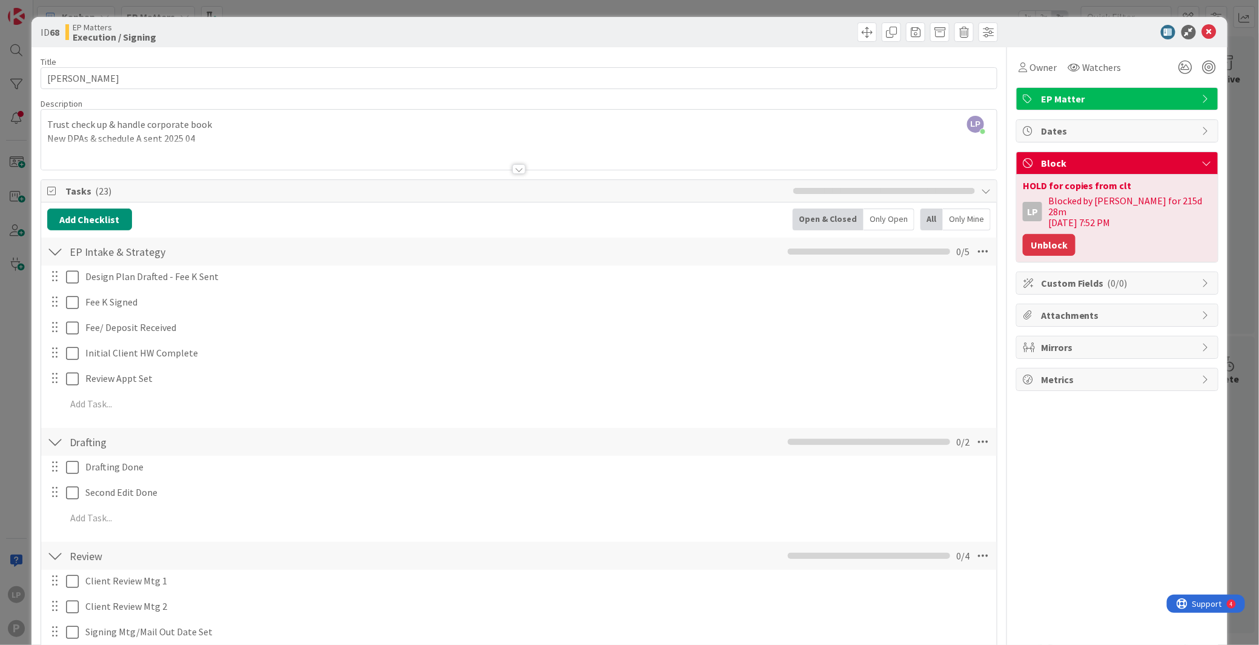
click at [1046, 242] on button "Unblock" at bounding box center [1049, 245] width 53 height 22
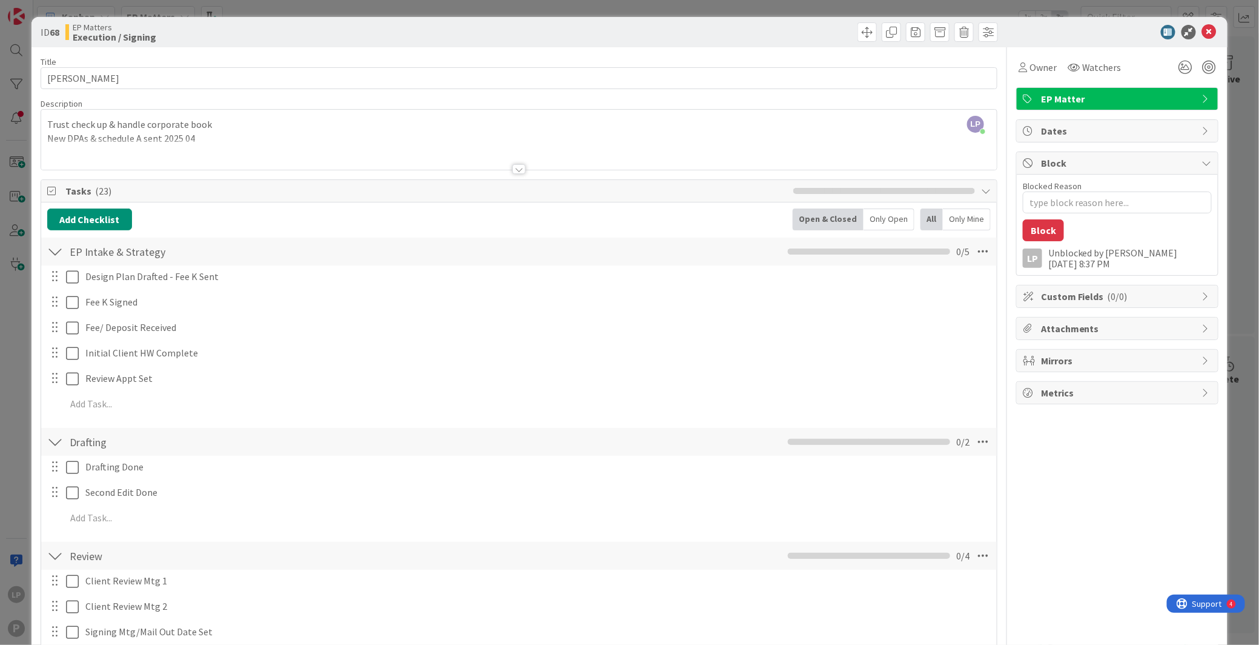
type textarea "x"
click at [1057, 29] on icon at bounding box center [1209, 32] width 15 height 15
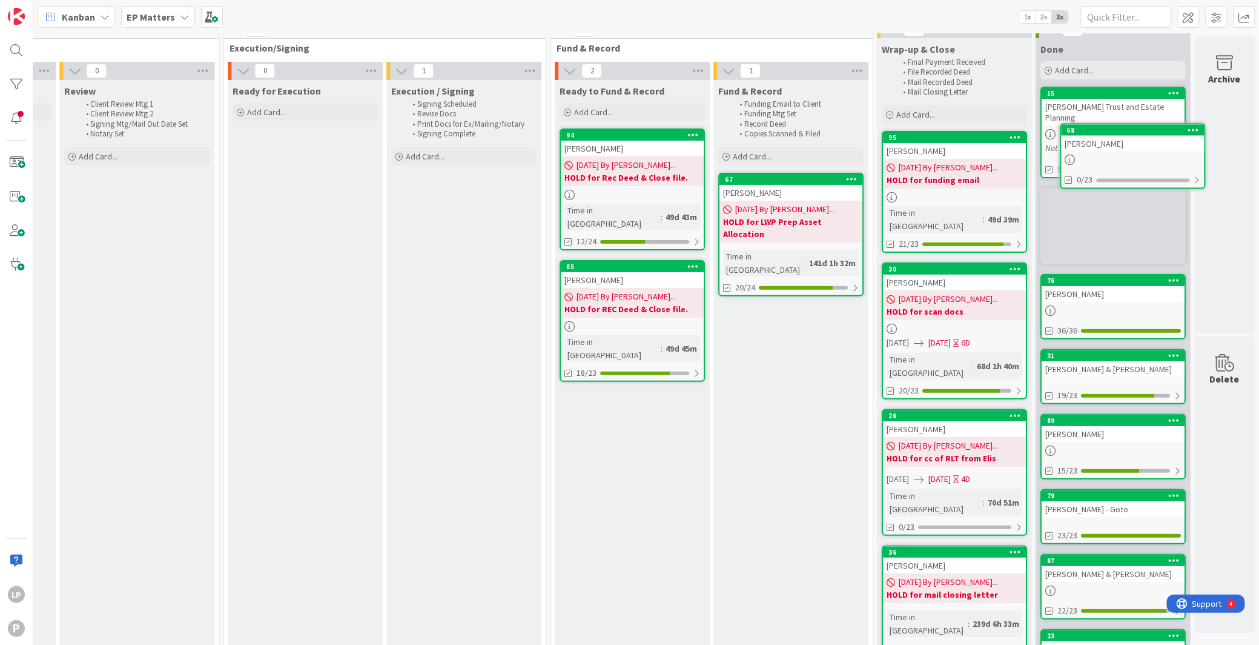
scroll to position [0, 1128]
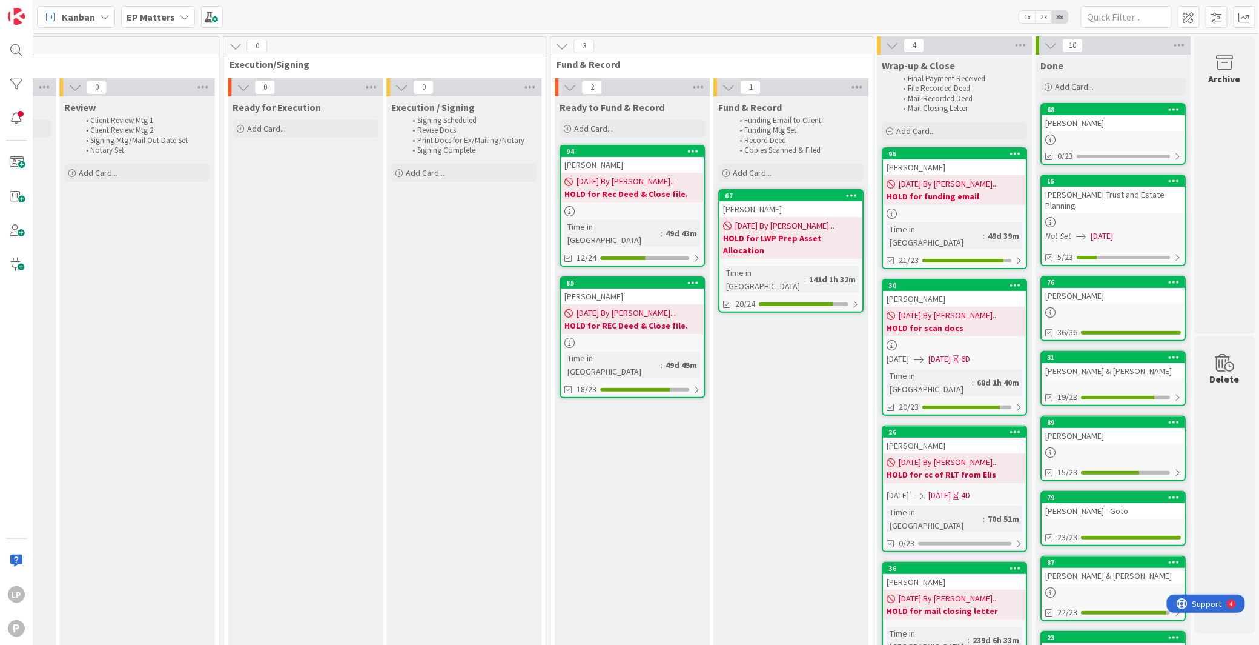
click at [738, 380] on div "Fund & Record Funding Email to Client Funding Mtg Set Record Deed Copies Scanne…" at bounding box center [791, 472] width 155 height 753
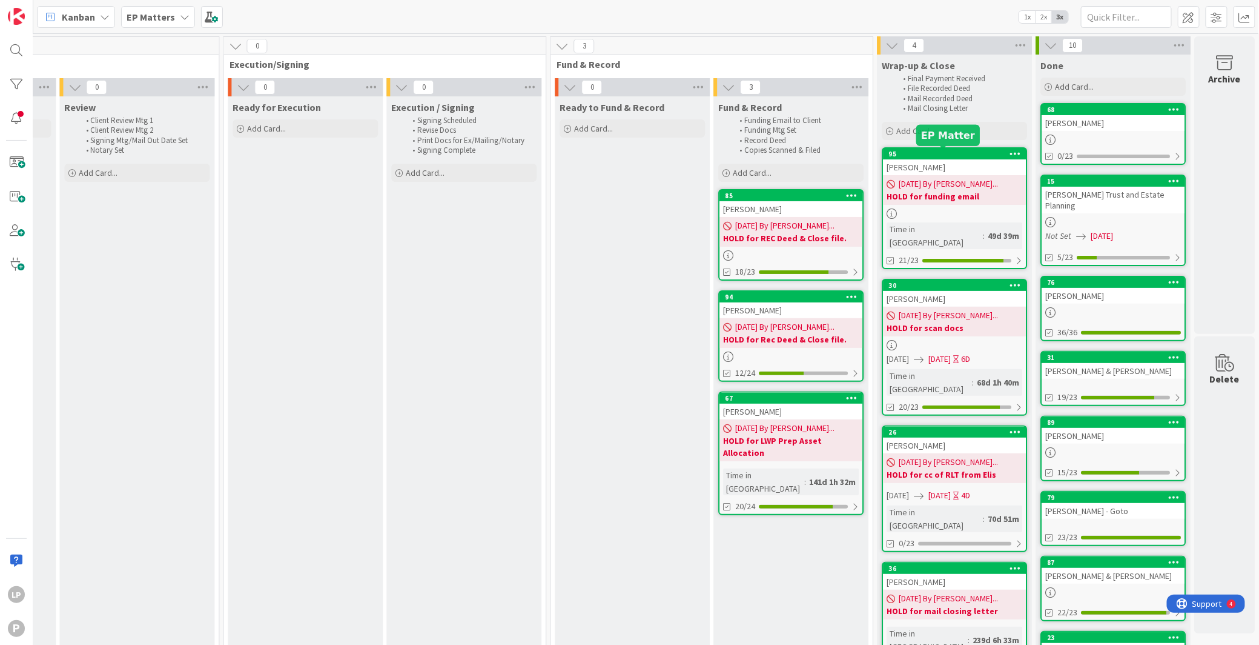
click at [948, 157] on div "95" at bounding box center [958, 154] width 138 height 8
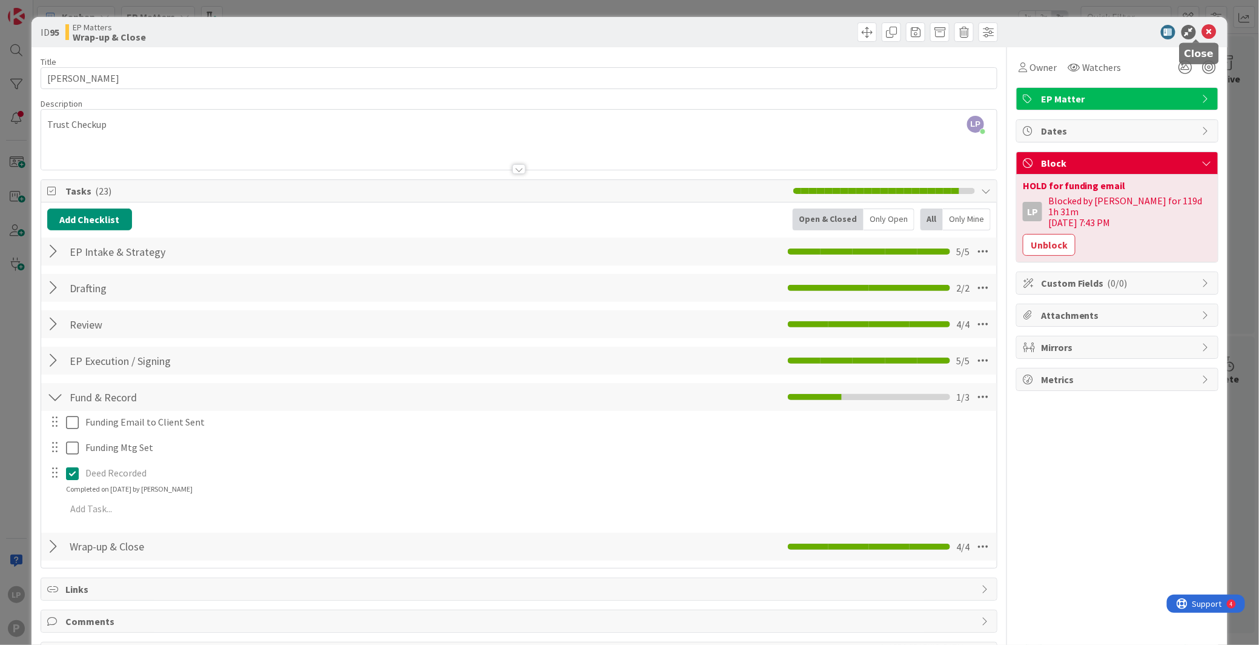
click at [1057, 35] on icon at bounding box center [1209, 32] width 15 height 15
